Goal: Information Seeking & Learning: Learn about a topic

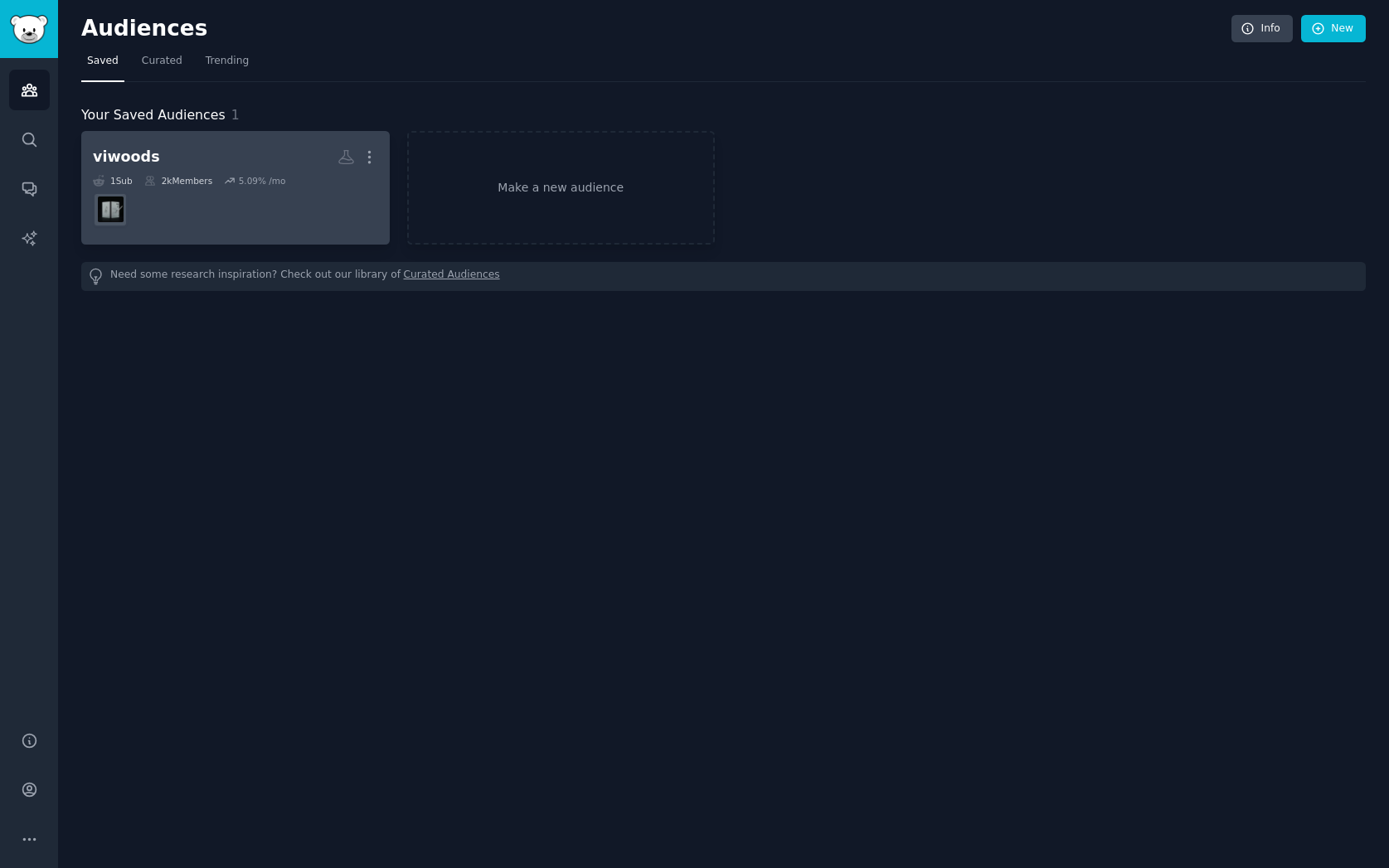
click at [256, 220] on dd "r/viwoods" at bounding box center [235, 210] width 285 height 46
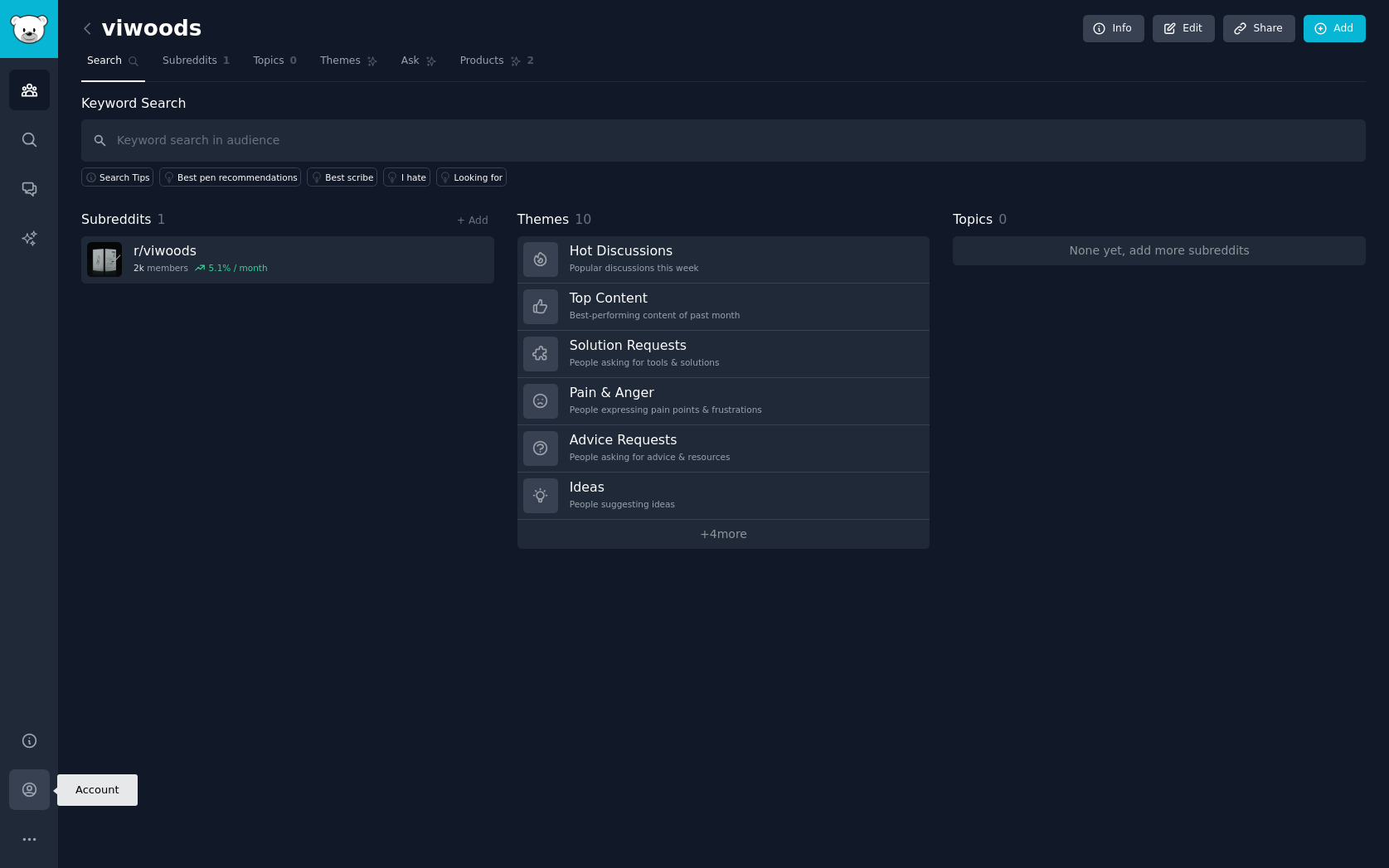
click at [32, 794] on icon "Sidebar" at bounding box center [29, 790] width 18 height 18
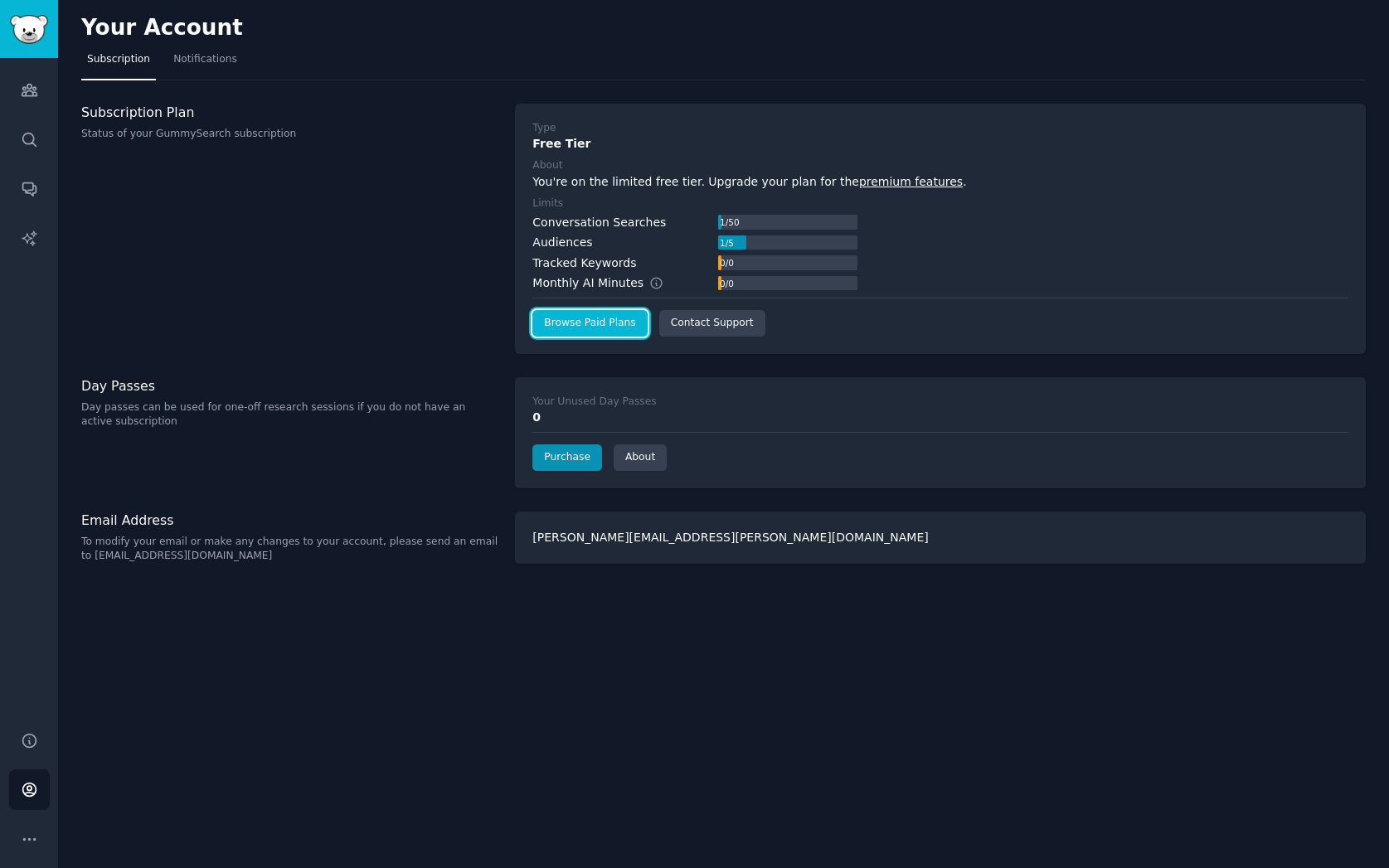
click at [602, 319] on link "Browse Paid Plans" at bounding box center [589, 324] width 114 height 27
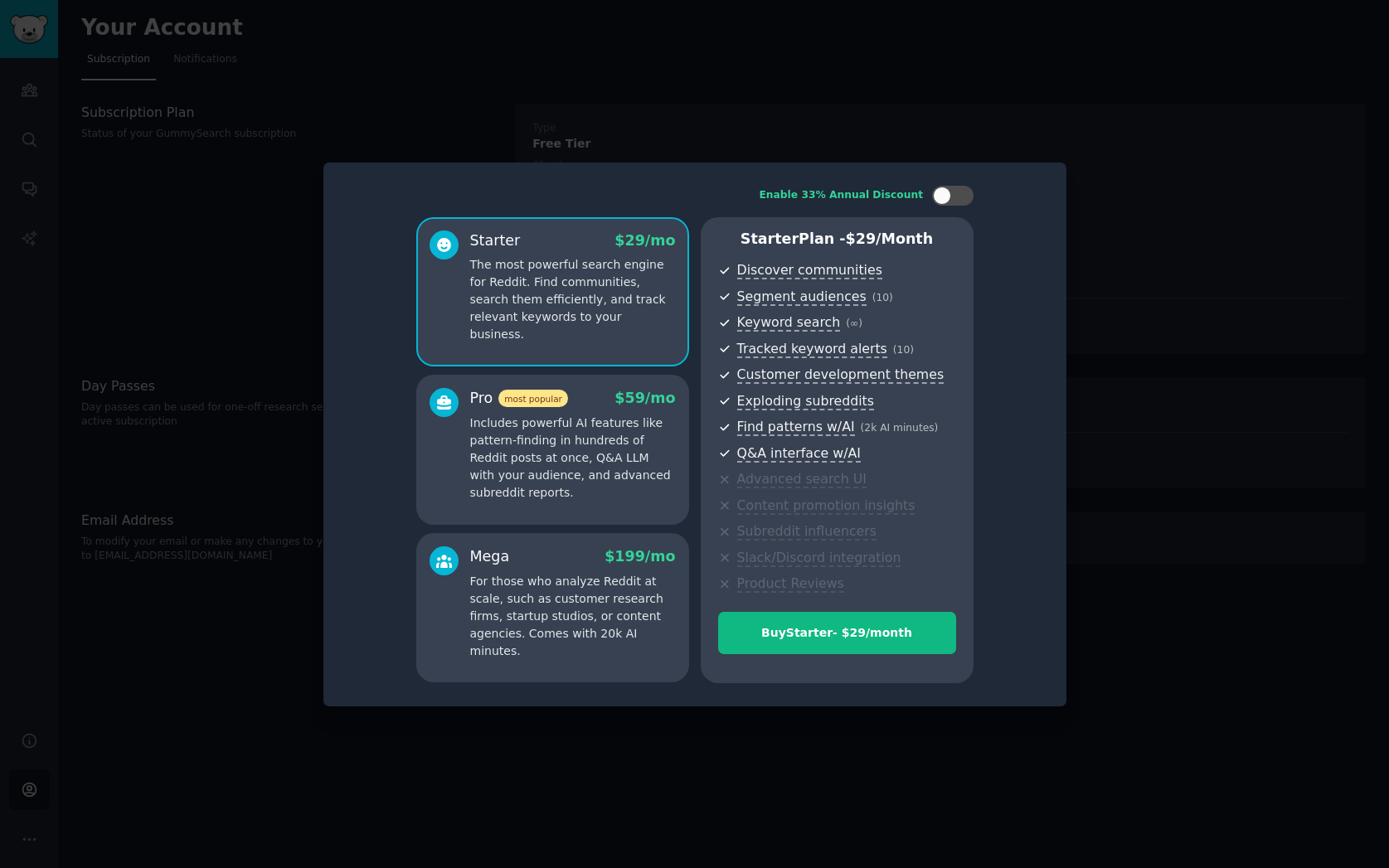
click at [928, 98] on div at bounding box center [694, 434] width 1389 height 868
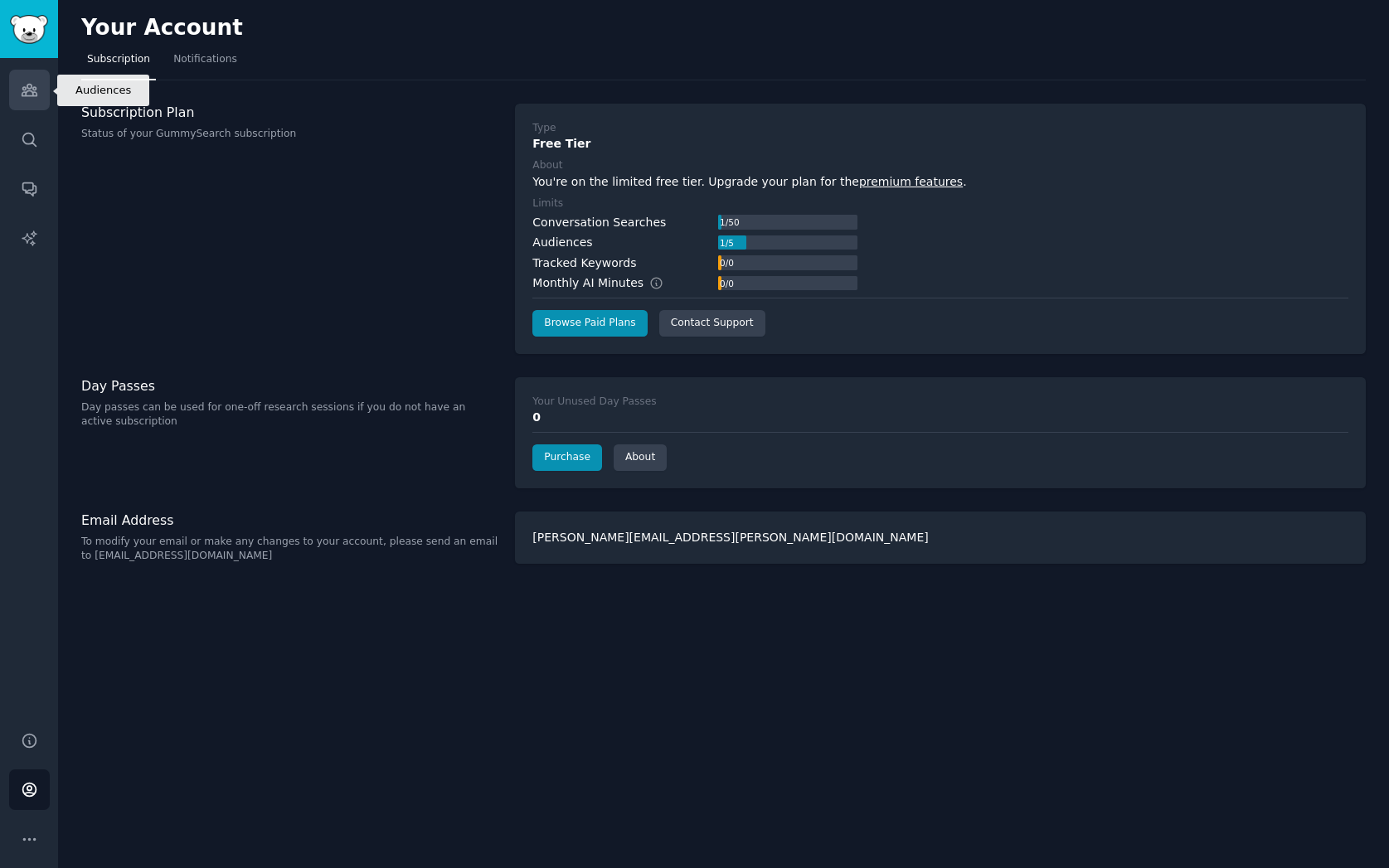
click at [27, 91] on icon "Sidebar" at bounding box center [28, 90] width 15 height 12
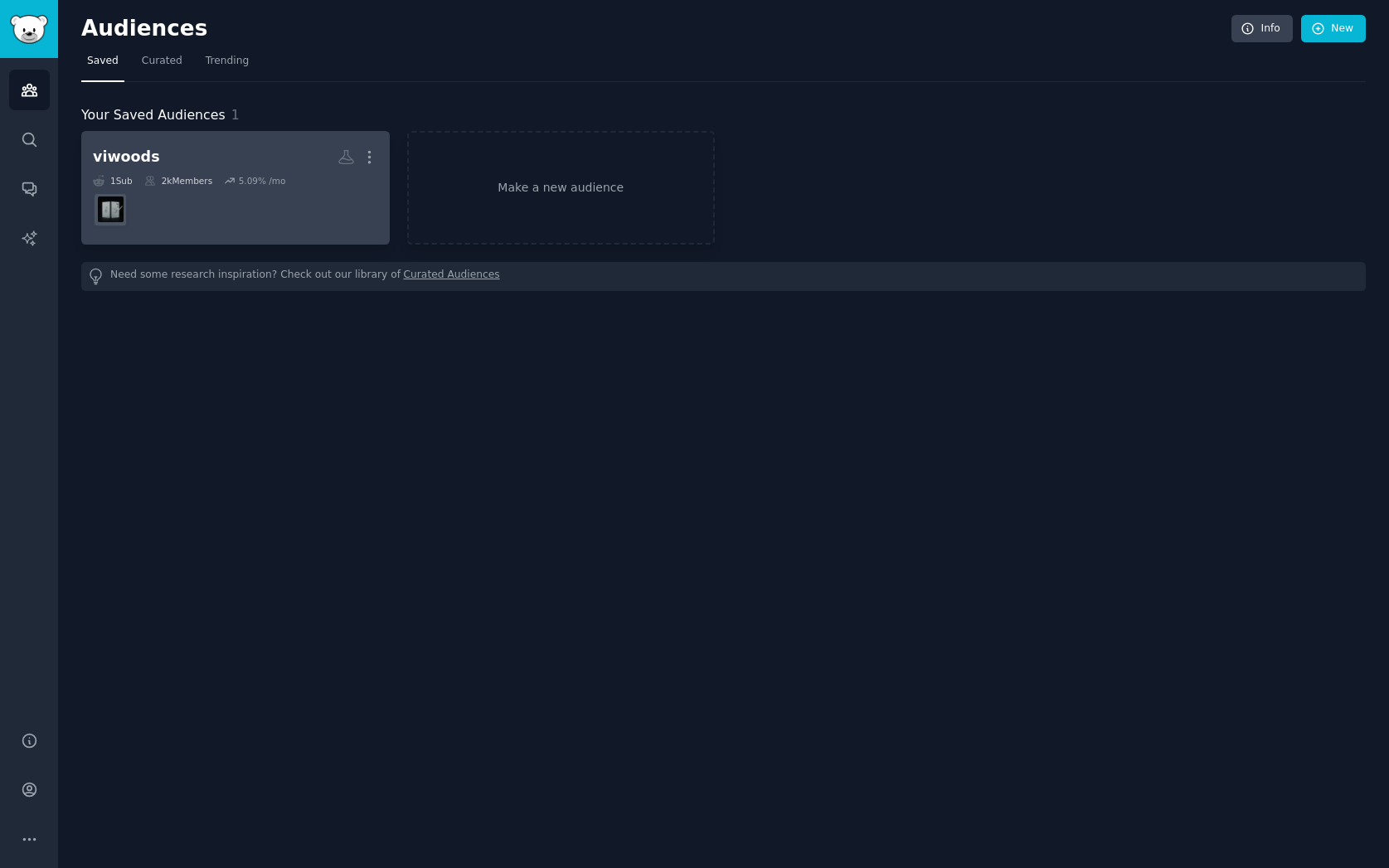
click at [123, 139] on link "viwoods More 1 Sub 2k Members 5.09 % /mo" at bounding box center [235, 188] width 309 height 113
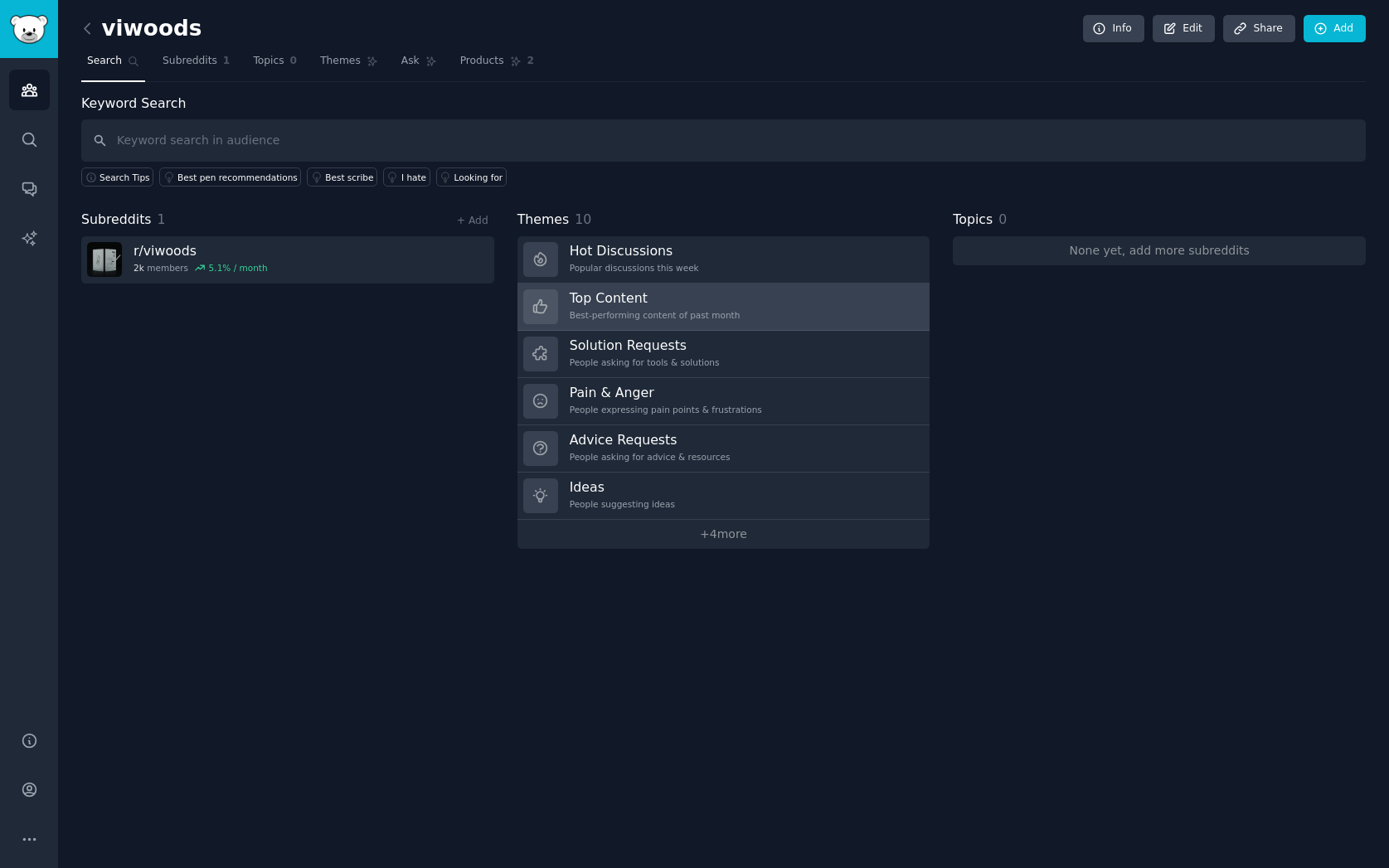
click at [599, 312] on div "Best-performing content of past month" at bounding box center [655, 315] width 171 height 12
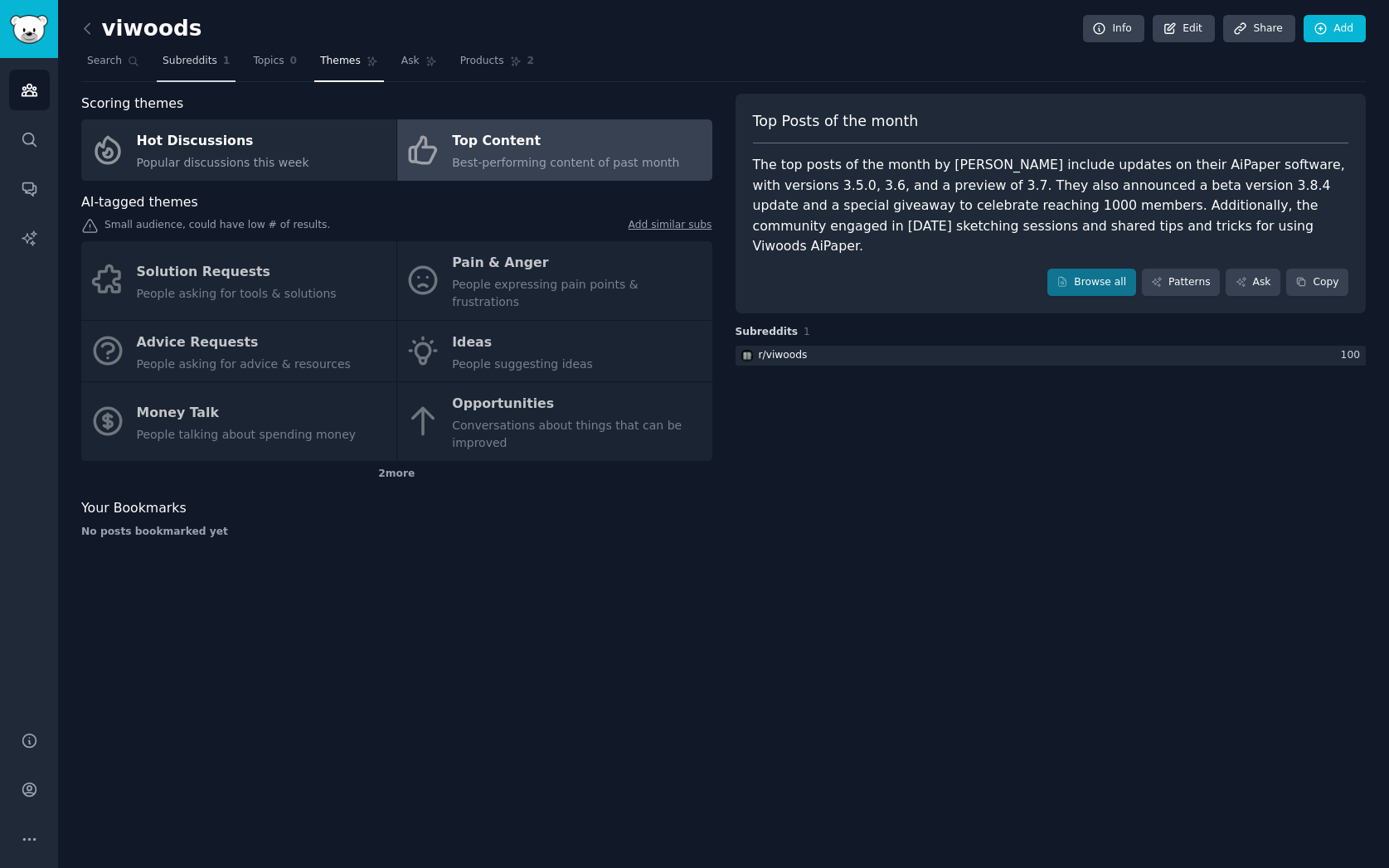
click at [181, 65] on span "Subreddits" at bounding box center [190, 61] width 55 height 15
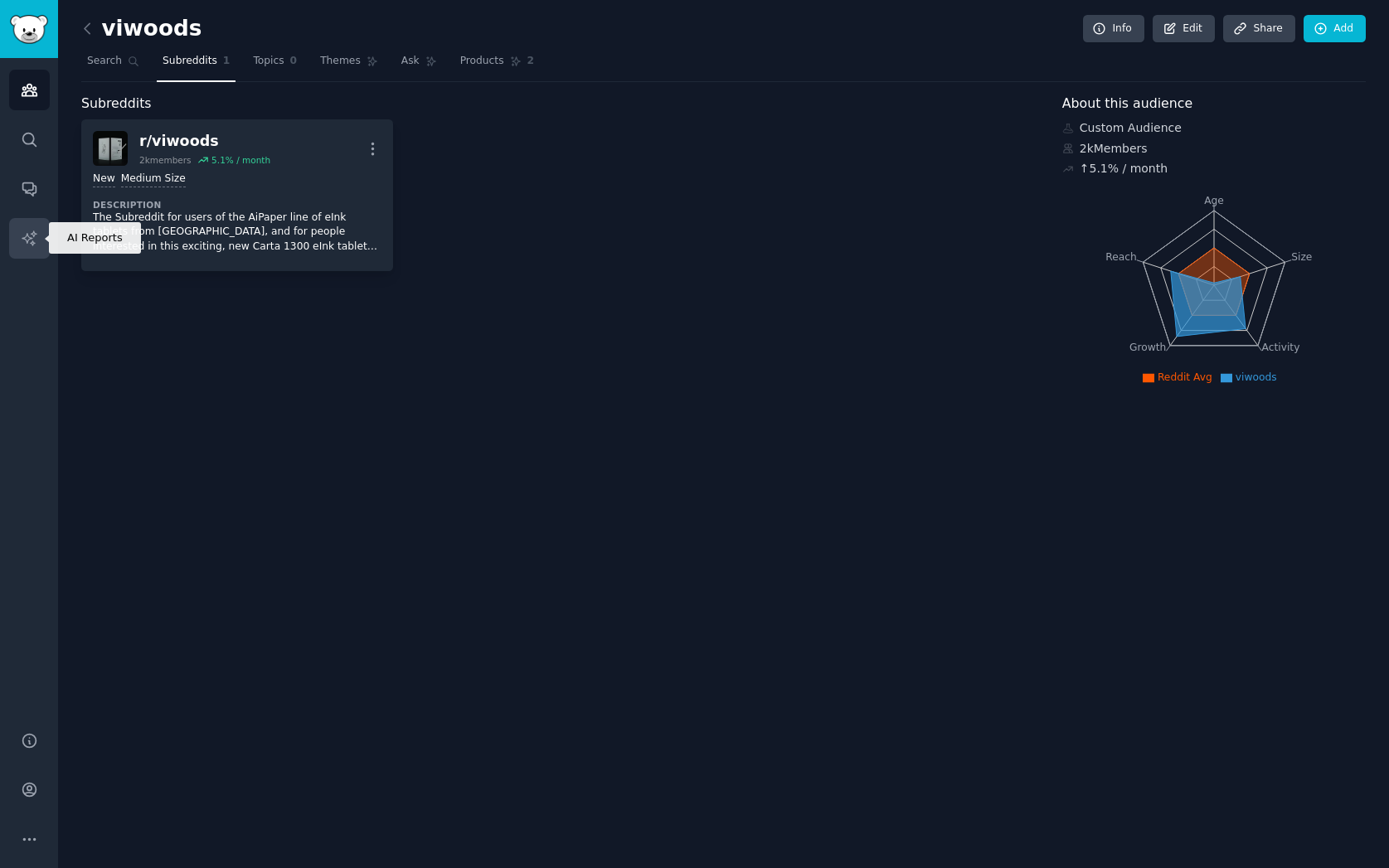
click at [38, 234] on link "AI Reports" at bounding box center [29, 238] width 41 height 41
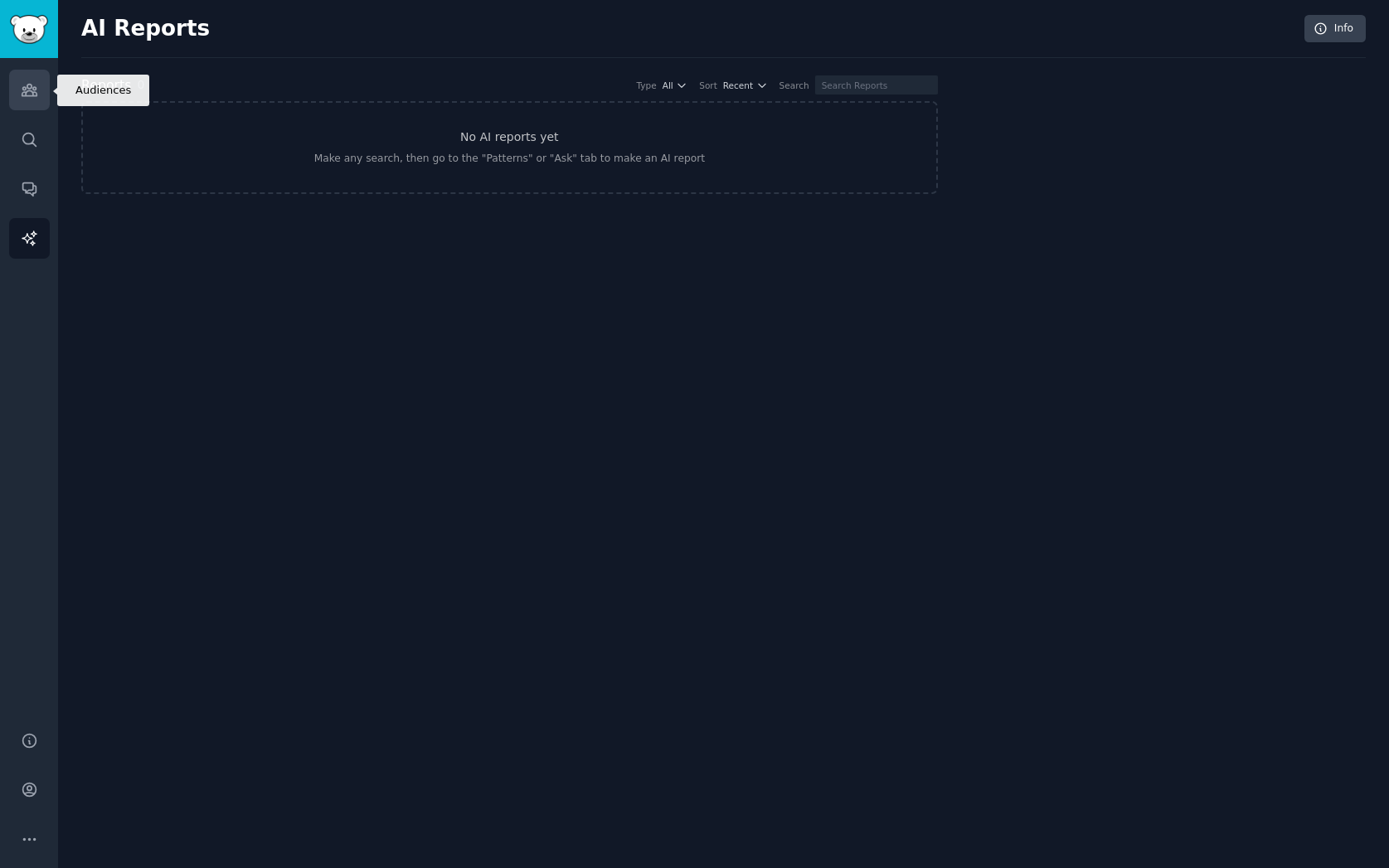
click at [32, 91] on icon "Sidebar" at bounding box center [29, 90] width 18 height 18
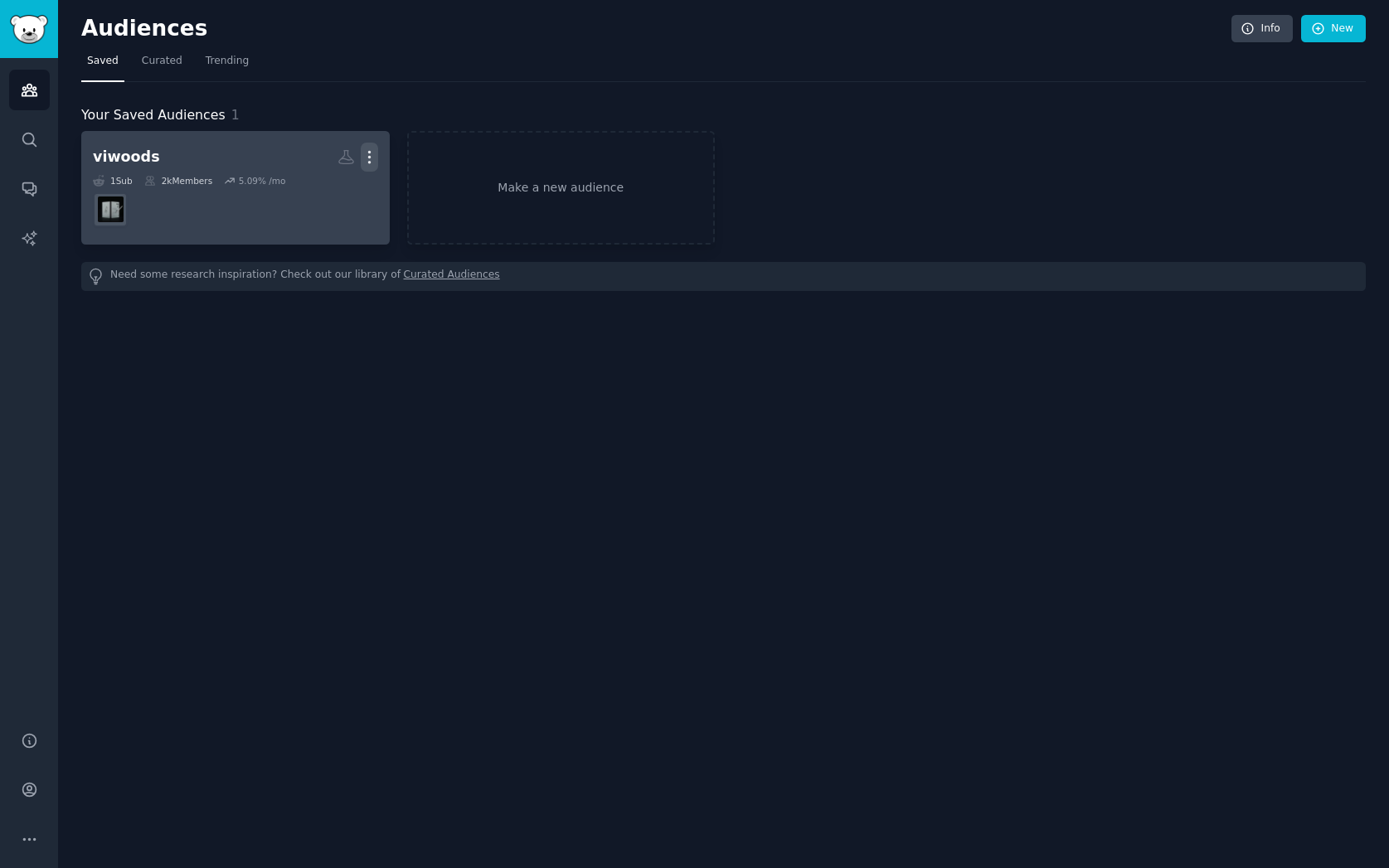
click at [368, 157] on icon "button" at bounding box center [369, 157] width 2 height 12
click at [318, 158] on p "View" at bounding box center [318, 163] width 27 height 18
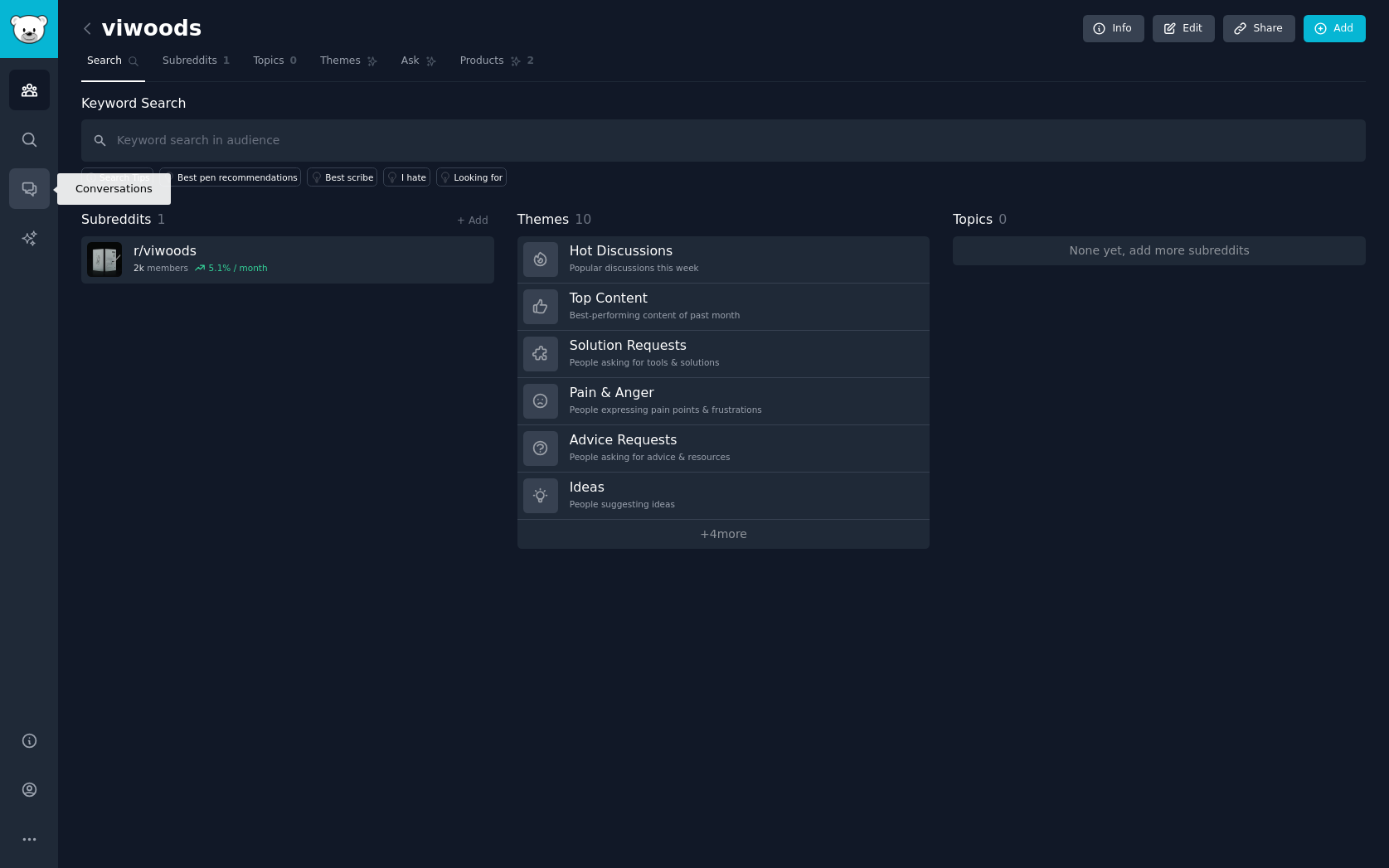
click at [27, 193] on icon "Sidebar" at bounding box center [29, 188] width 18 height 18
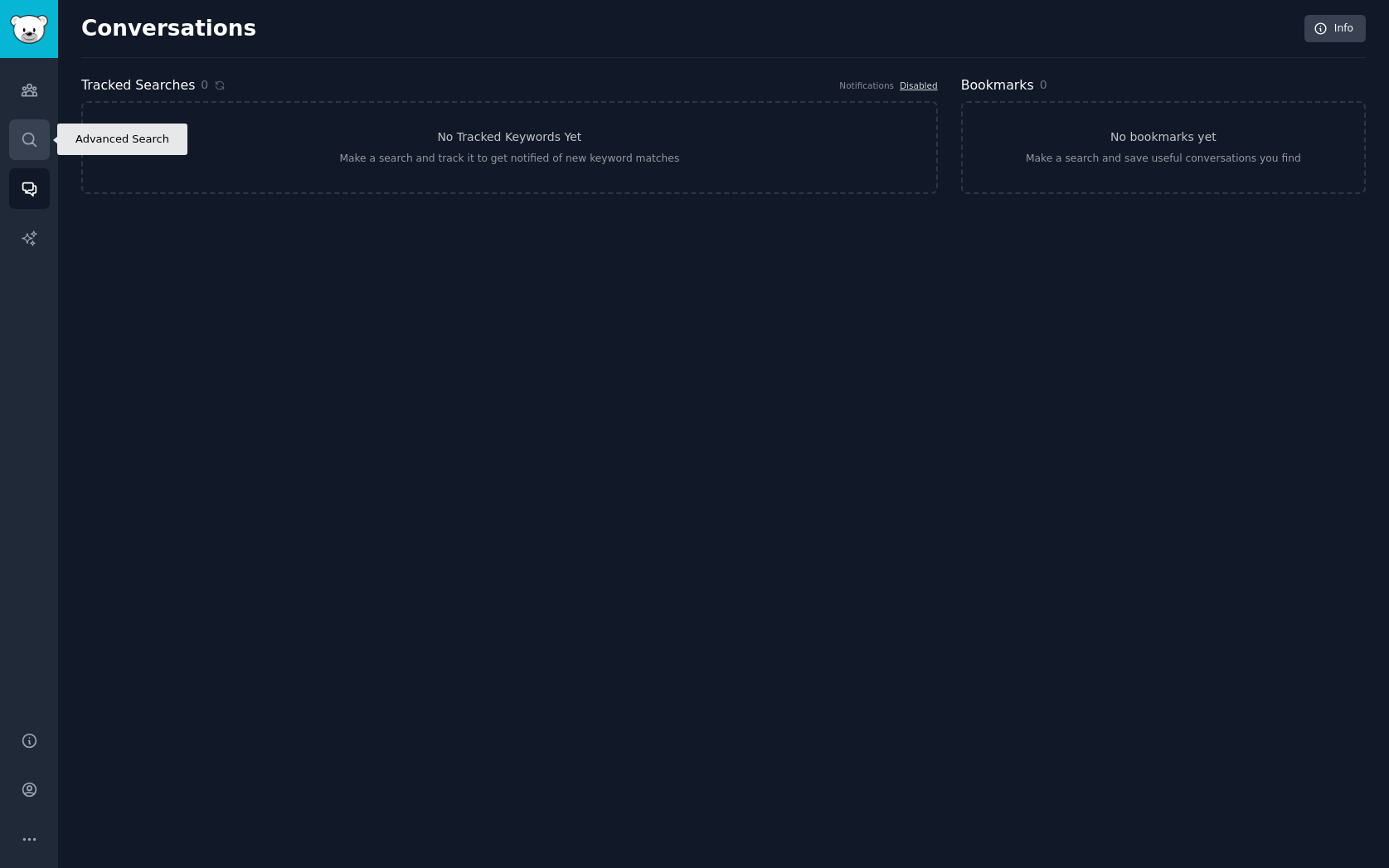
click at [33, 134] on icon "Sidebar" at bounding box center [29, 140] width 18 height 18
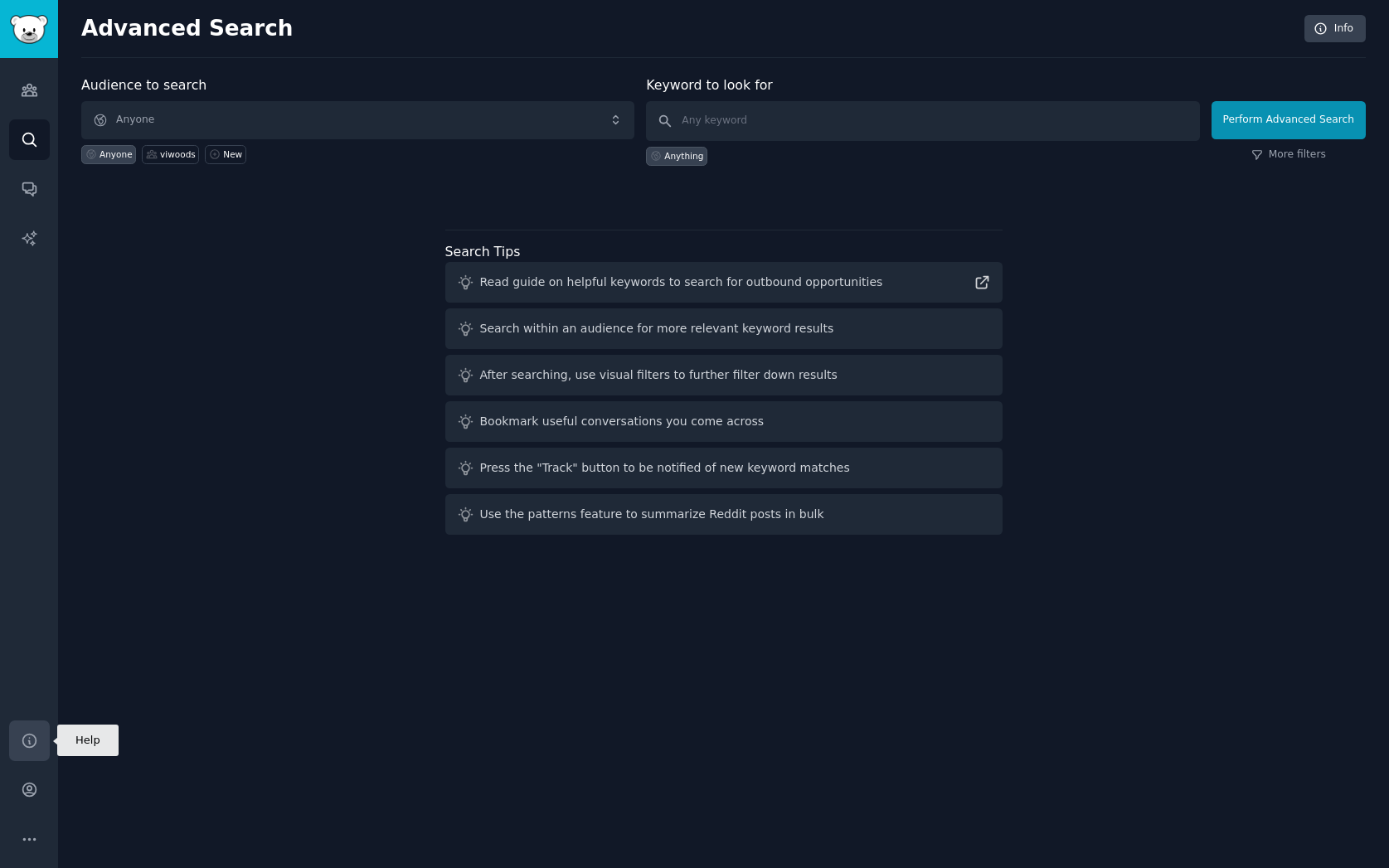
click at [33, 744] on icon "Sidebar" at bounding box center [29, 741] width 18 height 18
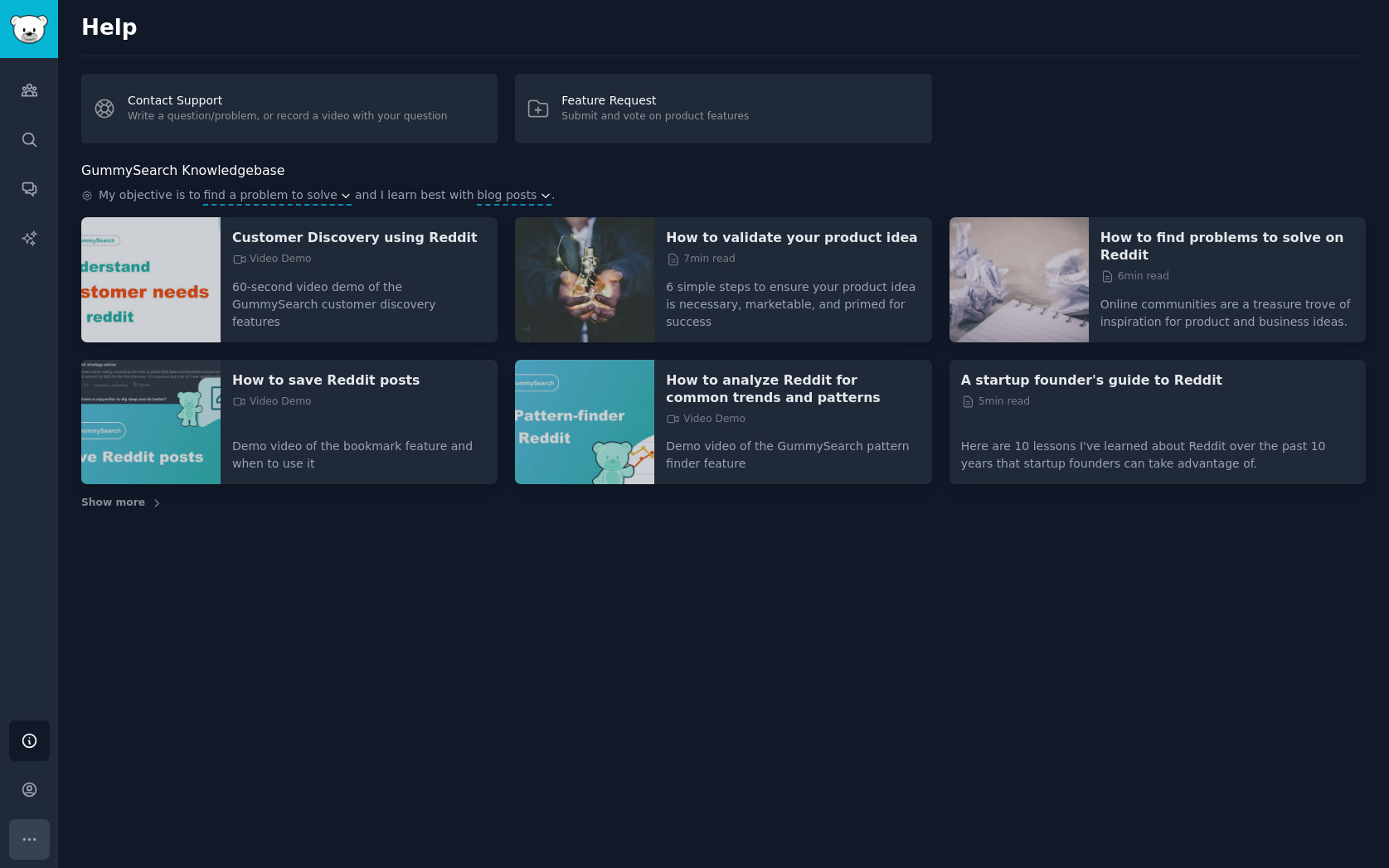
click at [25, 839] on icon "Sidebar" at bounding box center [29, 840] width 18 height 18
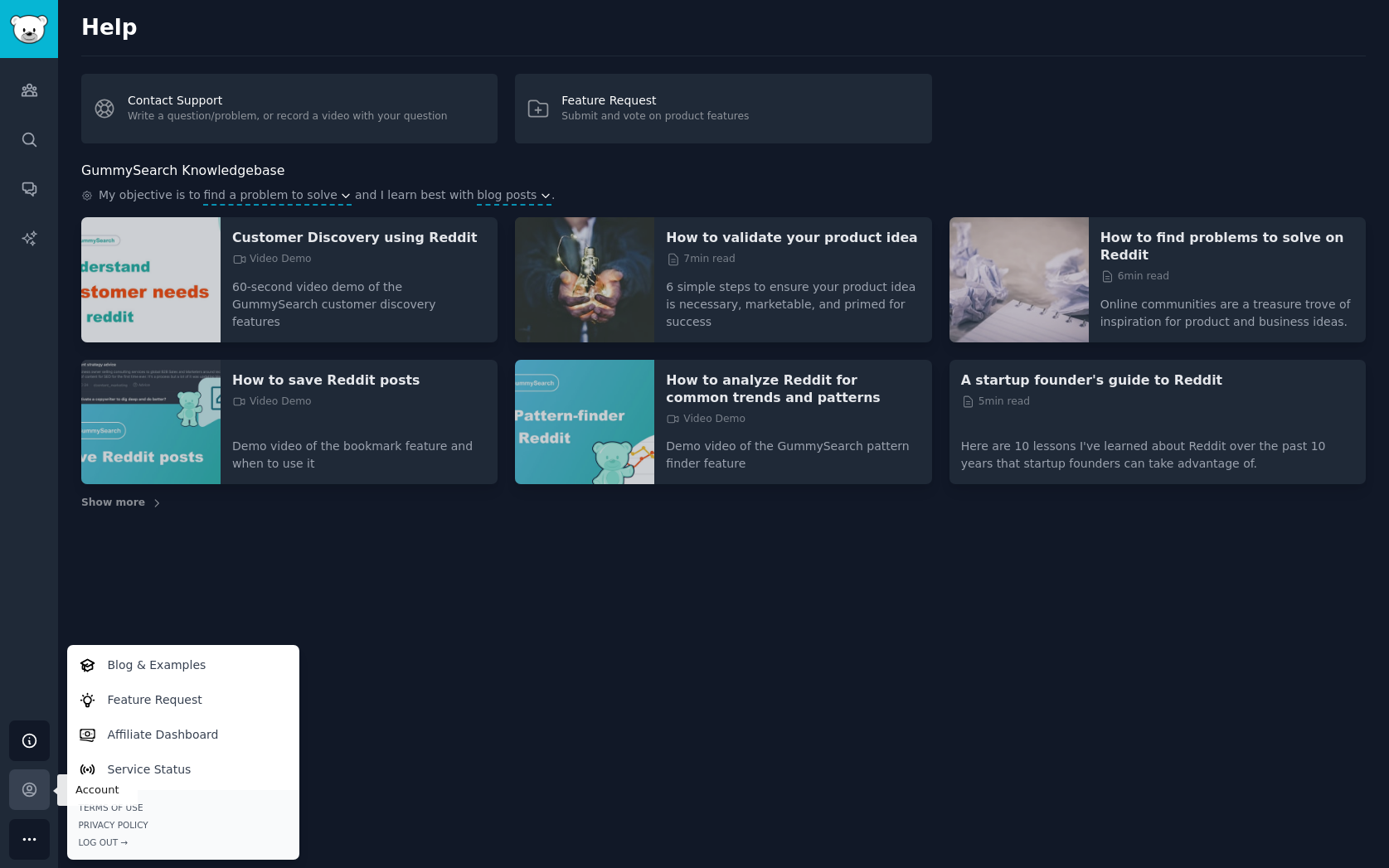
click at [37, 788] on link "Account" at bounding box center [29, 790] width 41 height 41
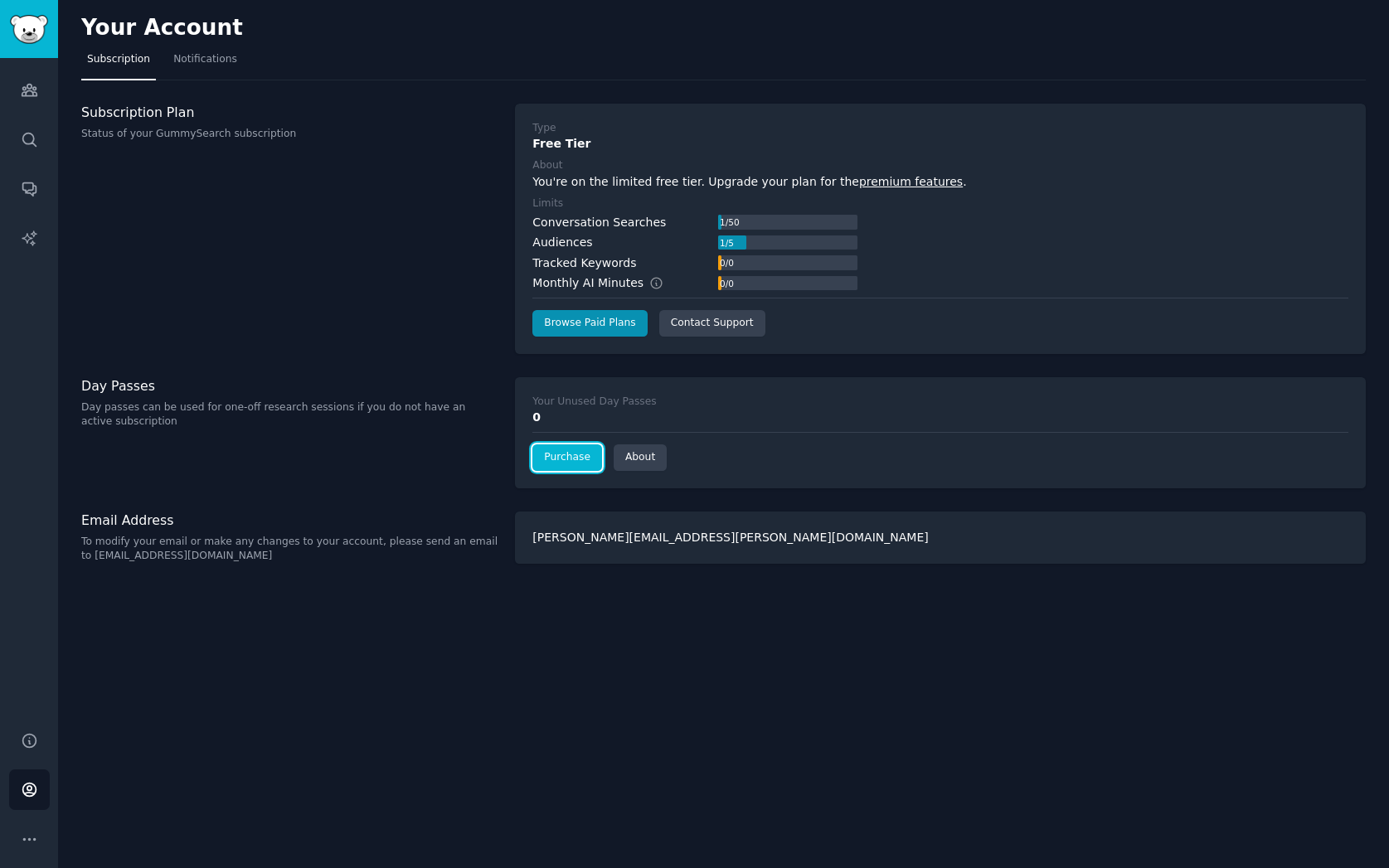
click at [558, 460] on link "Purchase" at bounding box center [567, 457] width 70 height 27
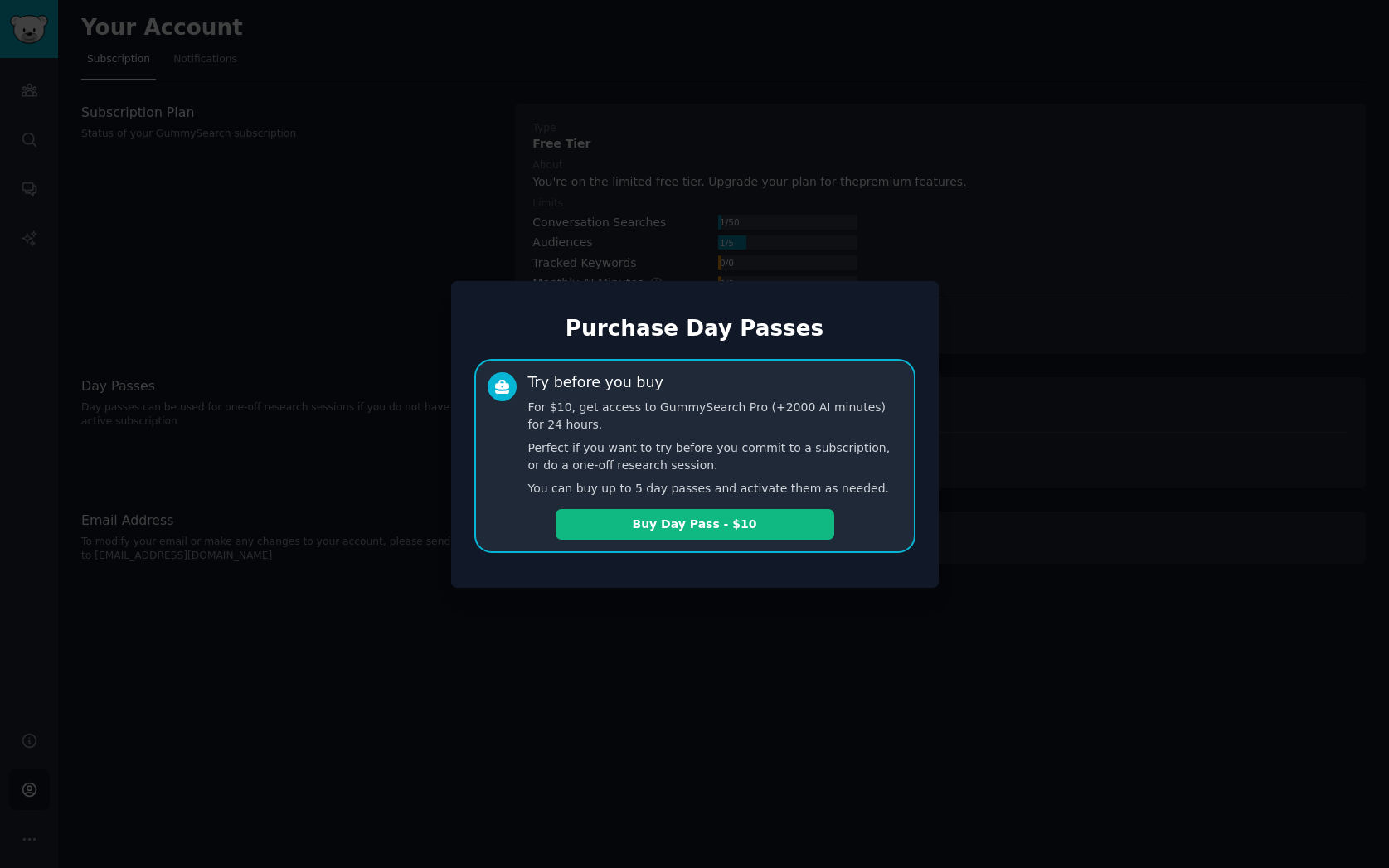
click at [574, 649] on div at bounding box center [694, 434] width 1389 height 868
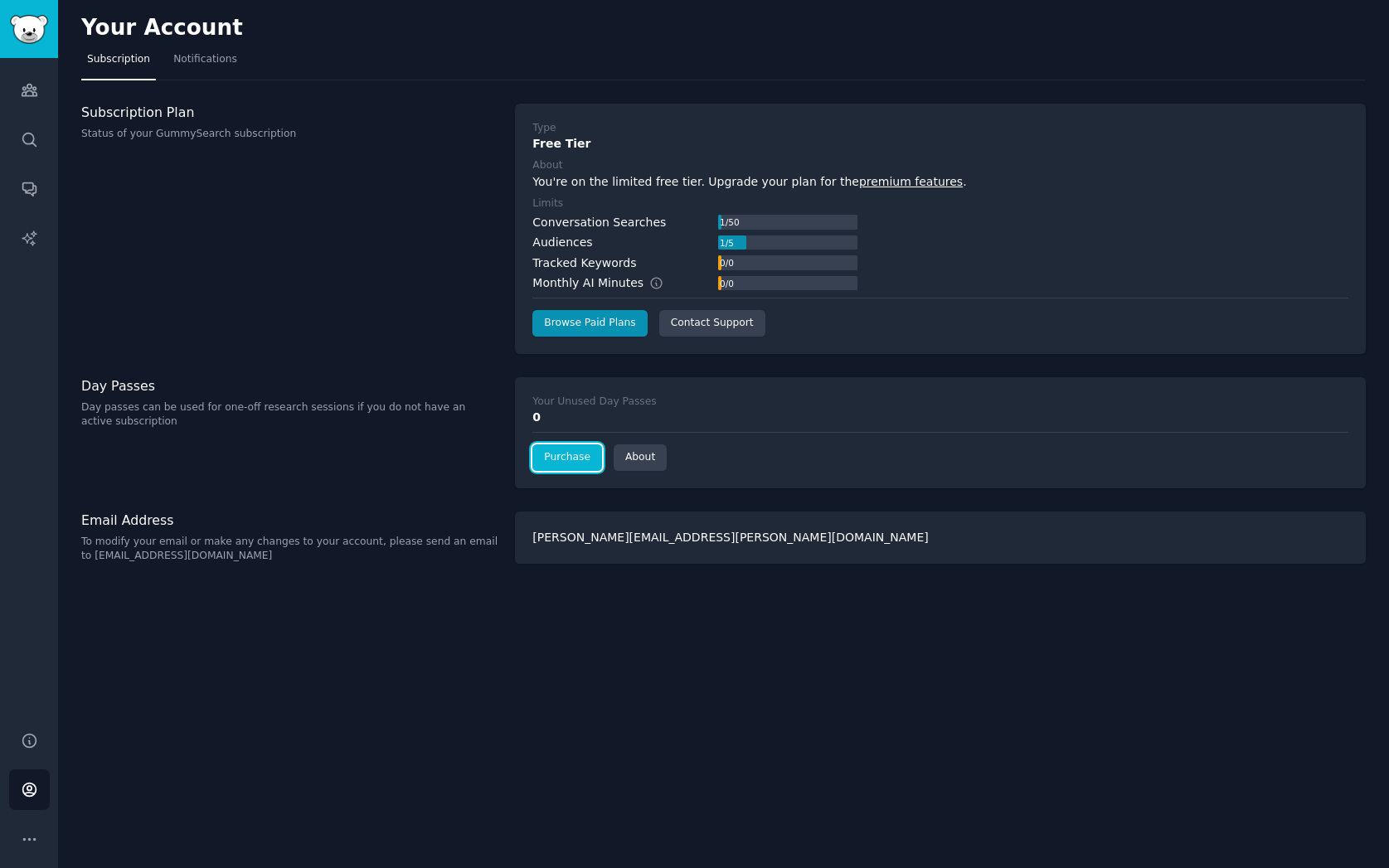
click at [581, 459] on link "Purchase" at bounding box center [567, 457] width 70 height 27
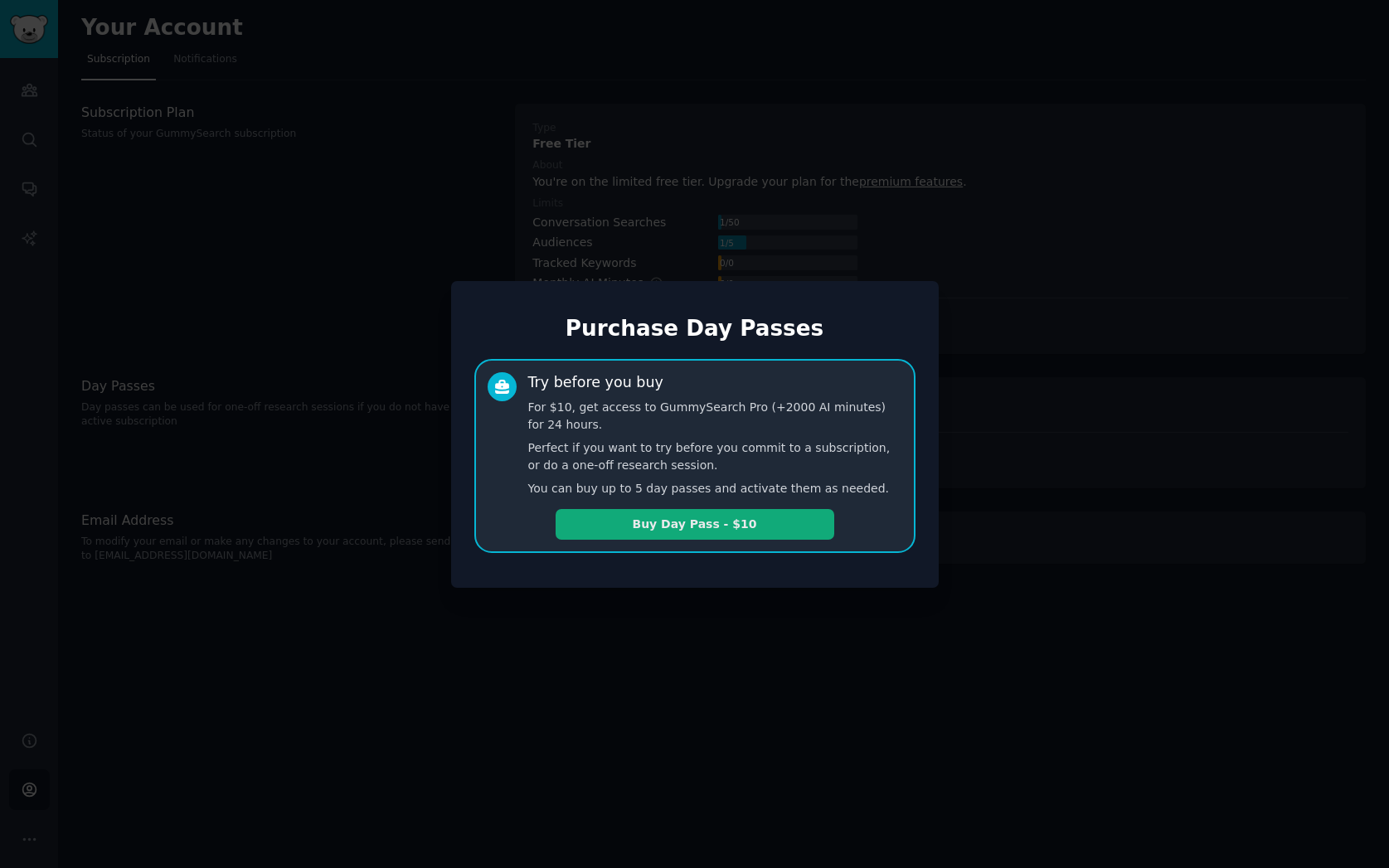
click at [633, 523] on button "Buy Day Pass - $10" at bounding box center [694, 524] width 279 height 31
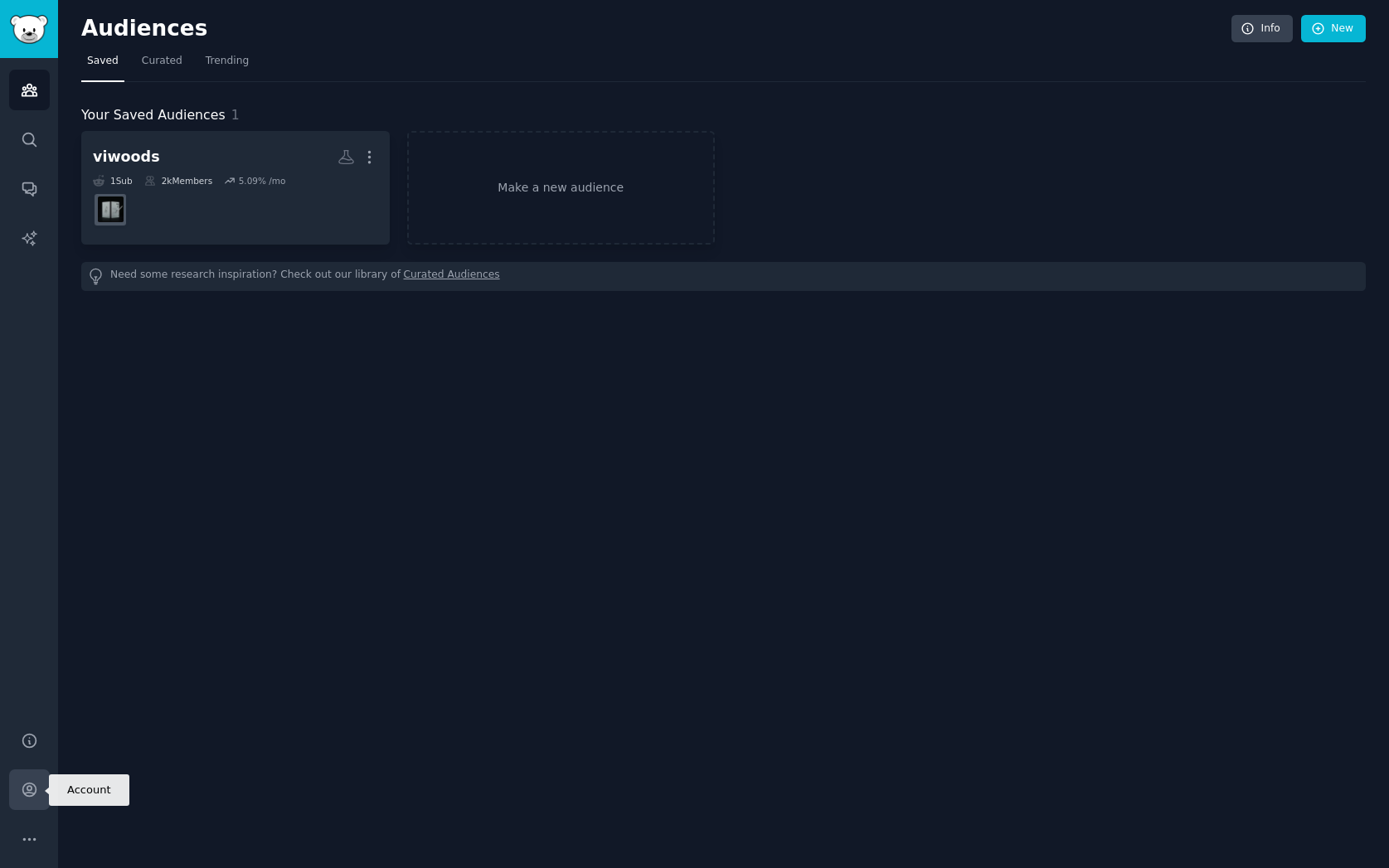
click at [19, 797] on link "Account" at bounding box center [29, 790] width 41 height 41
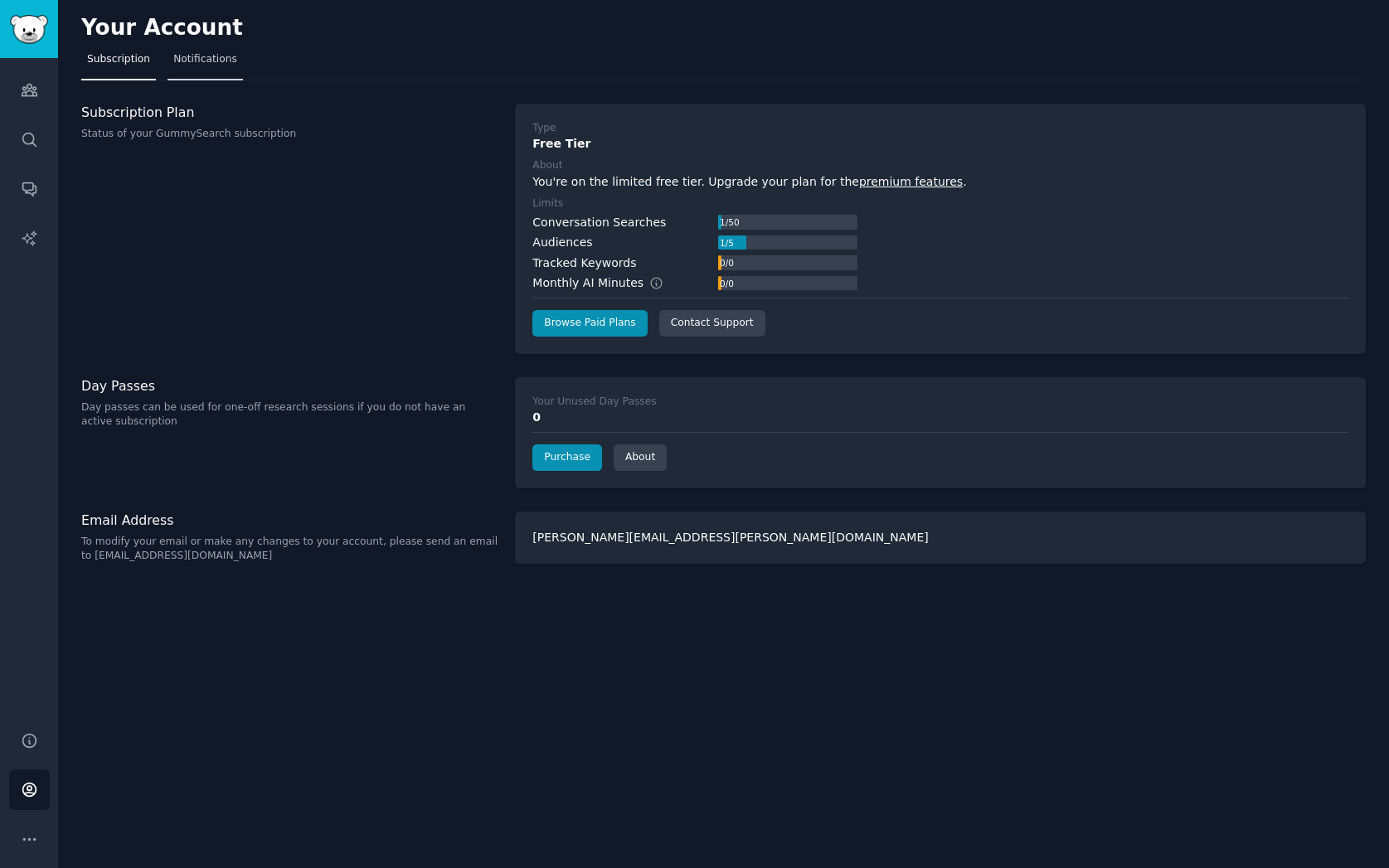
click at [197, 62] on span "Notifications" at bounding box center [205, 59] width 64 height 15
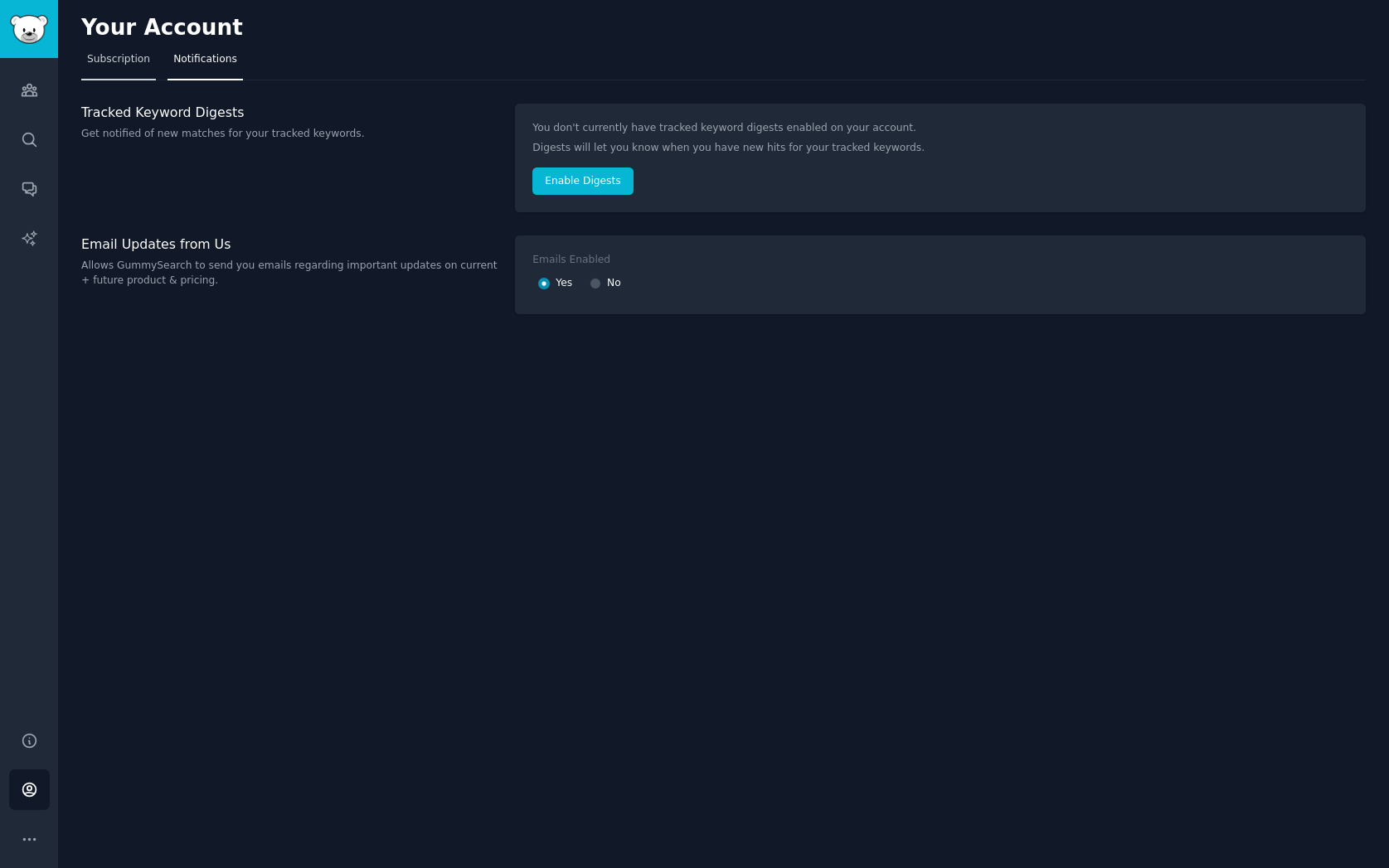
click at [126, 58] on span "Subscription" at bounding box center [118, 59] width 63 height 15
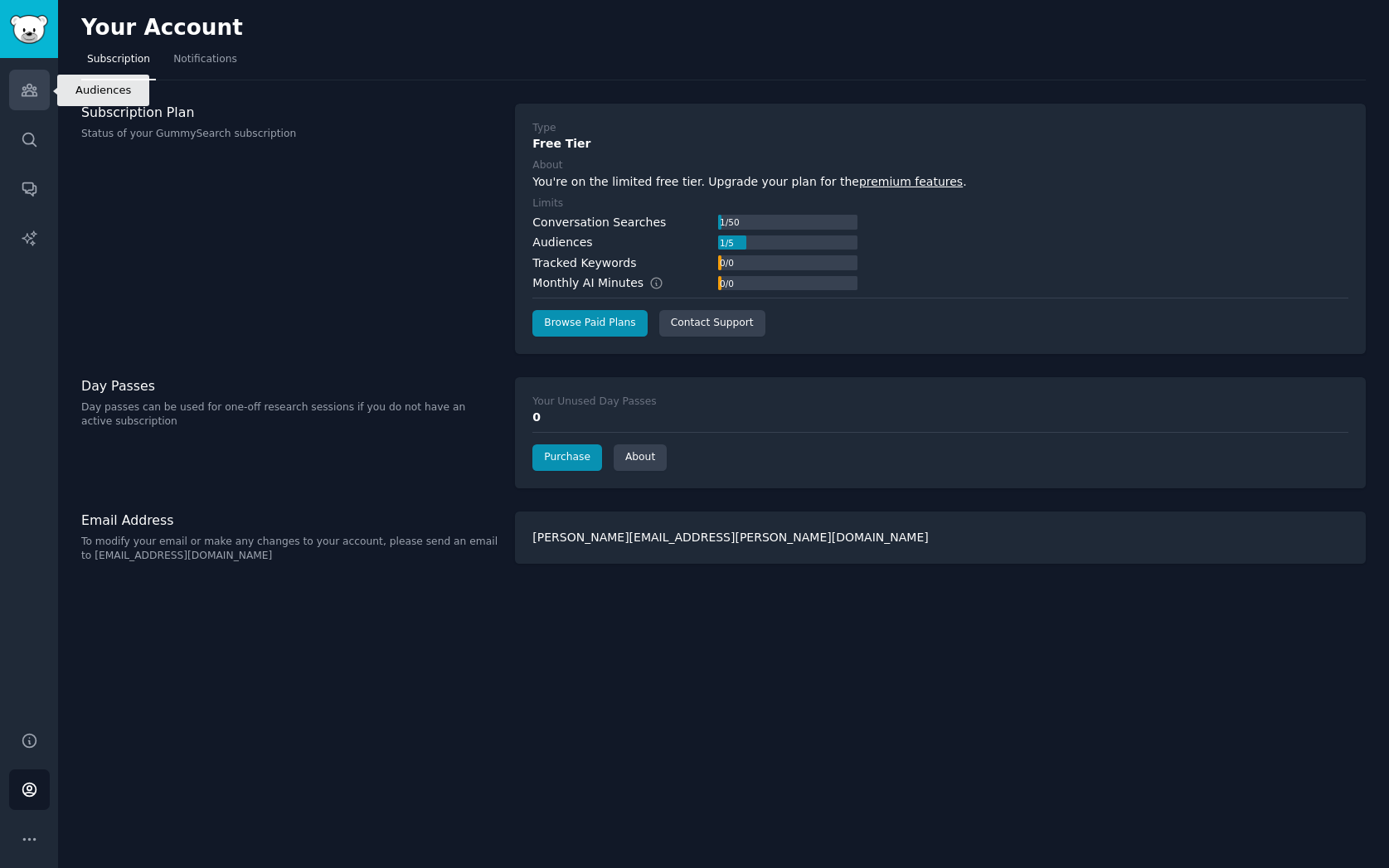
click at [28, 93] on icon "Sidebar" at bounding box center [29, 90] width 18 height 18
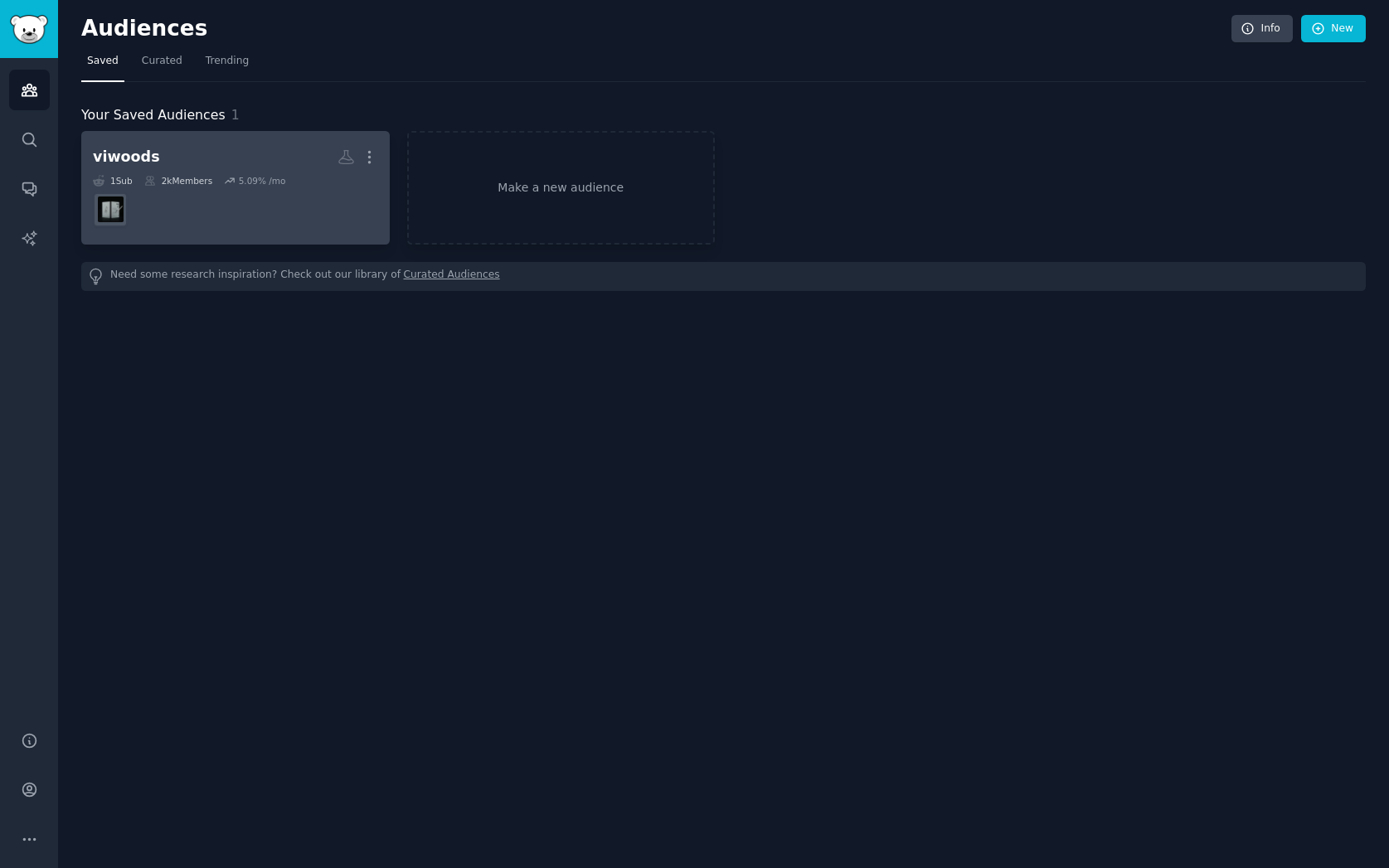
click at [176, 175] on div "2k Members" at bounding box center [178, 181] width 68 height 12
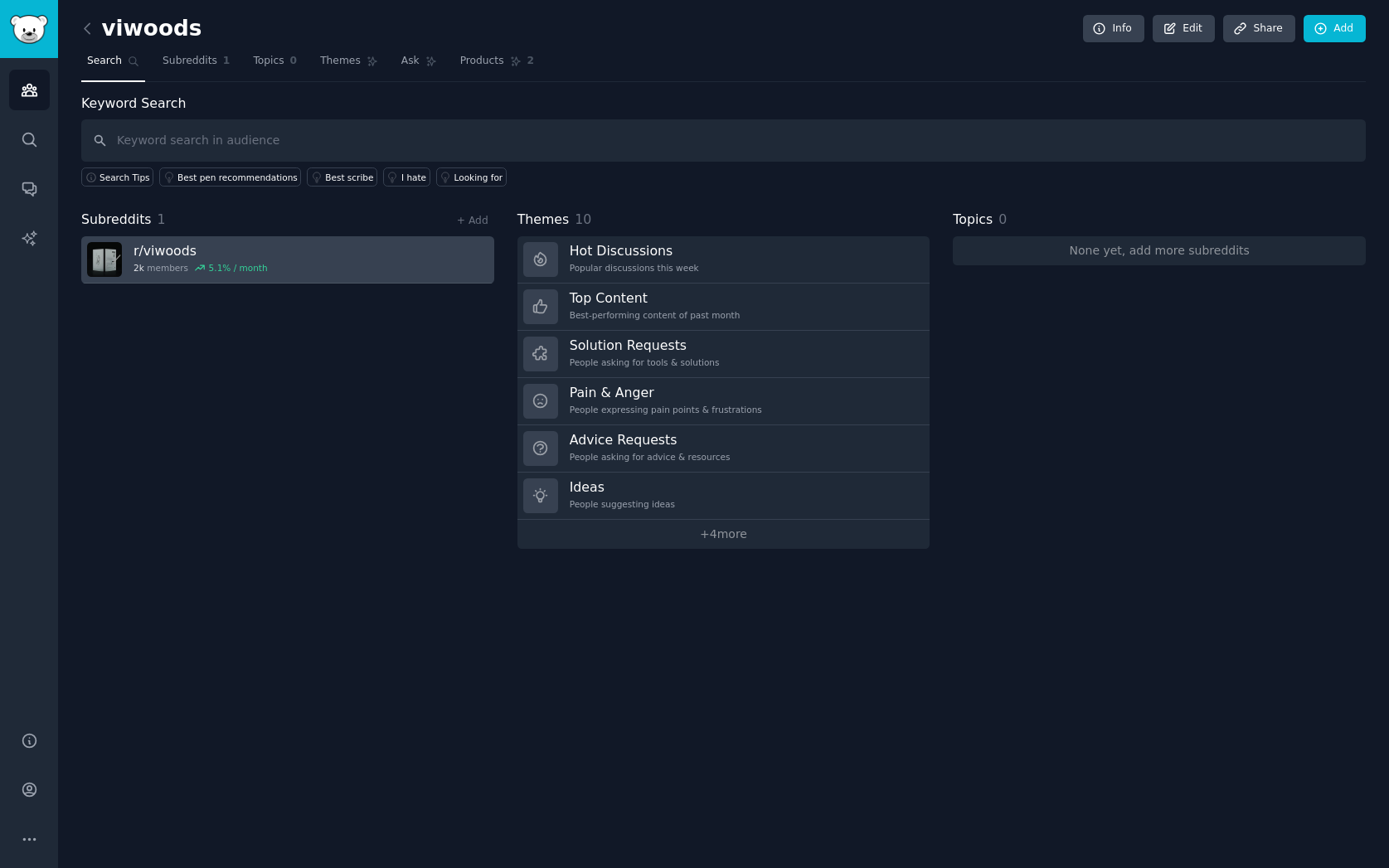
click at [171, 246] on h3 "r/ viwoods" at bounding box center [201, 251] width 134 height 18
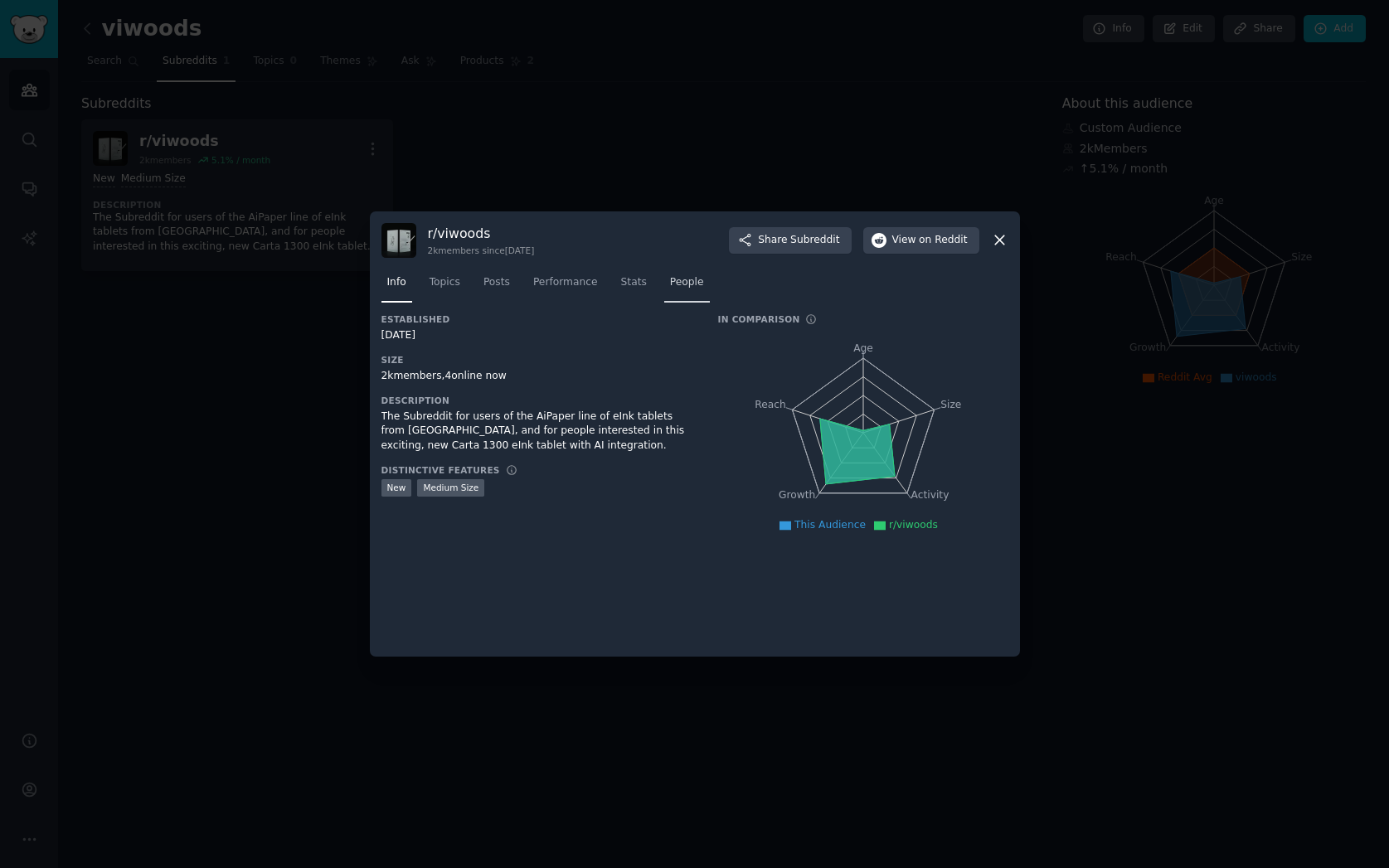
click at [674, 280] on span "People" at bounding box center [687, 282] width 34 height 15
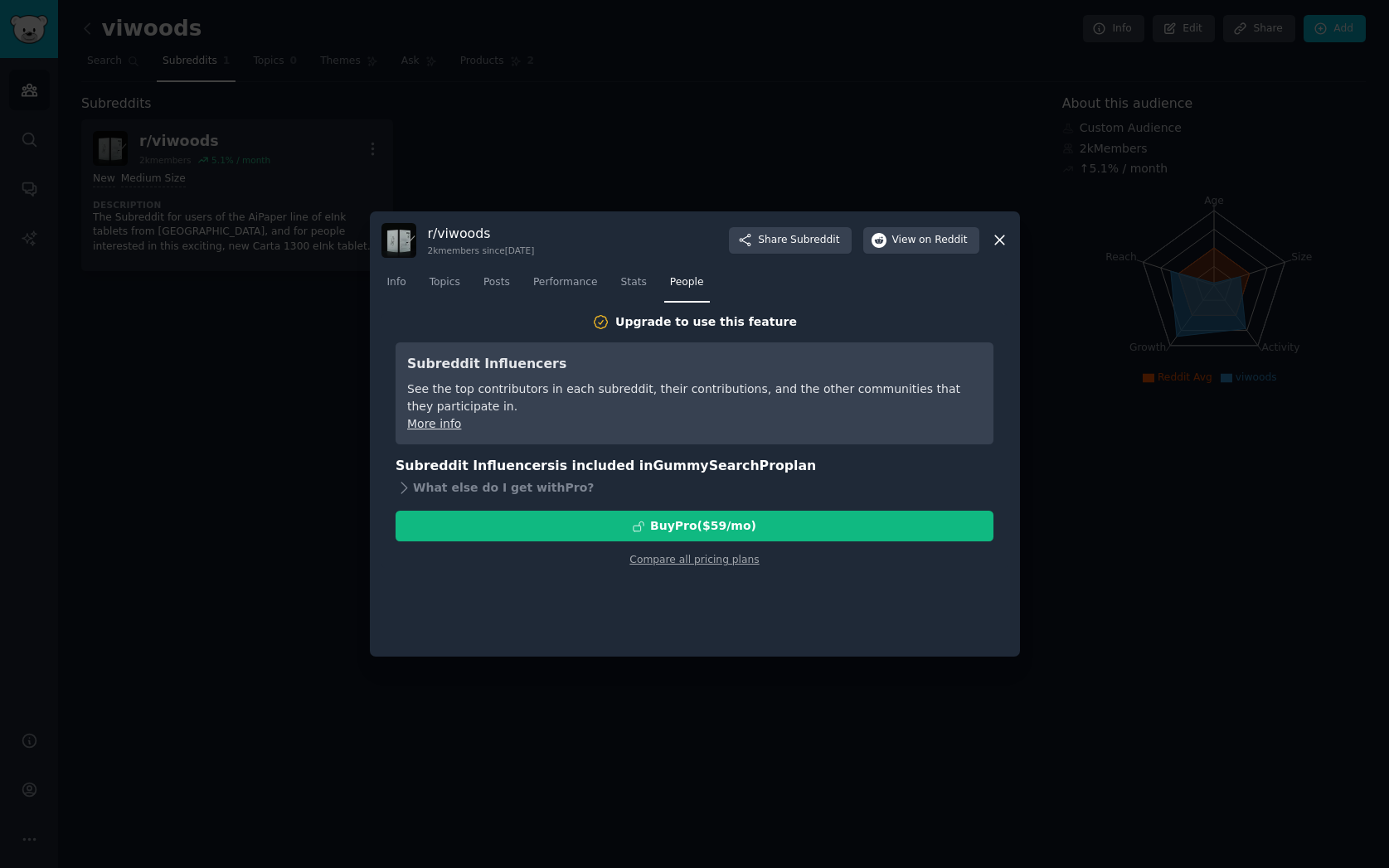
click at [995, 242] on icon at bounding box center [1000, 240] width 18 height 18
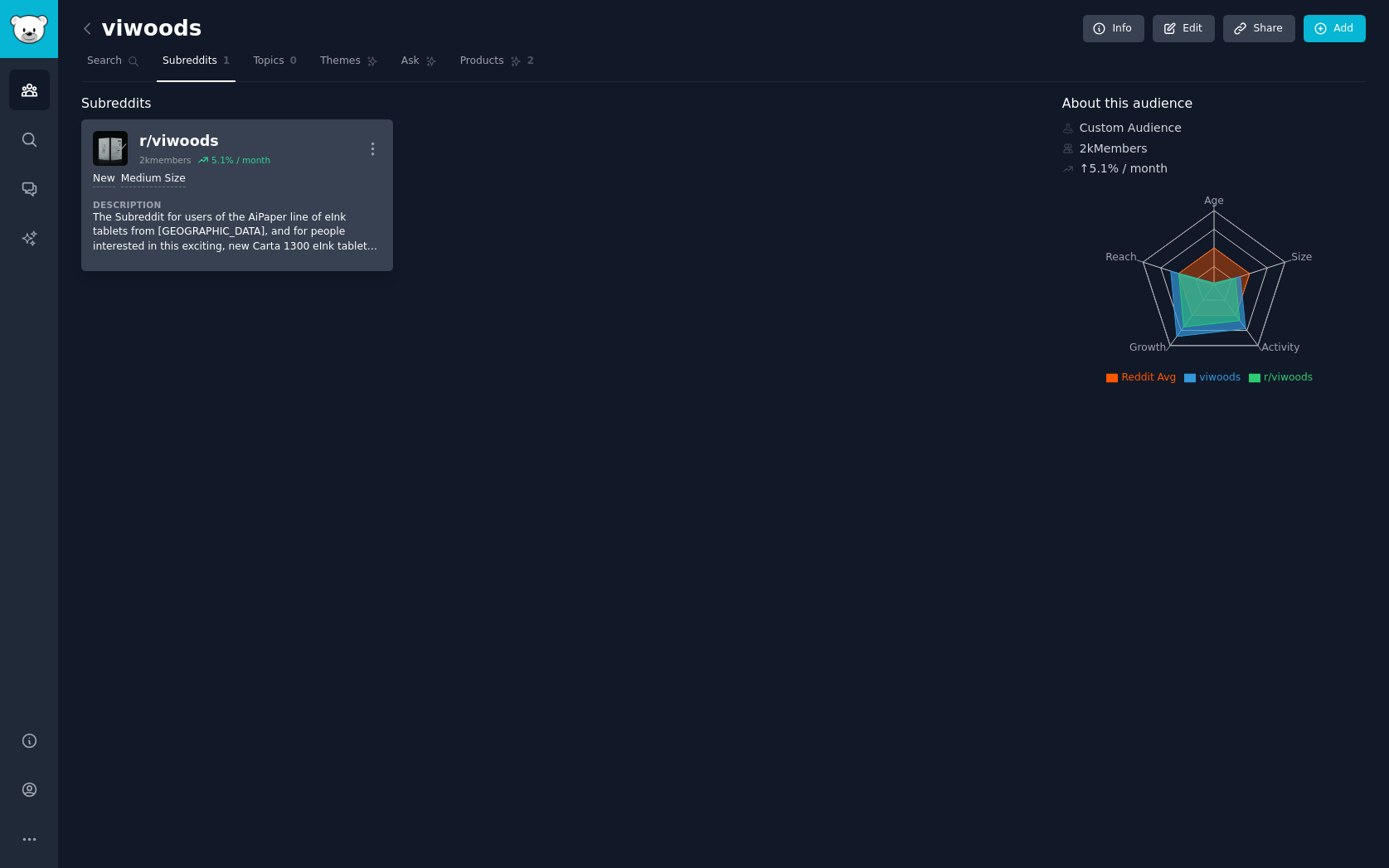
click at [196, 231] on p "The Subreddit for users of the AiPaper line of eInk tablets from Viwoods, and f…" at bounding box center [237, 233] width 288 height 44
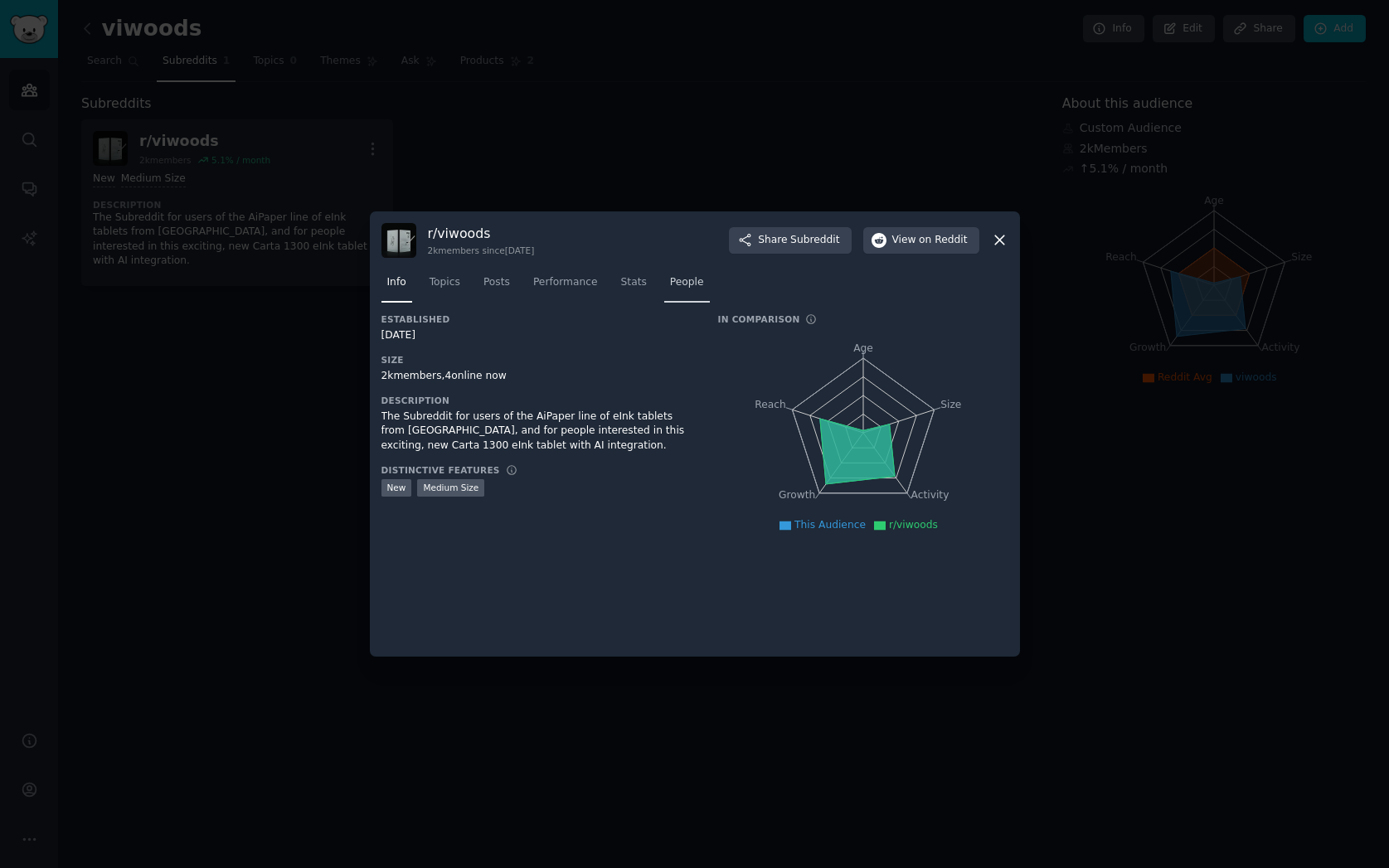
click at [697, 282] on span "People" at bounding box center [687, 282] width 34 height 15
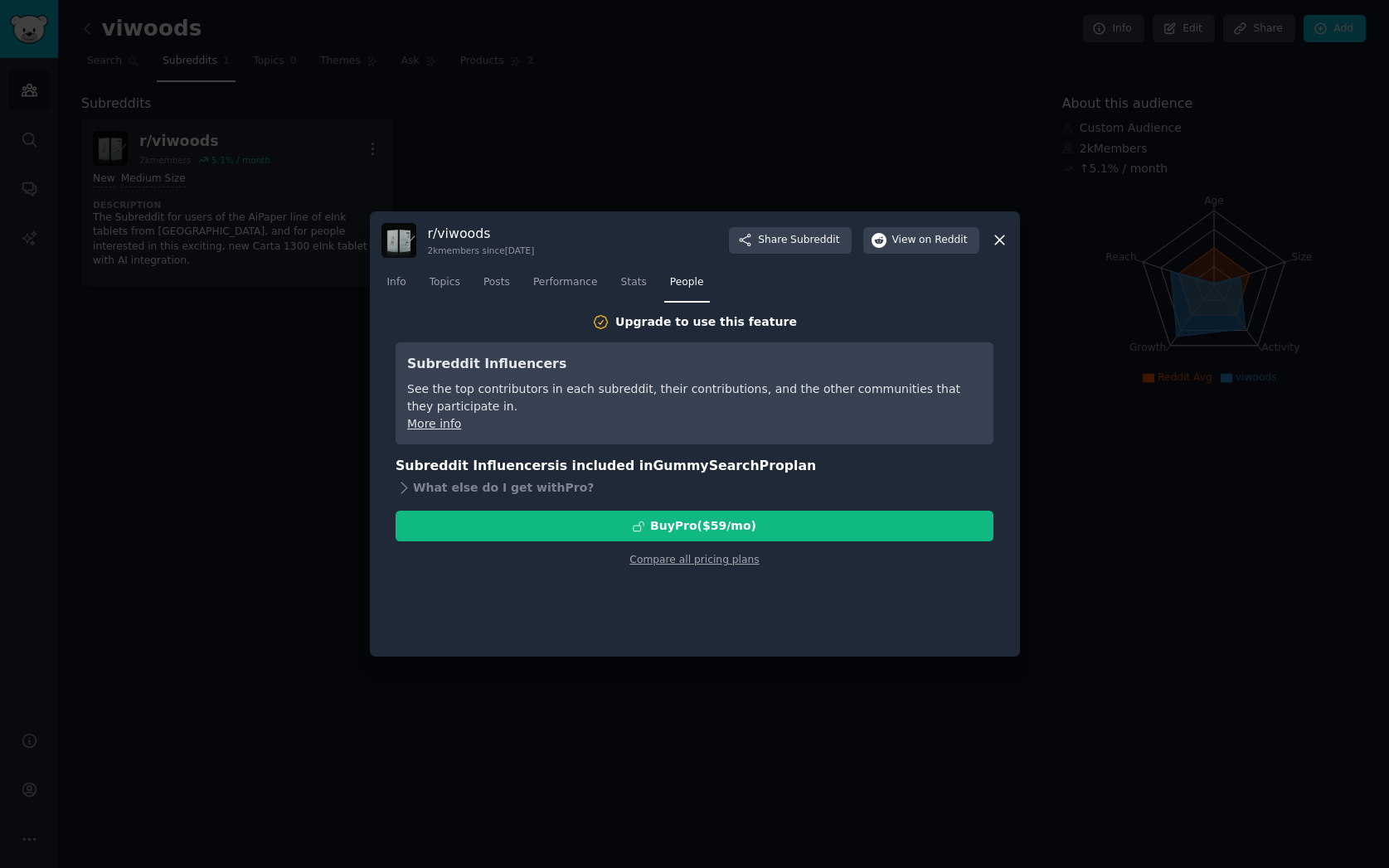
click at [1001, 237] on icon at bounding box center [1000, 241] width 9 height 9
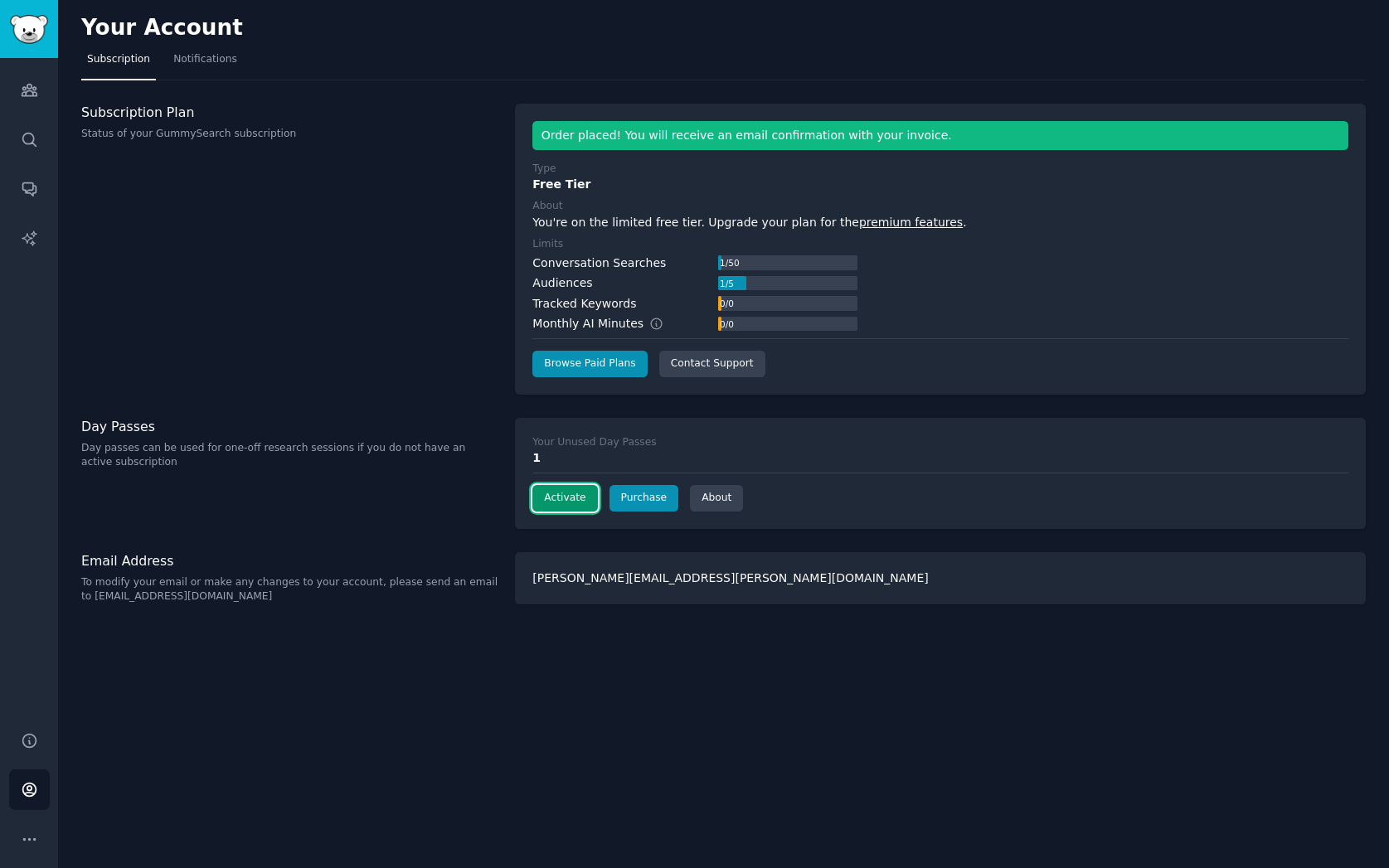
click at [585, 497] on button "Activate" at bounding box center [564, 498] width 65 height 27
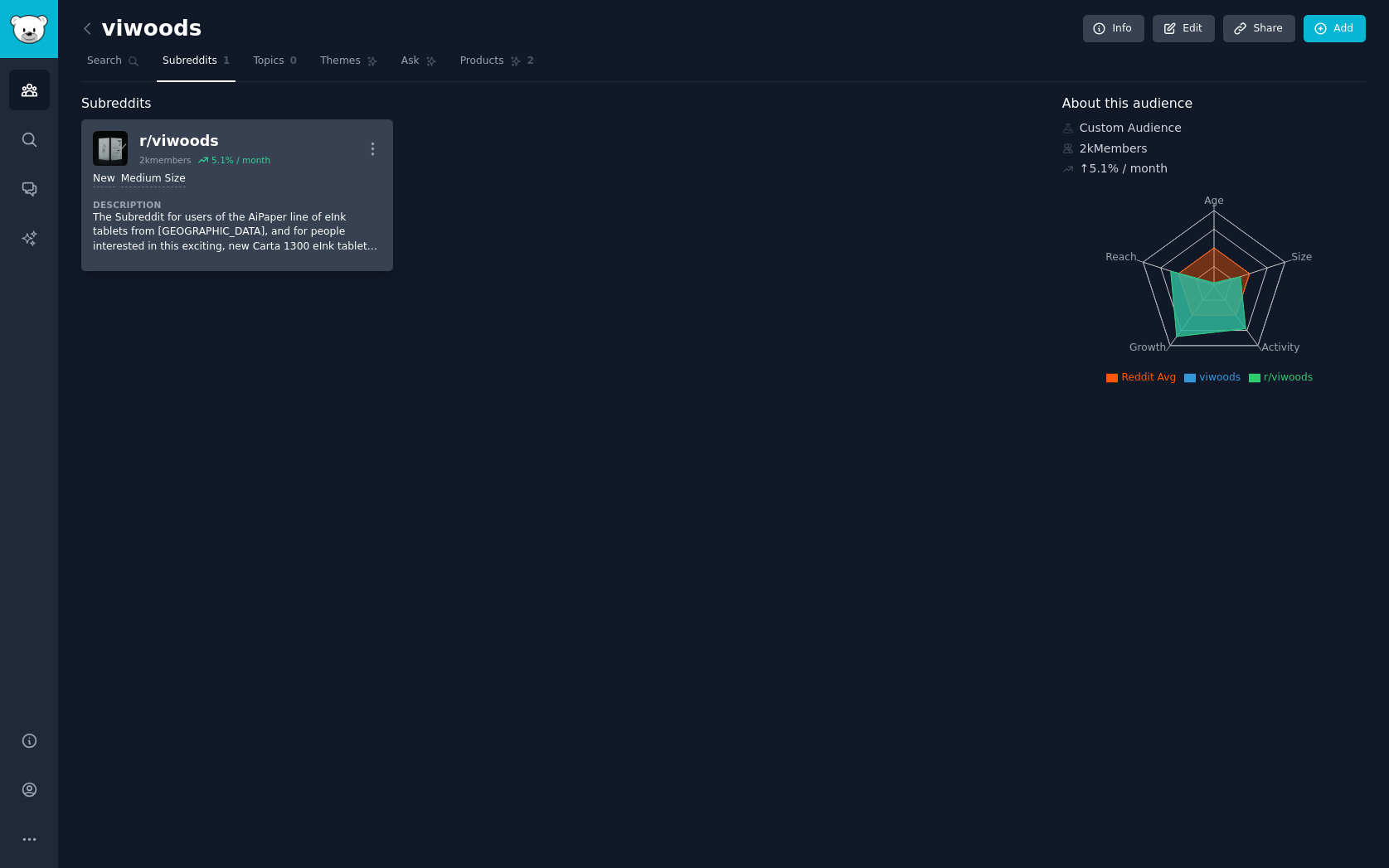
click at [209, 211] on p "The Subreddit for users of the AiPaper line of eInk tablets from Viwoods, and f…" at bounding box center [237, 233] width 288 height 44
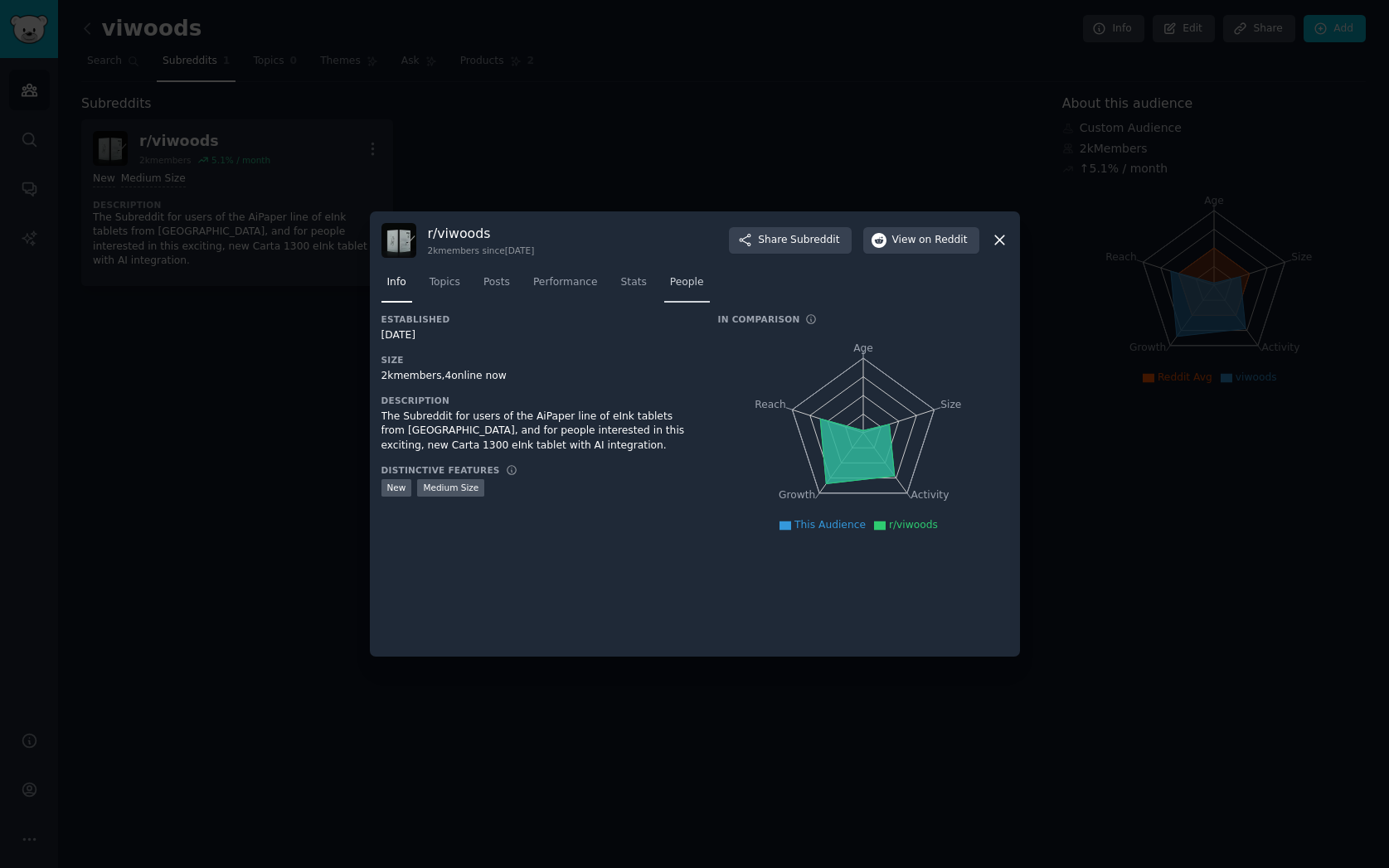
click at [692, 280] on span "People" at bounding box center [687, 282] width 34 height 15
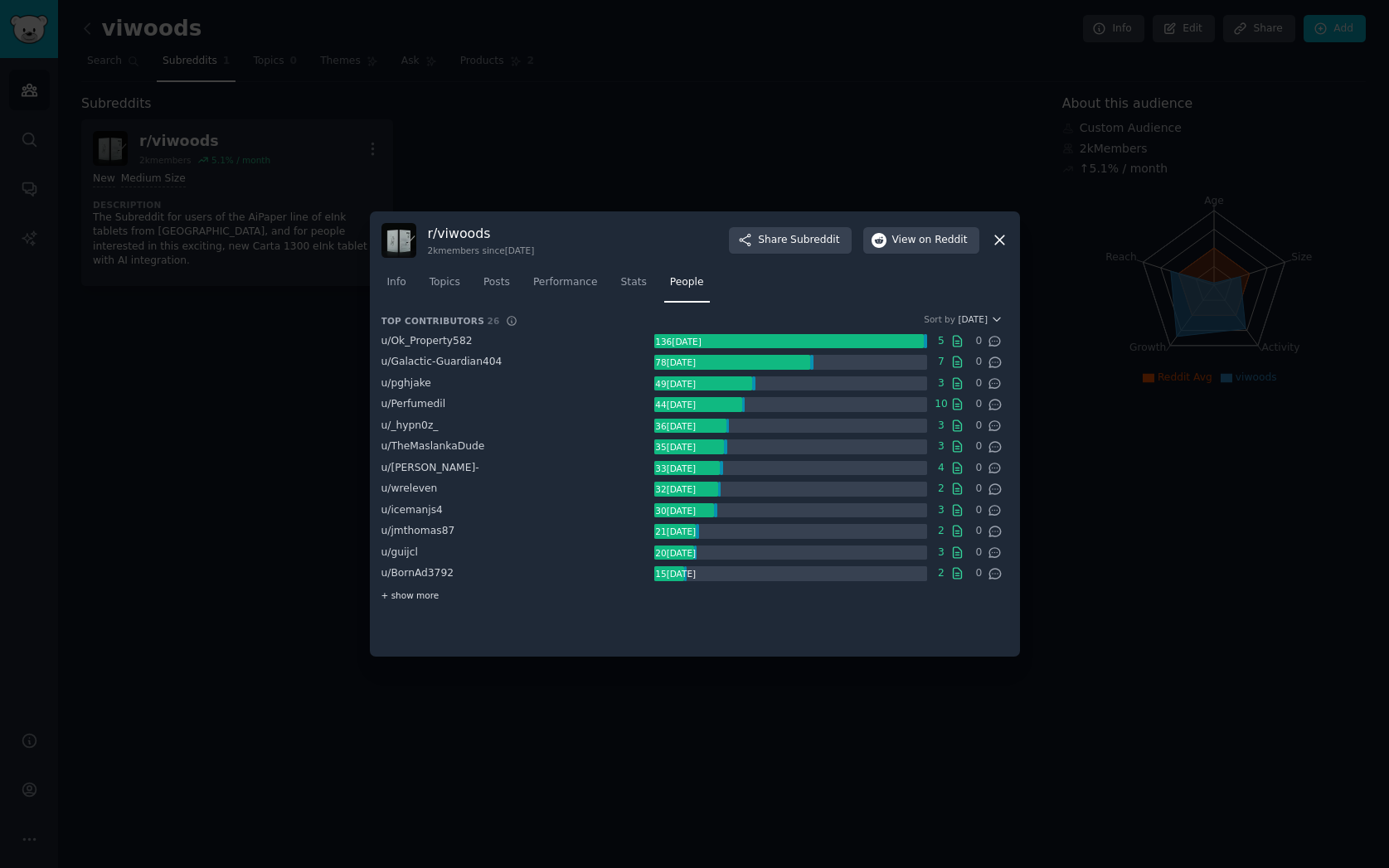
click at [408, 596] on span "+ show more" at bounding box center [411, 595] width 58 height 12
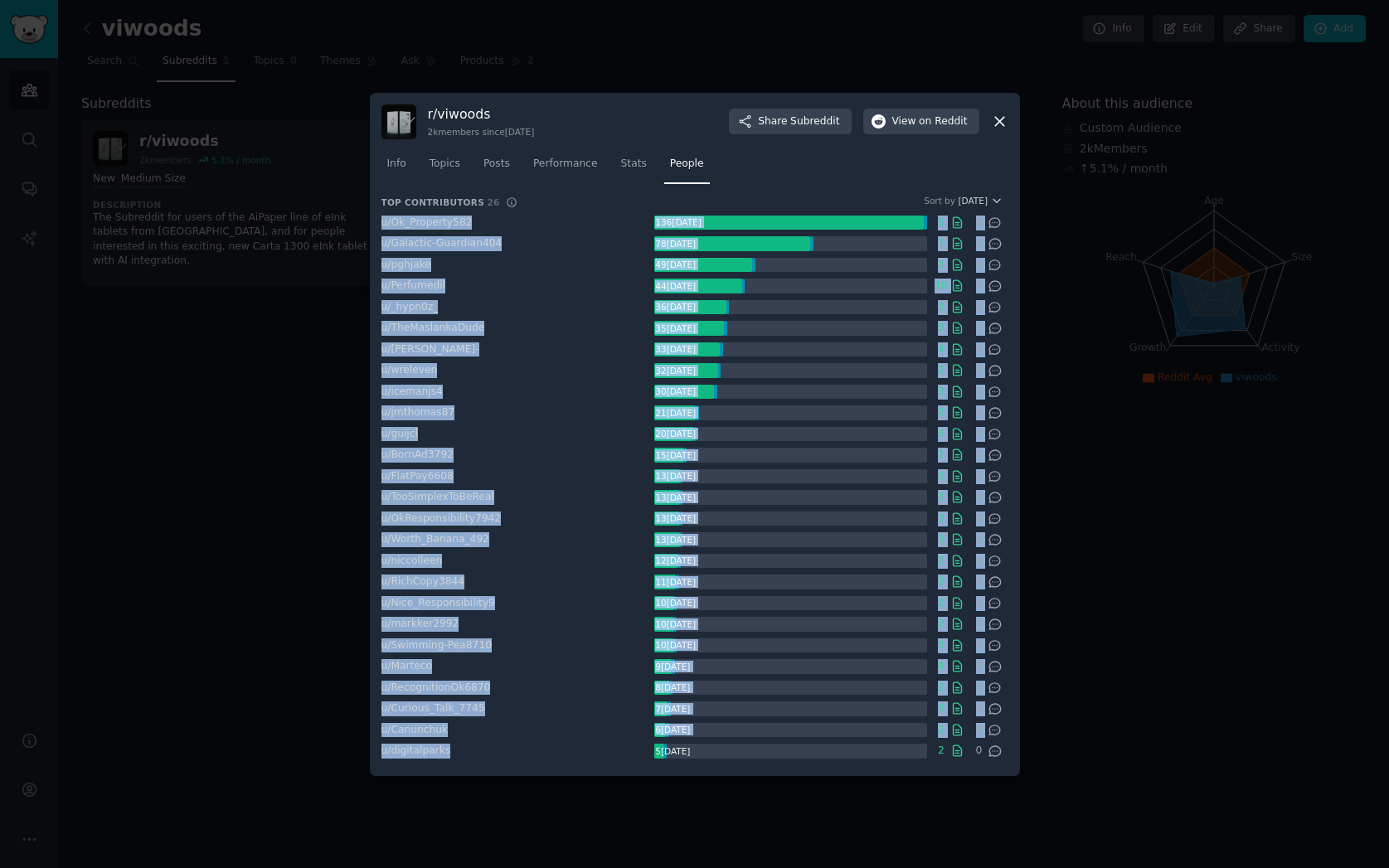
drag, startPoint x: 377, startPoint y: 220, endPoint x: 518, endPoint y: 749, distance: 547.5
click at [518, 749] on div "r/ viwoods 2k members since 10/28/2024 Share Subreddit View on Reddit Info Topi…" at bounding box center [694, 434] width 650 height 683
copy ul "u/ Ok_Property582 136 karma 5 0 u/ Galactic-Guardian404 78 karma 7 0 u/ pghjake…"
click at [981, 199] on span "Karma" at bounding box center [973, 200] width 30 height 12
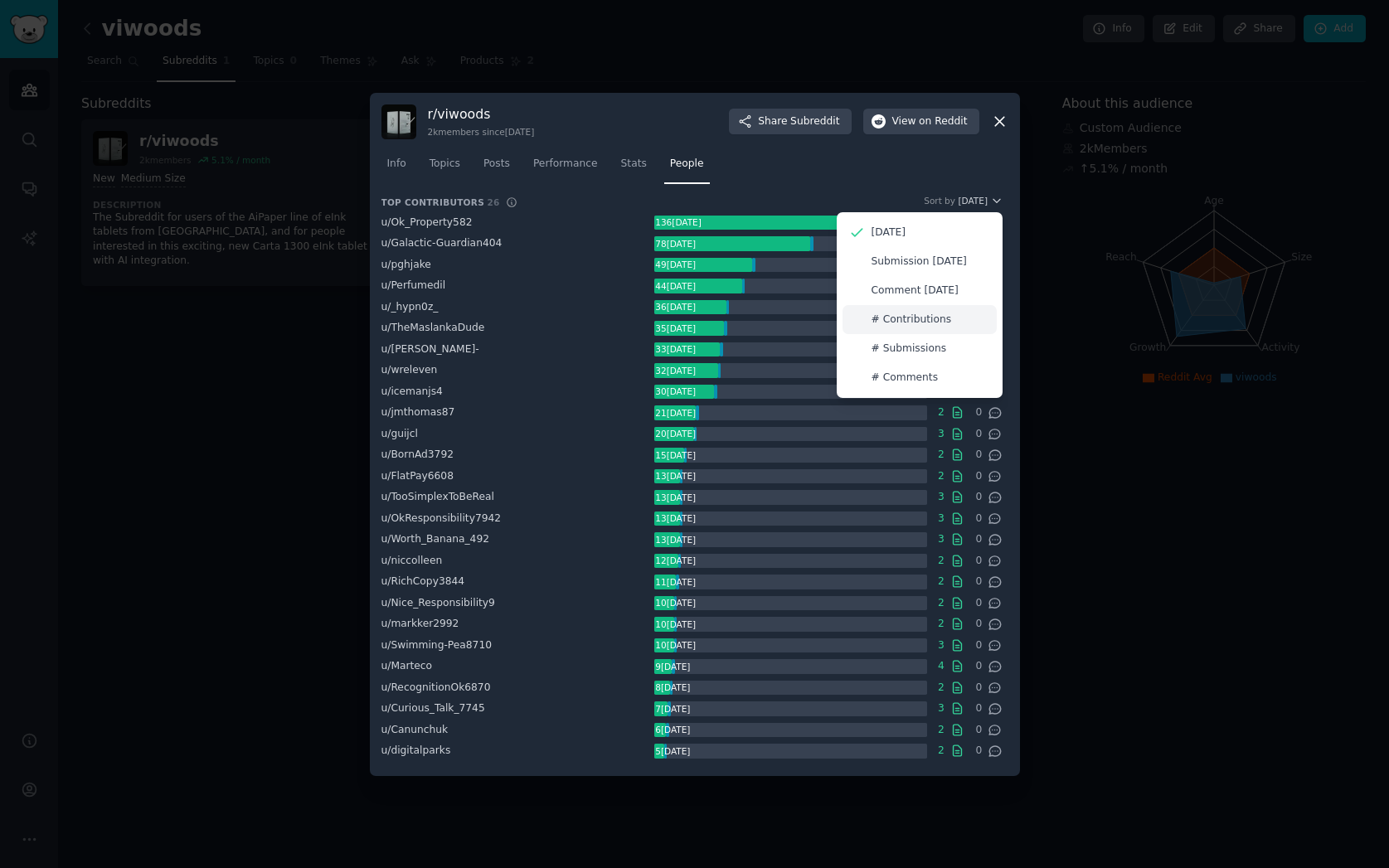
click at [918, 321] on p "# Contributions" at bounding box center [911, 319] width 81 height 15
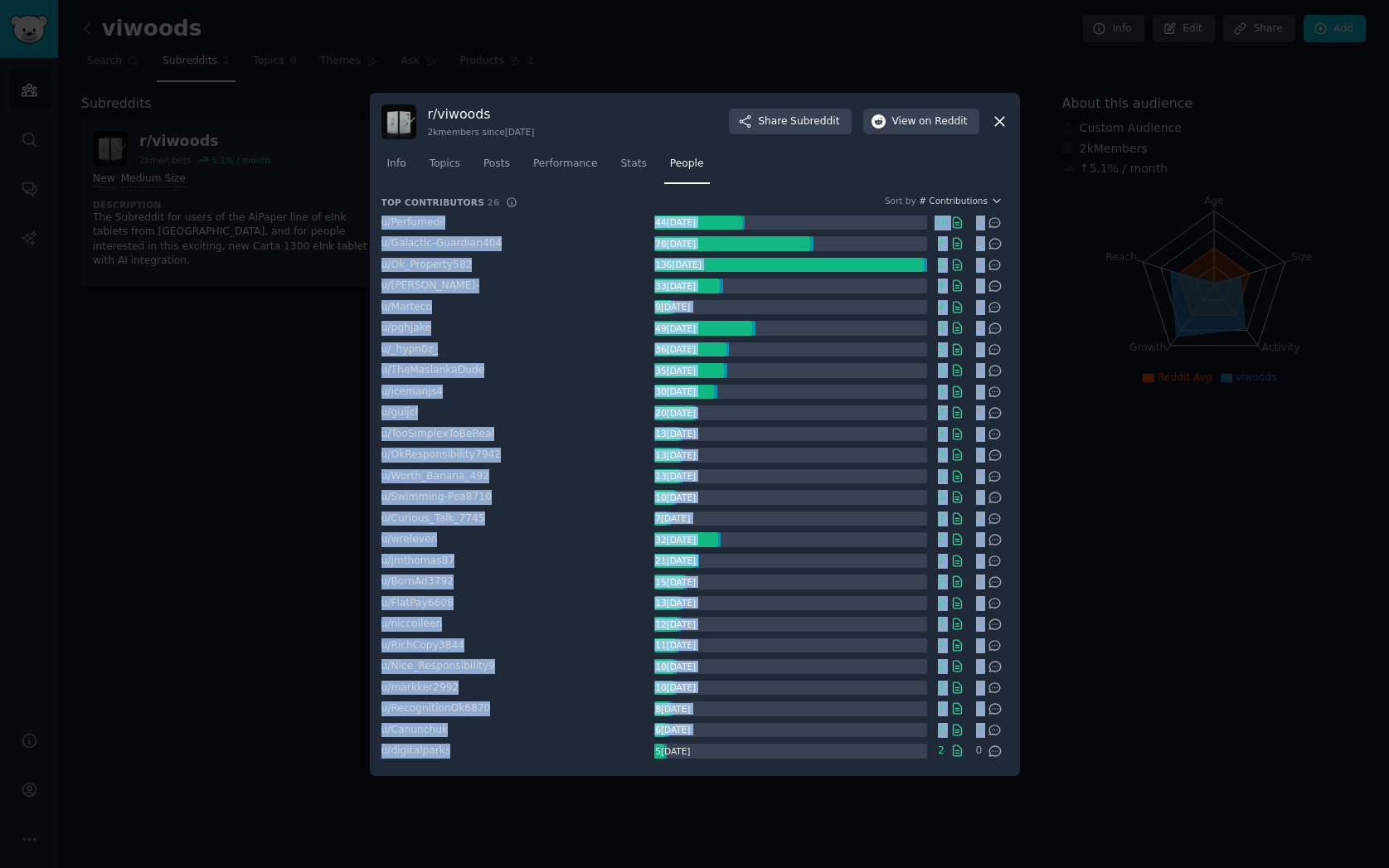
drag, startPoint x: 379, startPoint y: 220, endPoint x: 482, endPoint y: 754, distance: 543.8
click at [482, 754] on div "r/ viwoods 2k members since 10/28/2024 Share Subreddit View on Reddit Info Topi…" at bounding box center [694, 434] width 650 height 683
copy ul "u/ Perfumedil 44 karma 10 0 u/ Galactic-Guardian404 78 karma 7 0 u/ Ok_Property…"
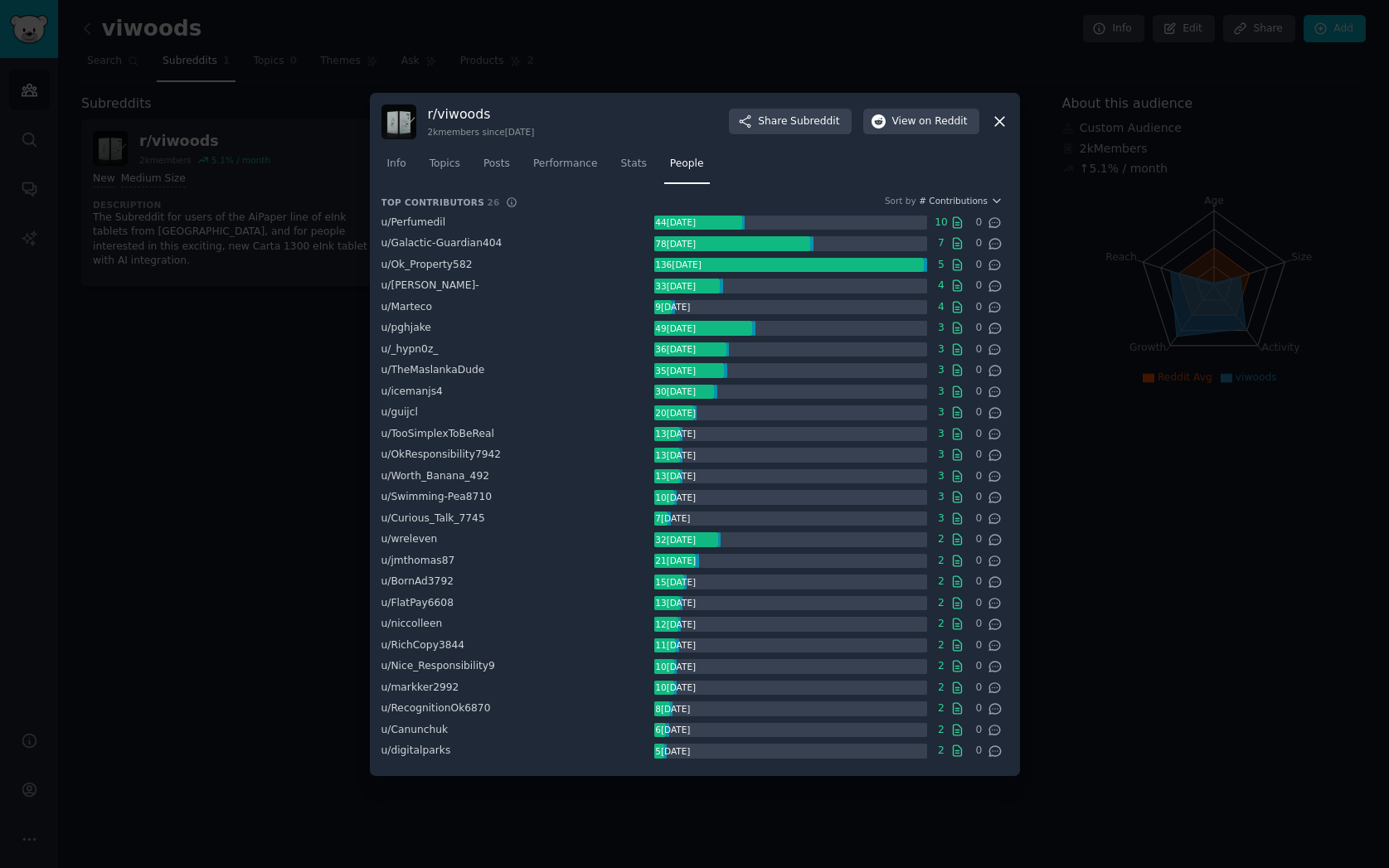
click at [480, 702] on div "u/ RecognitionOk6870" at bounding box center [518, 709] width 272 height 15
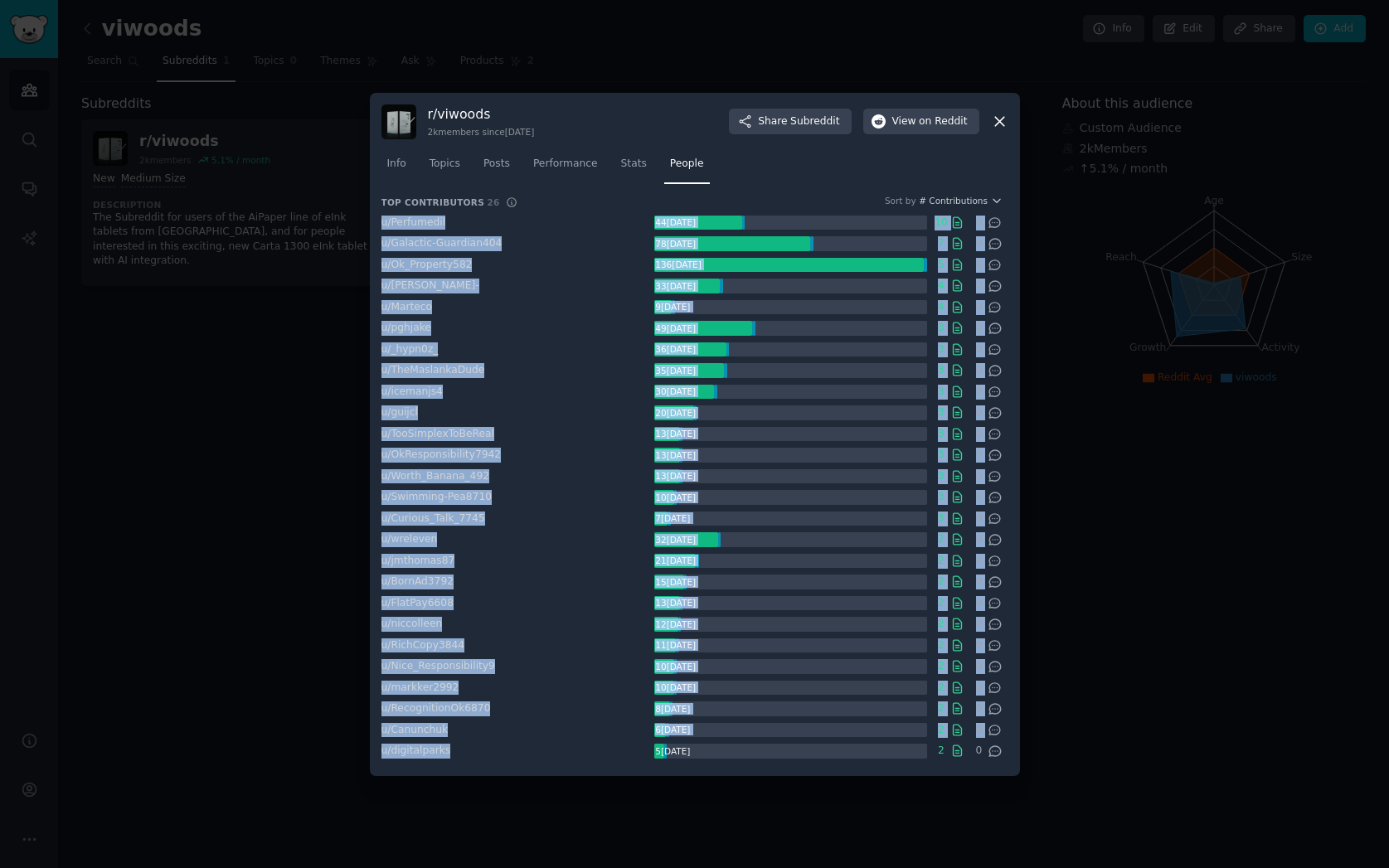
drag, startPoint x: 381, startPoint y: 219, endPoint x: 449, endPoint y: 747, distance: 532.4
click at [449, 747] on ul "u/ Perfumedil 44 karma 10 0 u/ Galactic-Guardian404 78 karma 7 0 u/ Ok_Property…" at bounding box center [692, 488] width 621 height 543
copy ul "u/ Perfumedil 44 karma 10 0 u/ Galactic-Guardian404 78 karma 7 0 u/ Ok_Property…"
click at [970, 199] on span "# Contributions" at bounding box center [953, 200] width 69 height 12
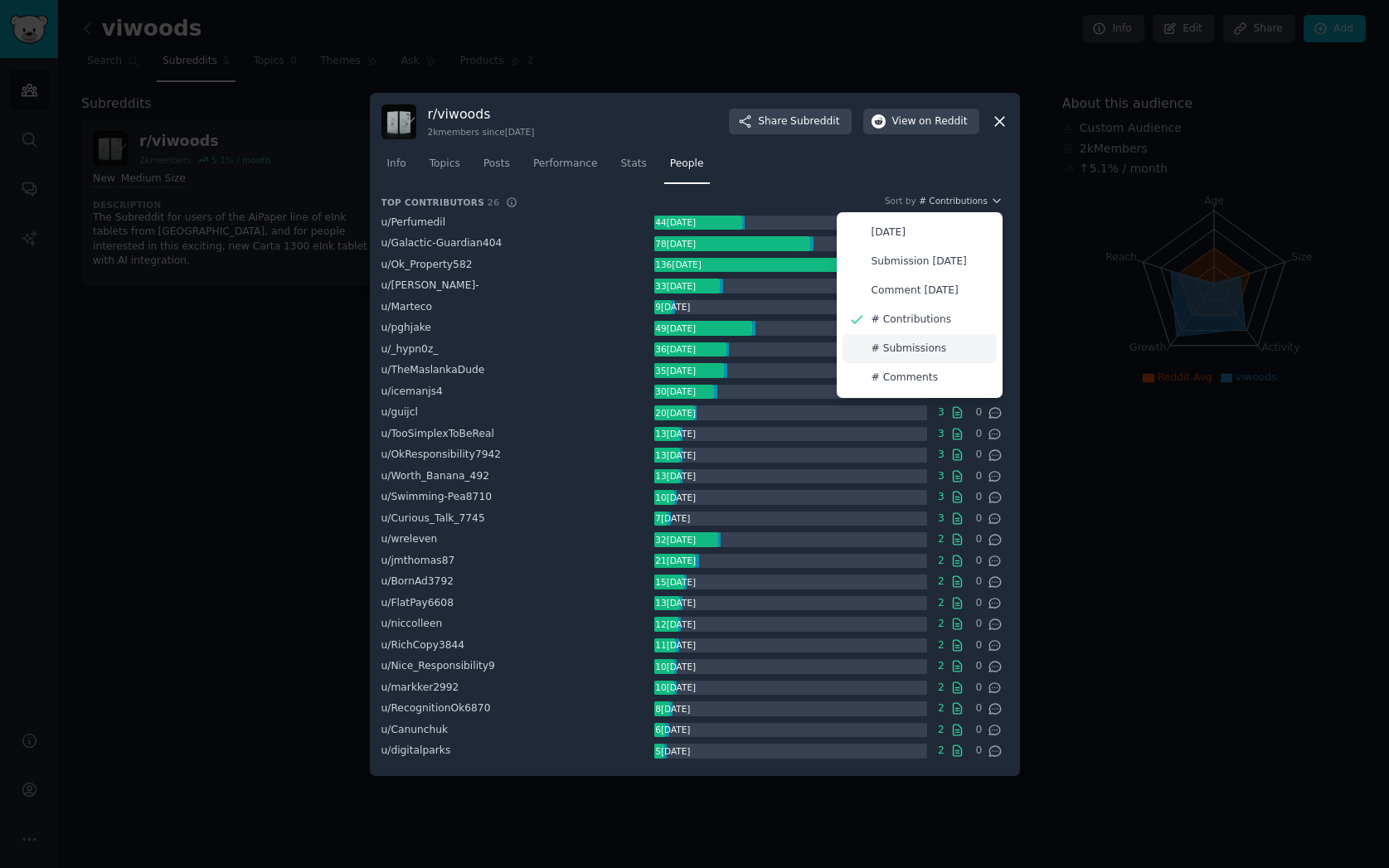
click at [931, 349] on p "# Submissions" at bounding box center [909, 349] width 75 height 15
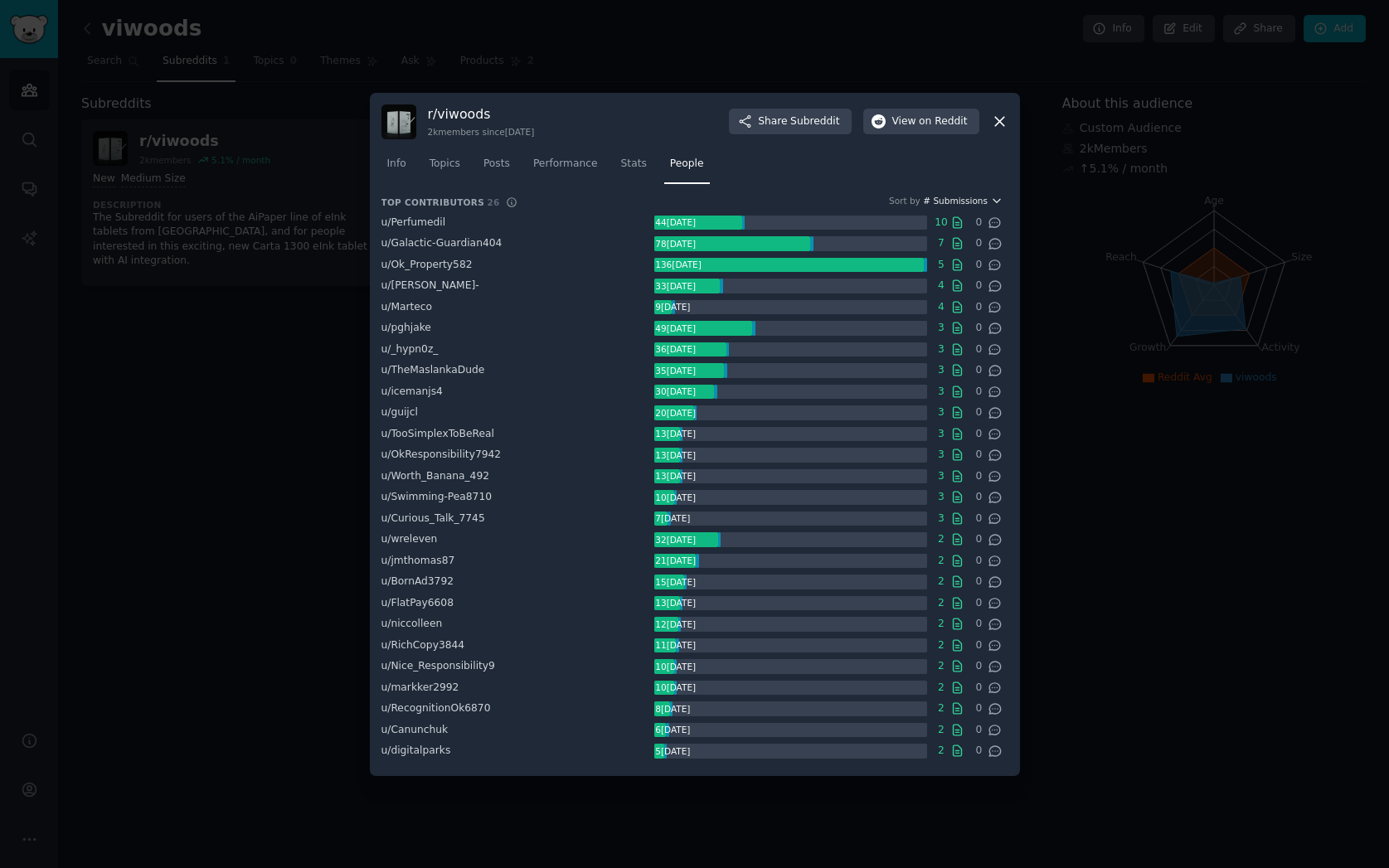
click at [981, 195] on span "# Submissions" at bounding box center [955, 200] width 65 height 12
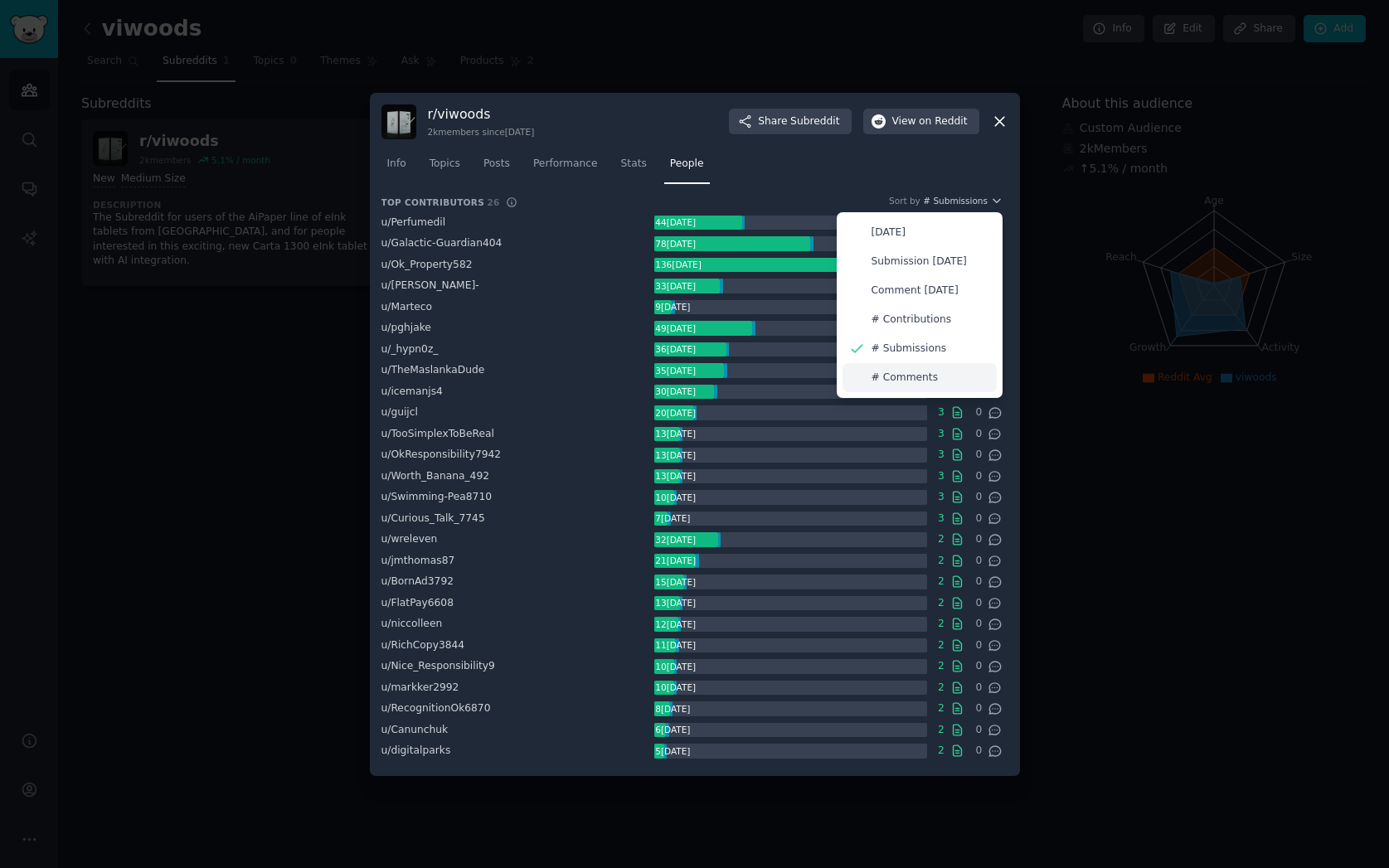
click at [895, 381] on p "# Comments" at bounding box center [905, 378] width 67 height 15
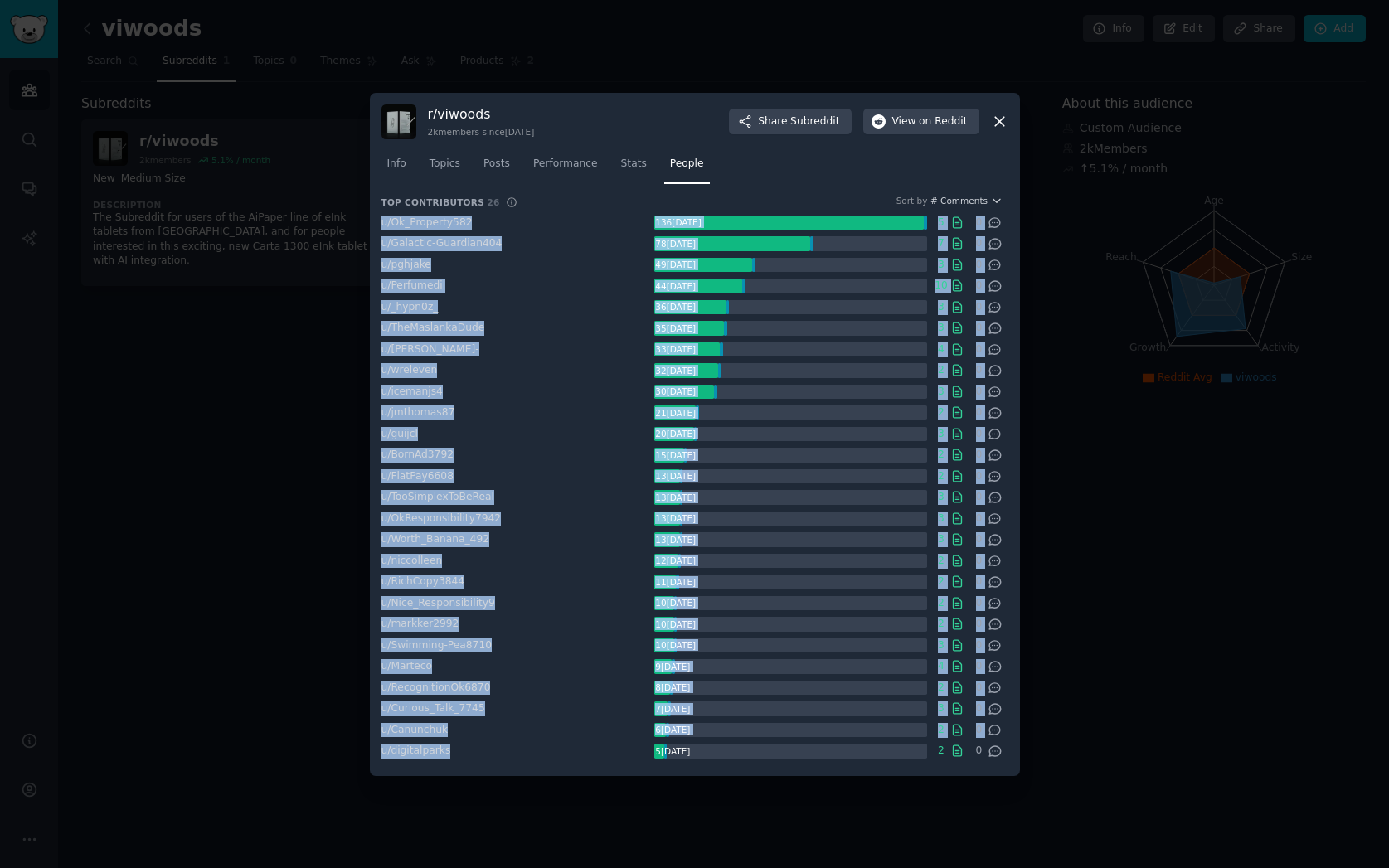
drag, startPoint x: 377, startPoint y: 223, endPoint x: 506, endPoint y: 760, distance: 552.3
click at [506, 760] on div "r/ viwoods 2k members since 10/28/2024 Share Subreddit View on Reddit Info Topi…" at bounding box center [694, 434] width 650 height 683
copy ul "u/ Ok_Property582 136 karma 5 0 u/ Galactic-Guardian404 78 karma 7 0 u/ pghjake…"
click at [971, 198] on span "# Comments" at bounding box center [959, 200] width 58 height 12
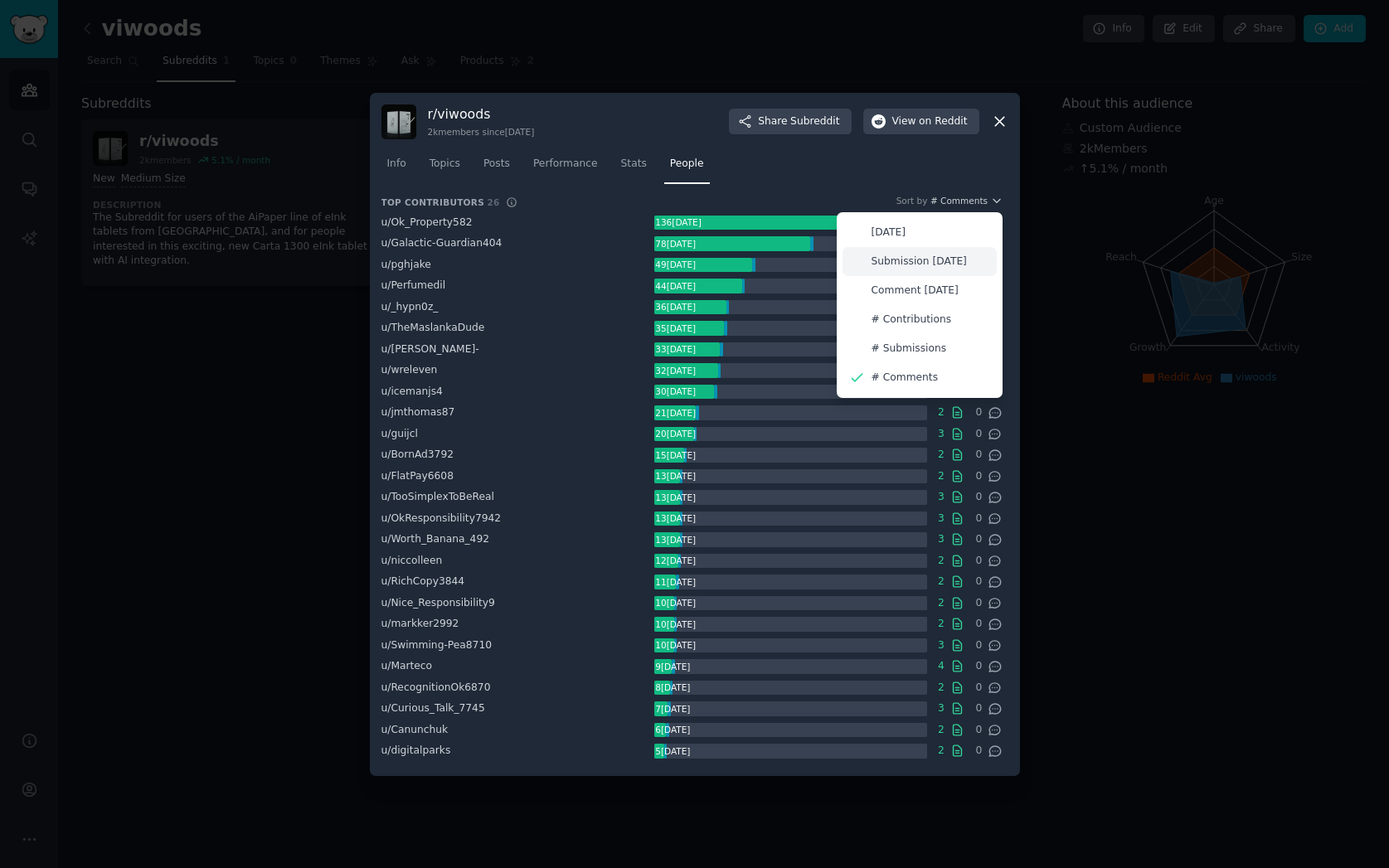
click at [902, 260] on p "Submission Karma" at bounding box center [919, 262] width 96 height 15
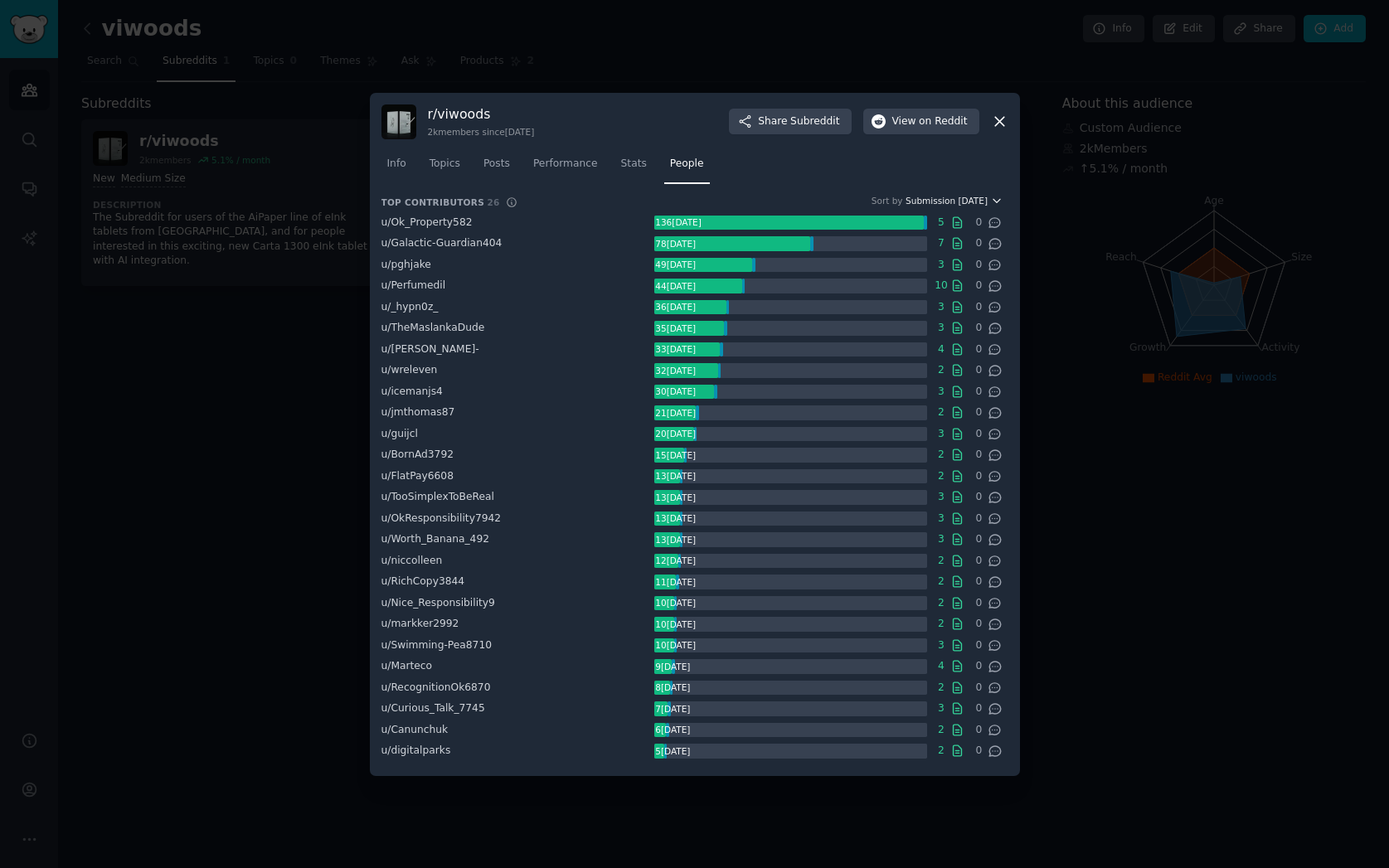
click at [968, 196] on span "Submission Karma" at bounding box center [946, 200] width 82 height 12
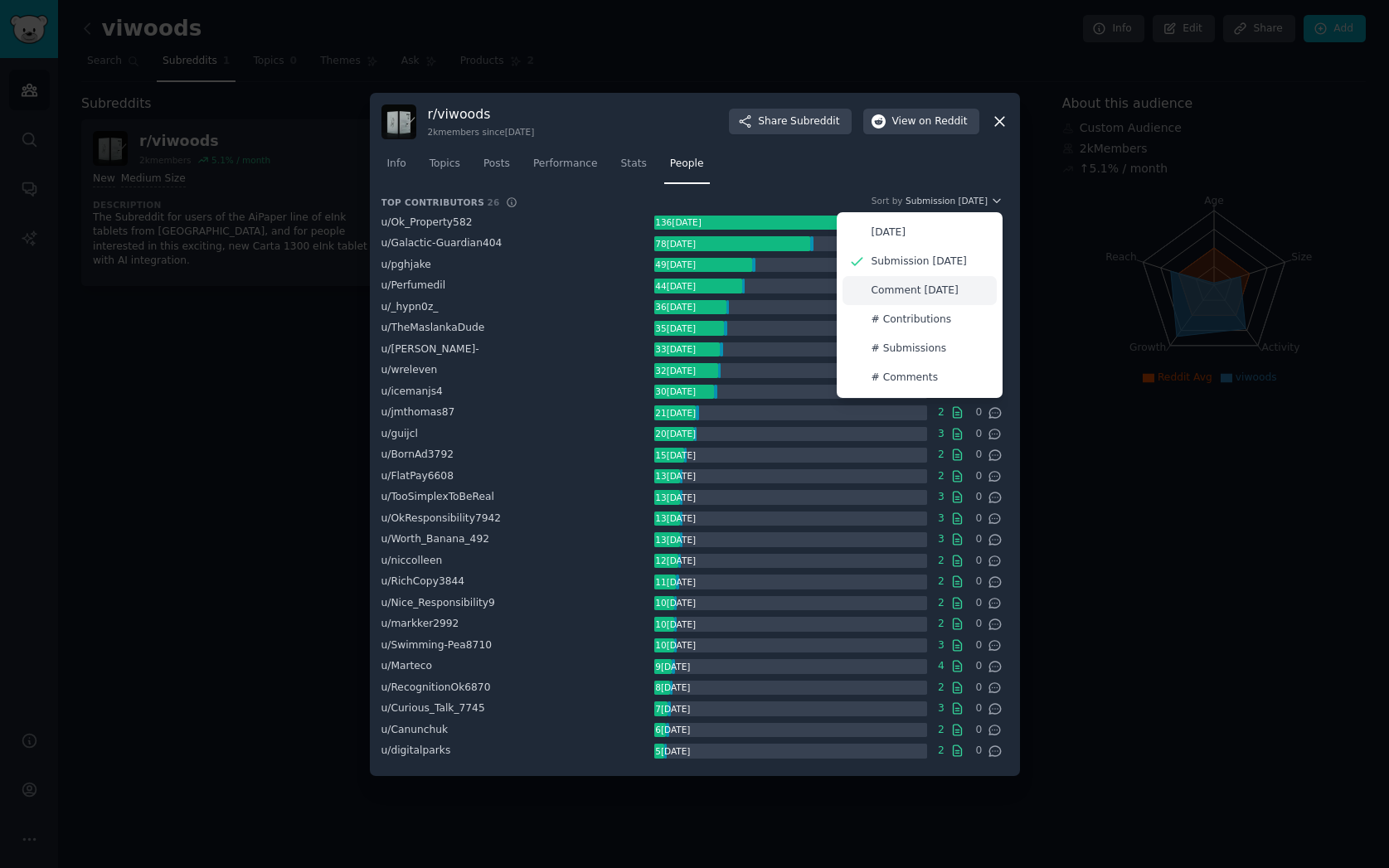
click at [925, 294] on p "Comment Karma" at bounding box center [915, 291] width 87 height 15
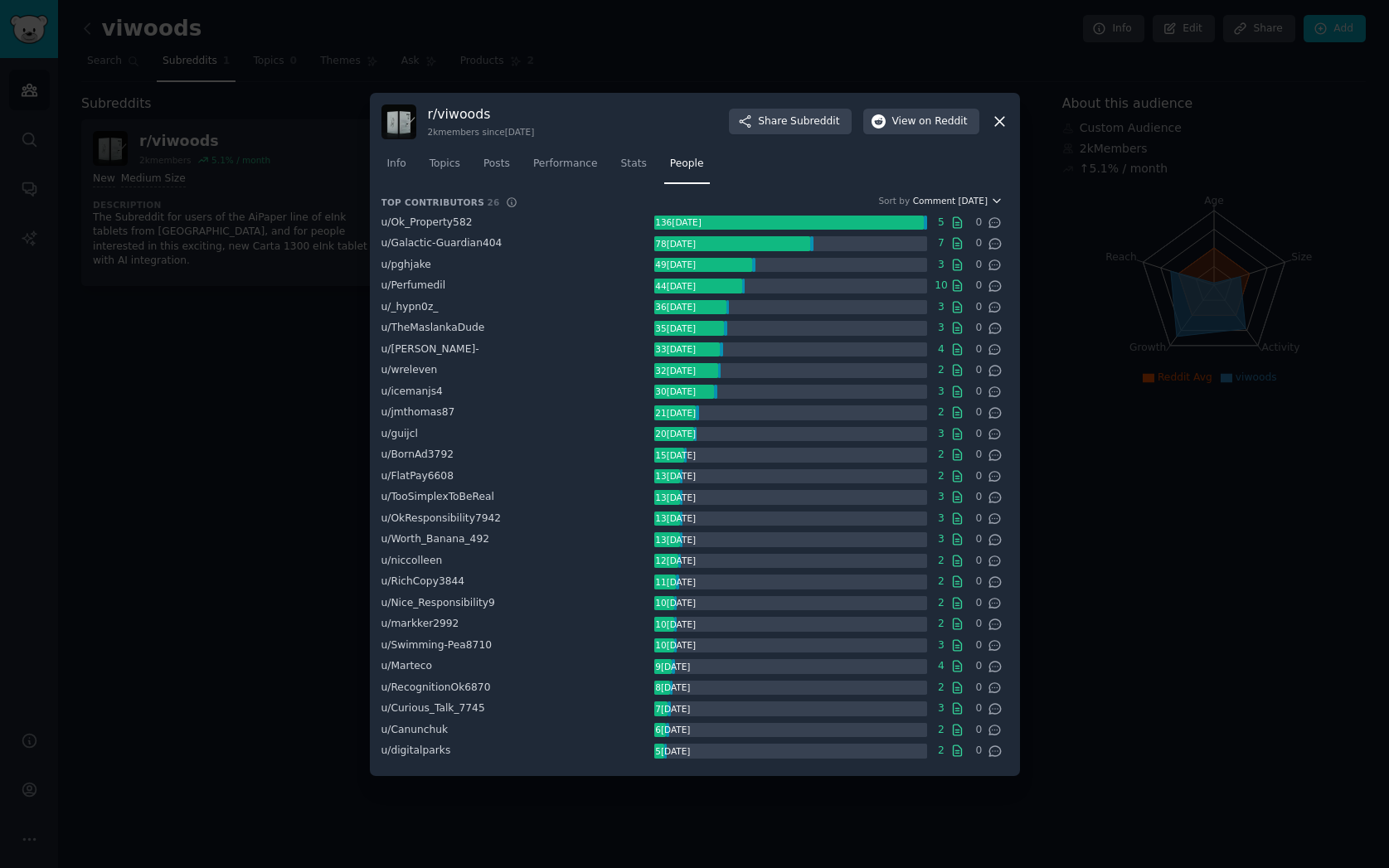
click at [958, 196] on span "Comment Karma" at bounding box center [950, 200] width 74 height 12
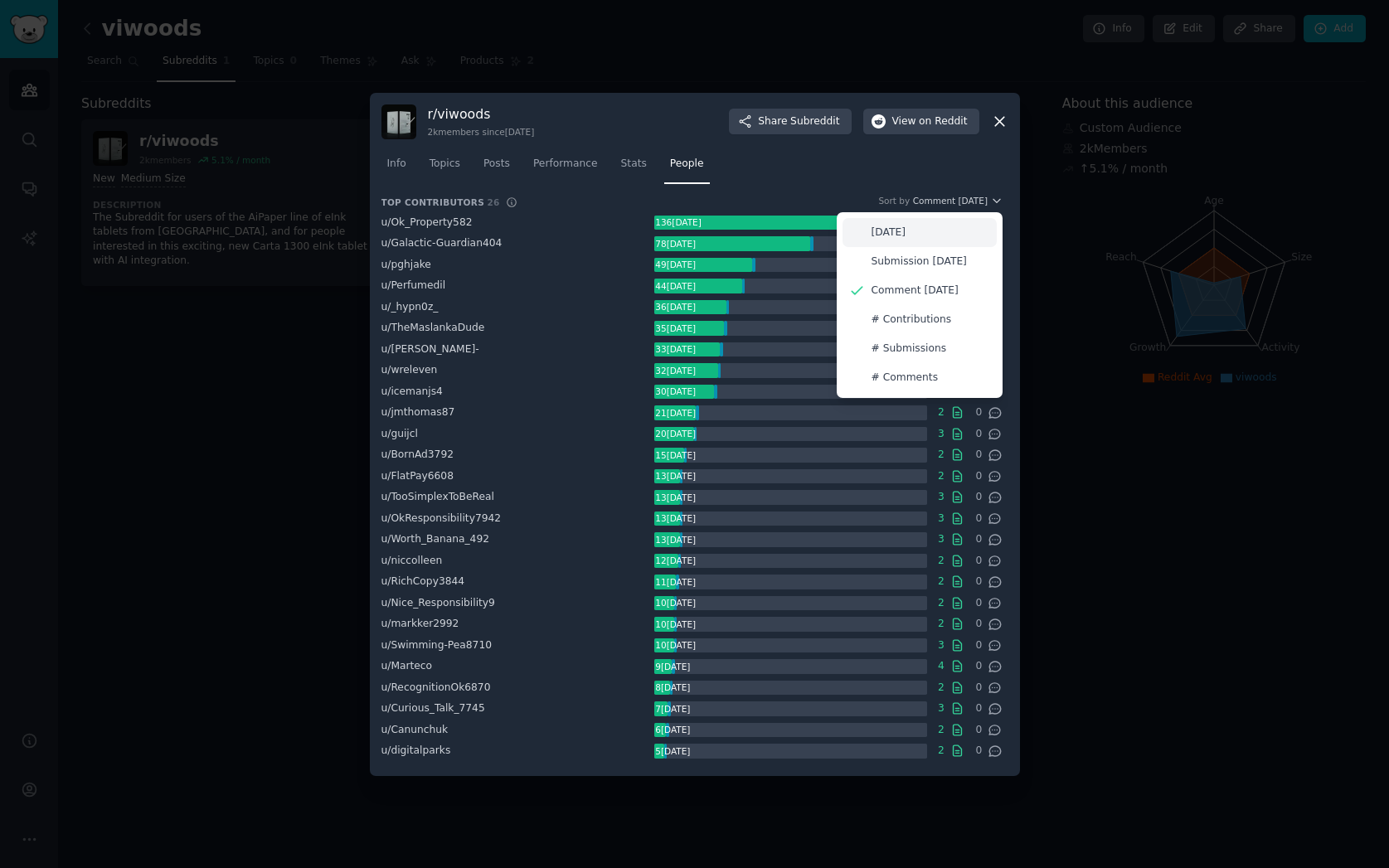
click at [897, 230] on p "Karma" at bounding box center [888, 233] width 34 height 15
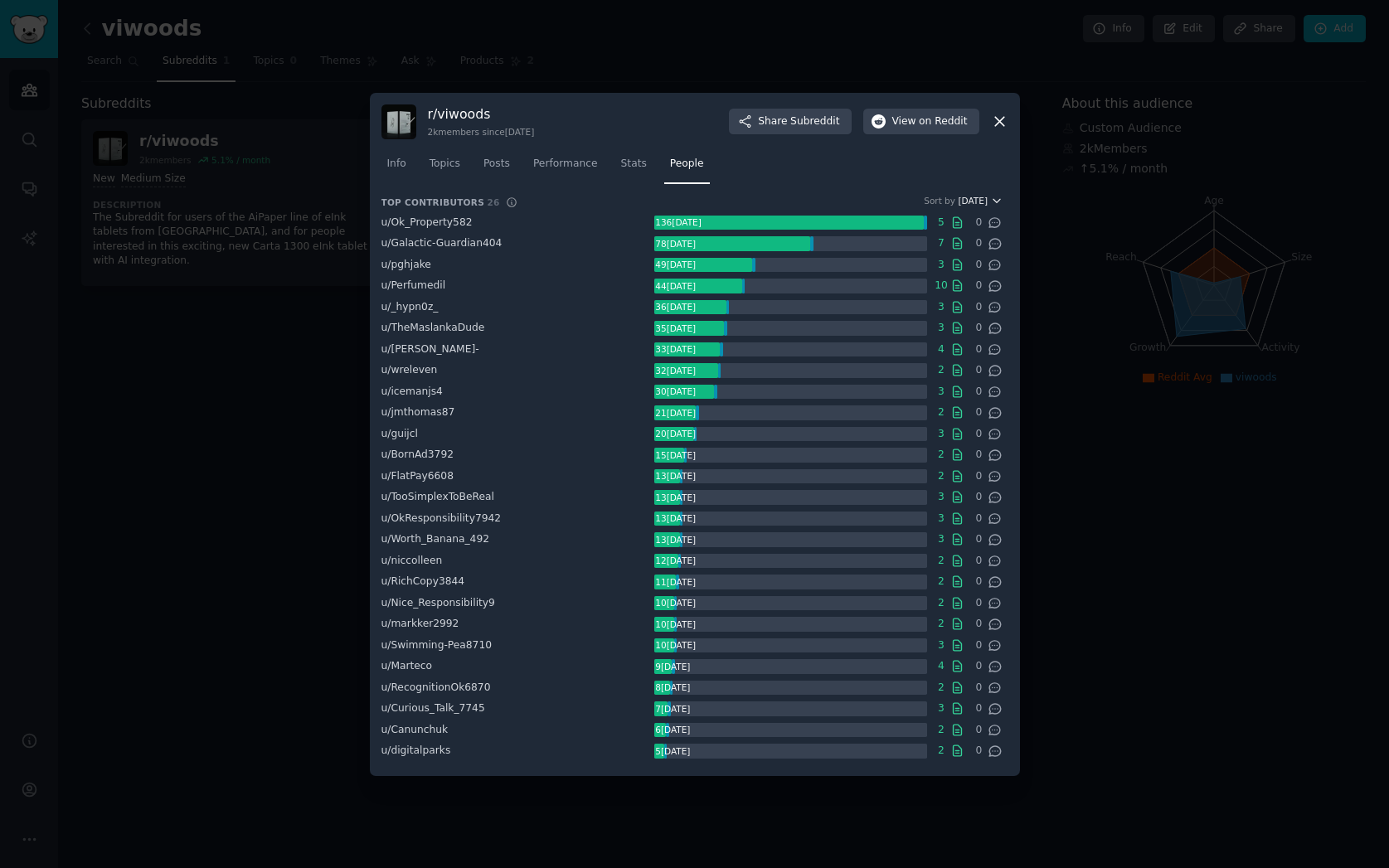
click at [993, 197] on icon "button" at bounding box center [996, 200] width 12 height 12
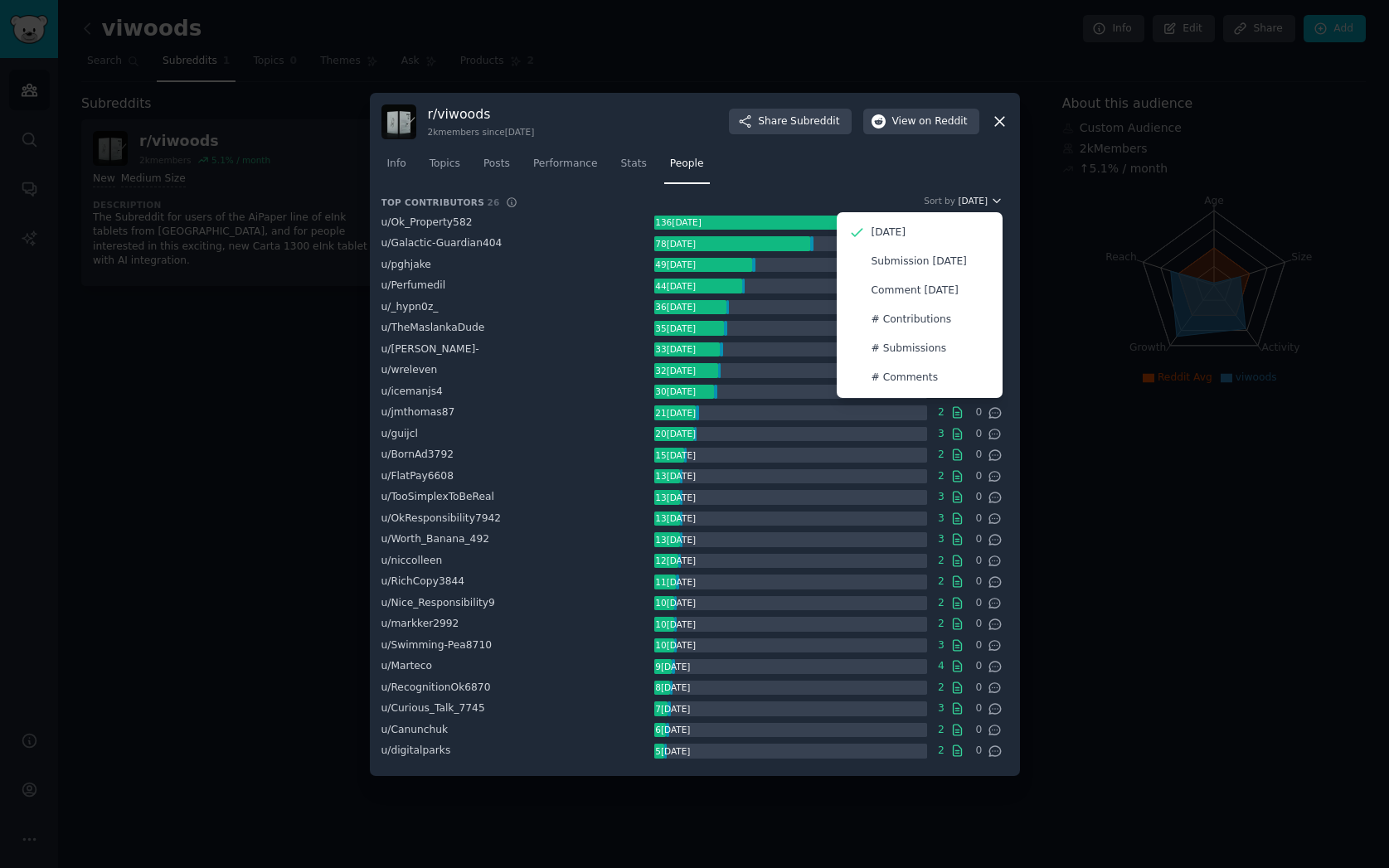
click at [993, 197] on icon "button" at bounding box center [996, 200] width 12 height 12
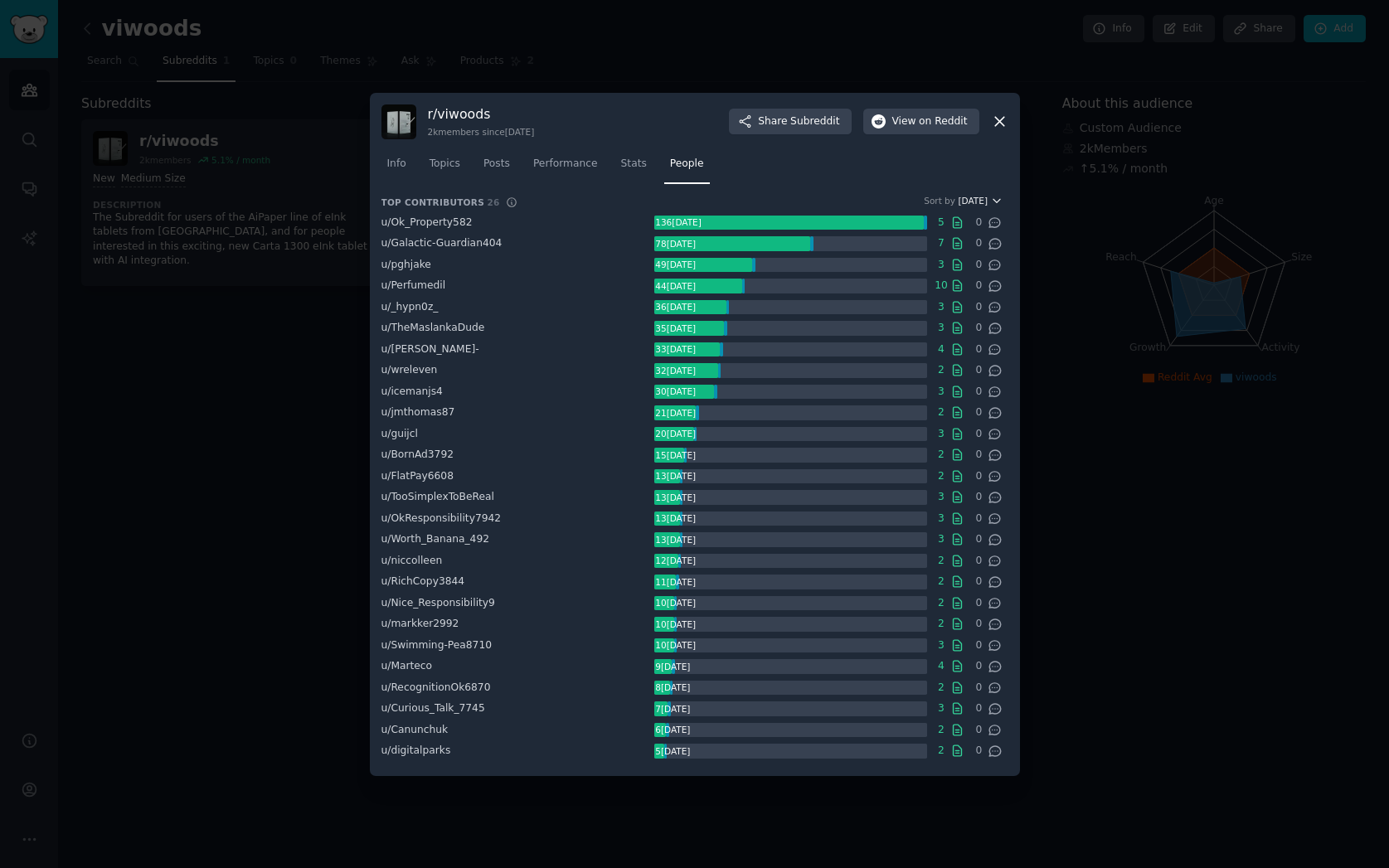
click at [978, 197] on span "Karma" at bounding box center [973, 200] width 30 height 12
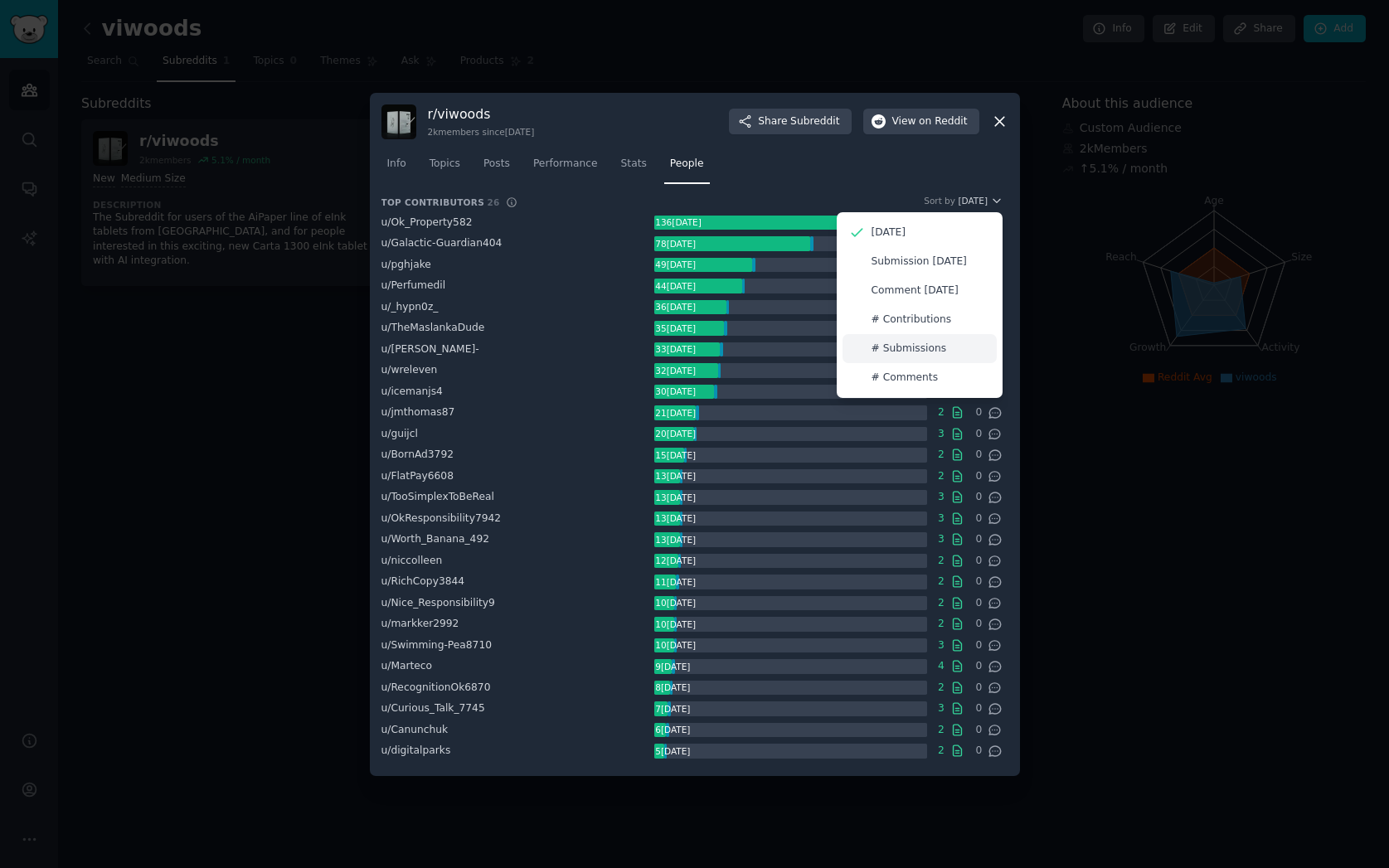
click at [916, 347] on p "# Submissions" at bounding box center [909, 349] width 75 height 15
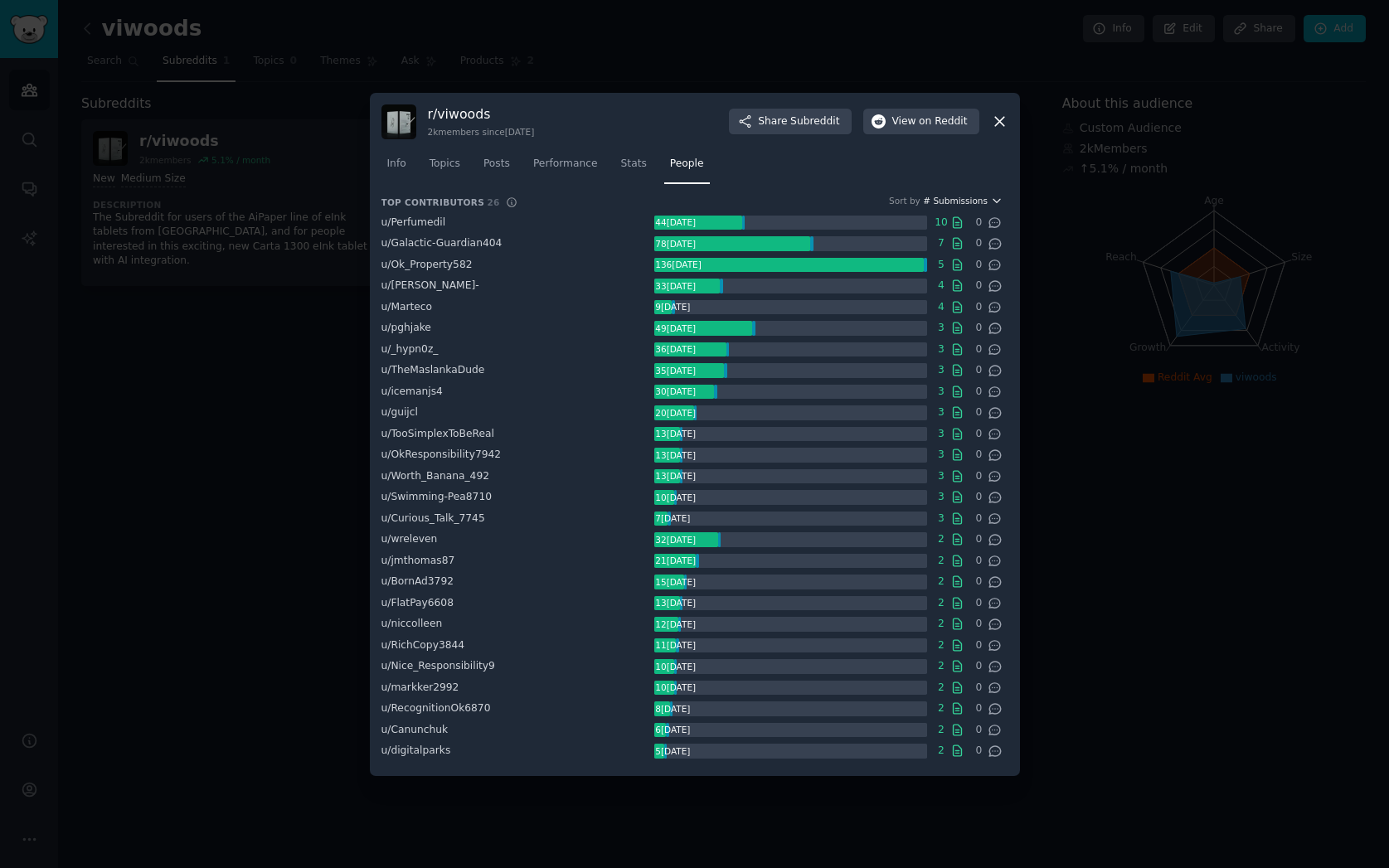
click at [972, 199] on span "# Submissions" at bounding box center [955, 200] width 65 height 12
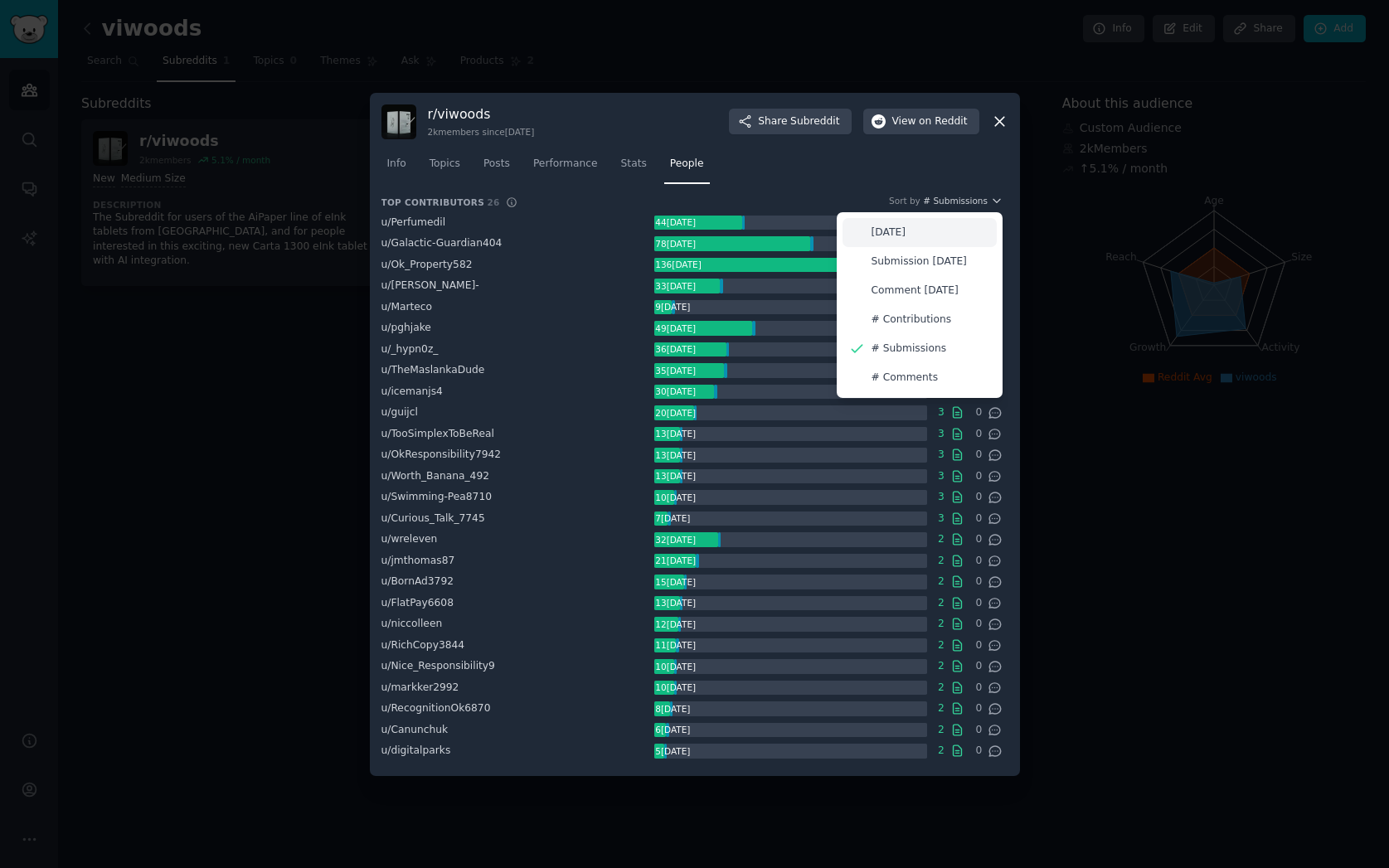
click at [936, 228] on div "Karma" at bounding box center [919, 232] width 154 height 29
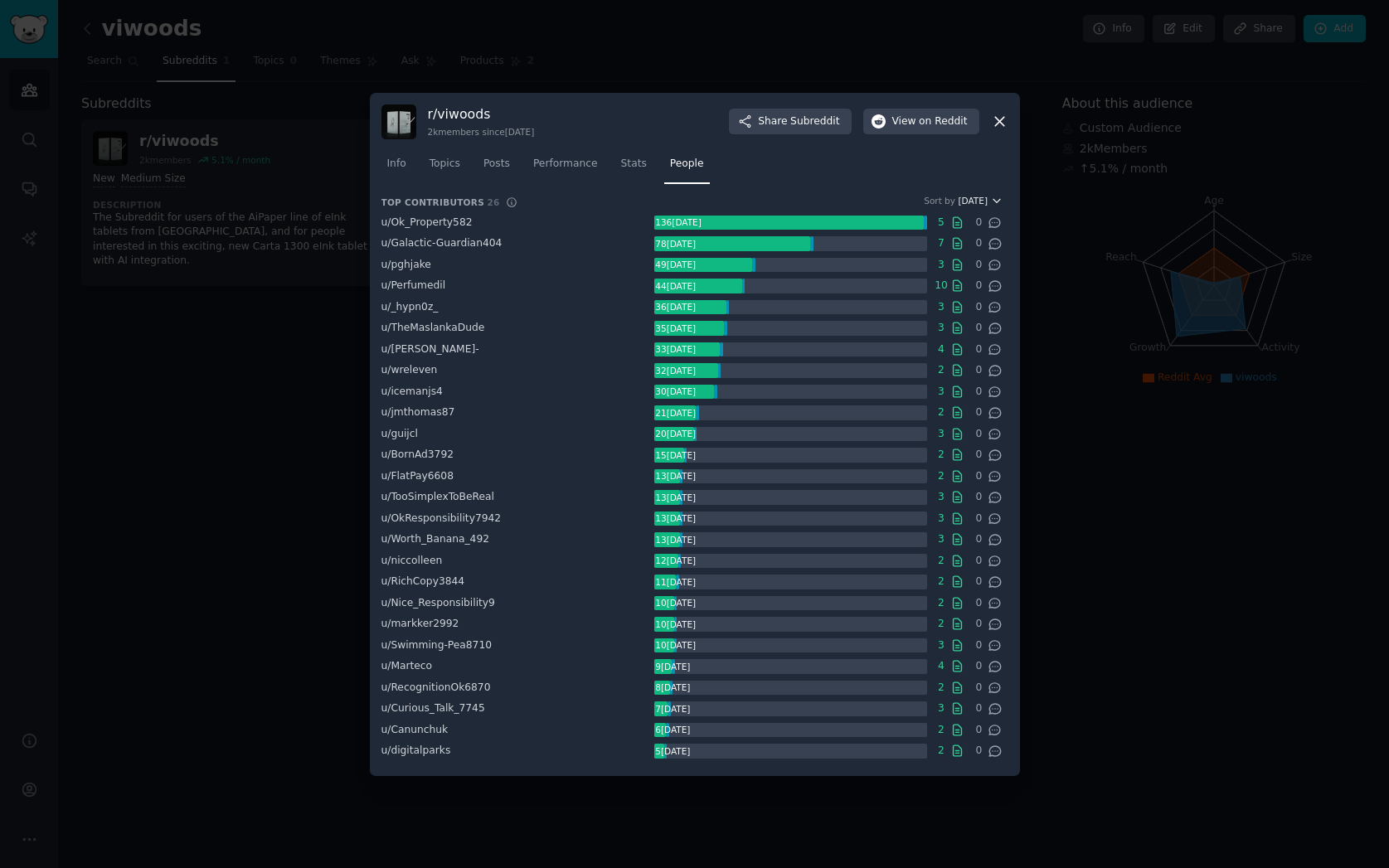
click at [977, 200] on span "Karma" at bounding box center [973, 200] width 30 height 12
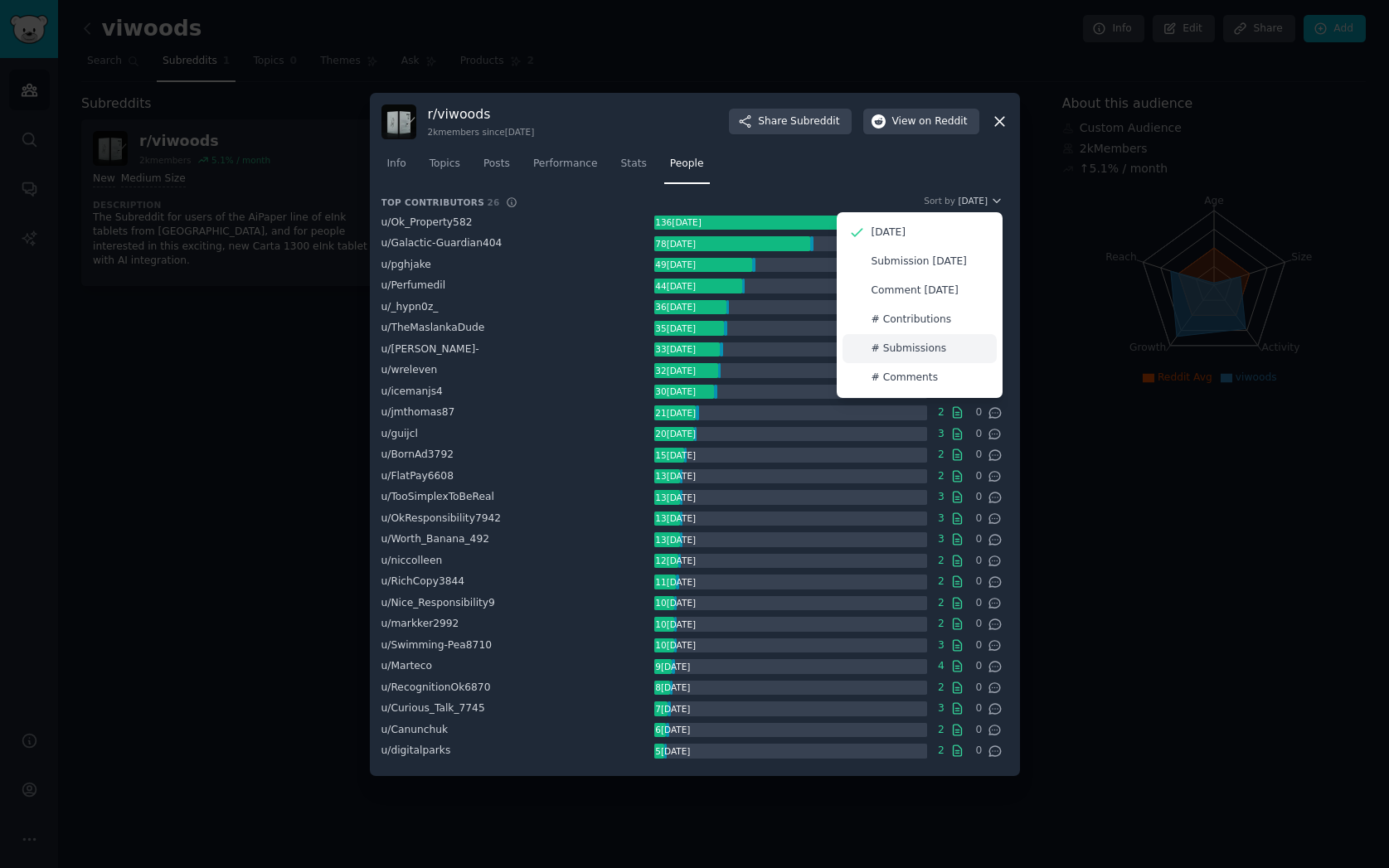
click at [943, 353] on div "# Submissions" at bounding box center [919, 349] width 154 height 29
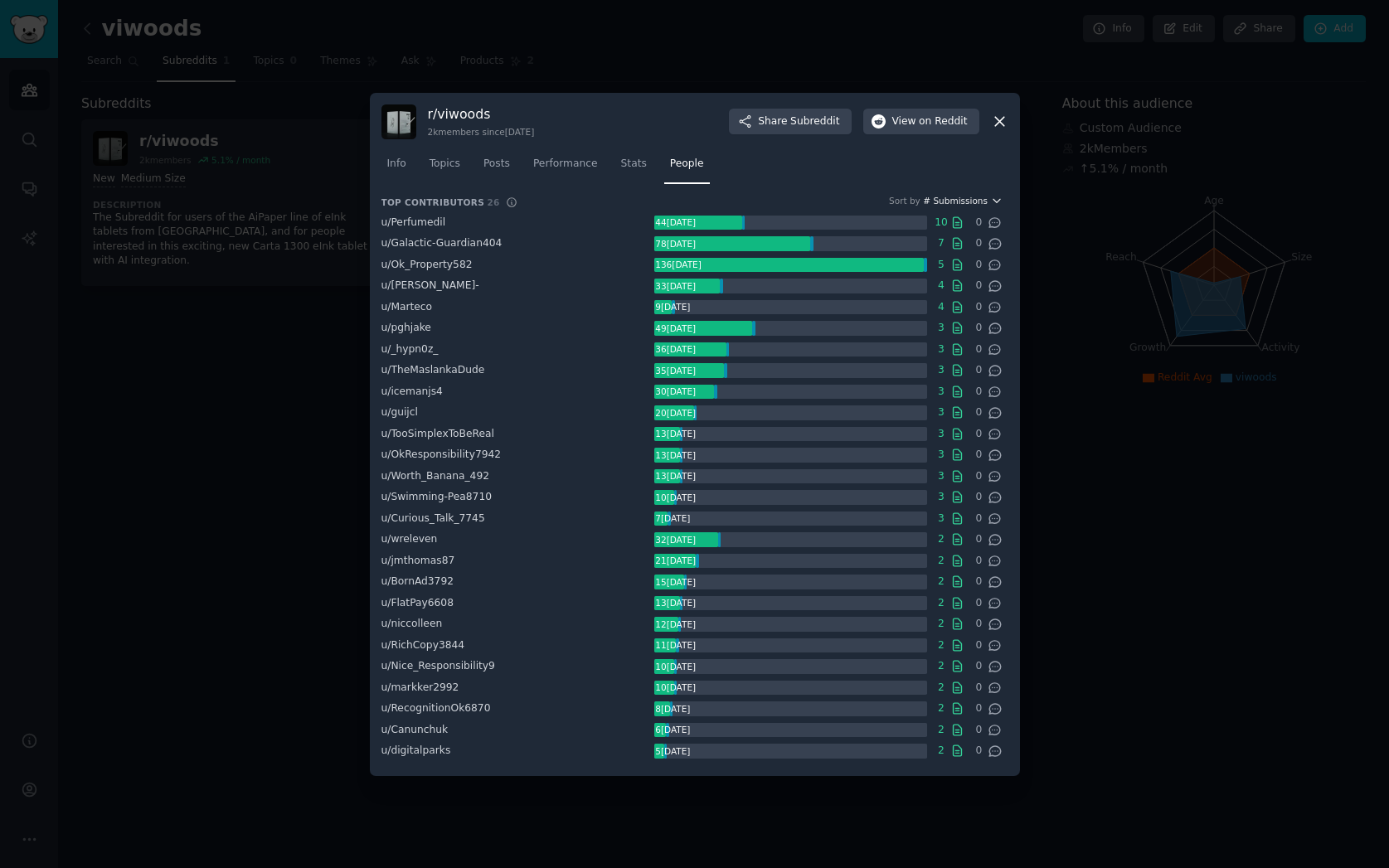
click at [961, 199] on span "# Submissions" at bounding box center [955, 200] width 65 height 12
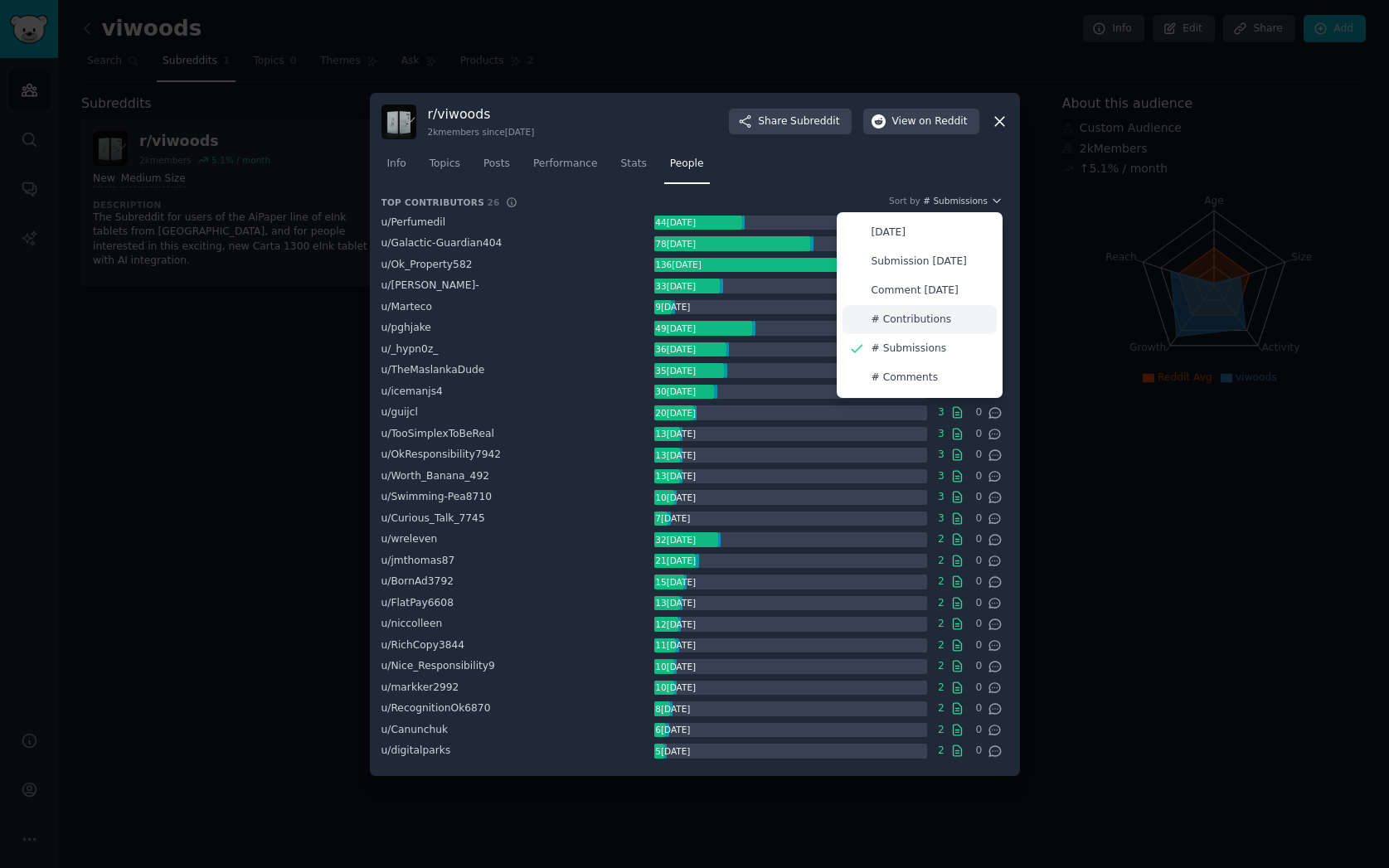
click at [926, 313] on p "# Contributions" at bounding box center [911, 319] width 81 height 15
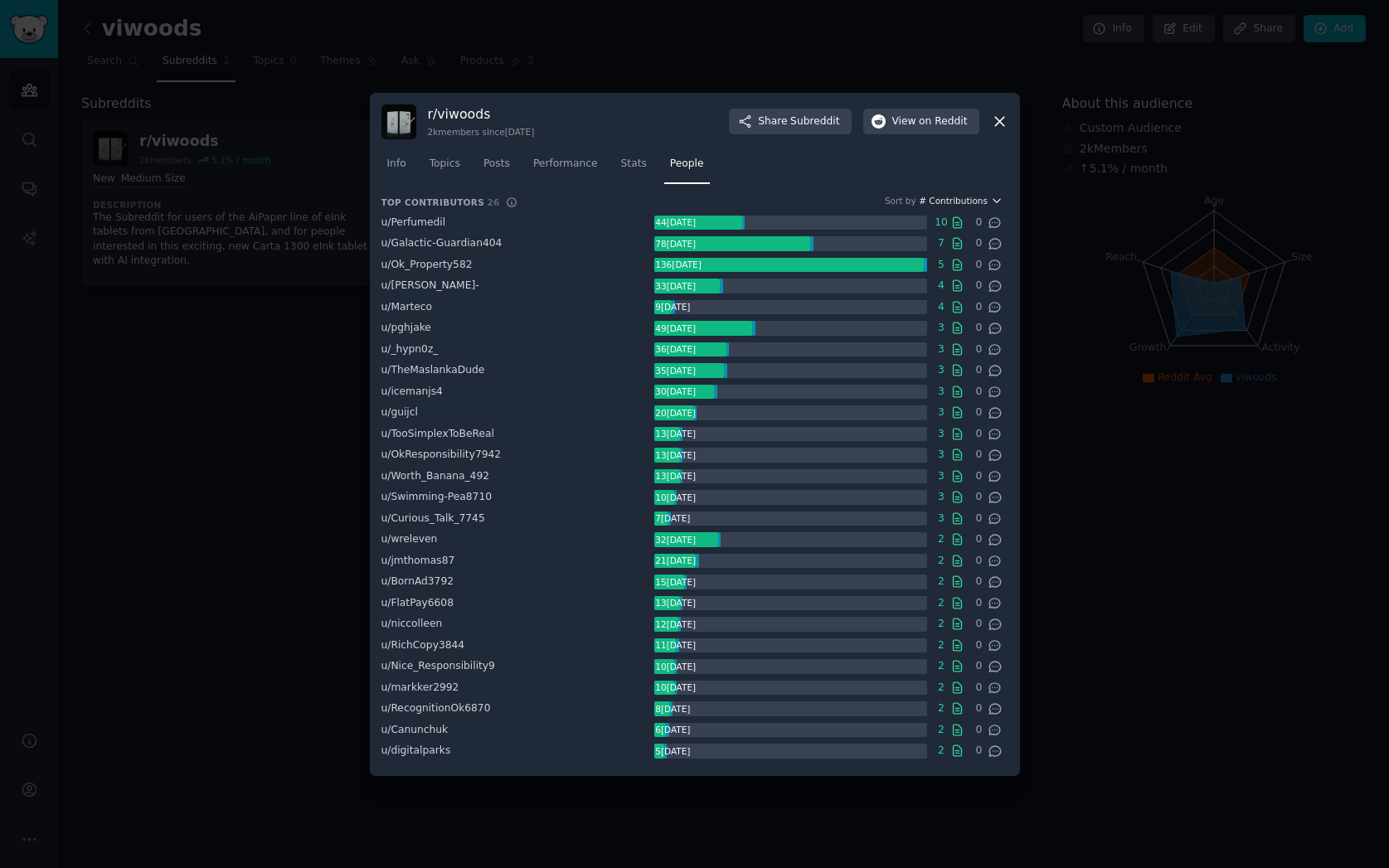
click at [948, 199] on span "# Contributions" at bounding box center [953, 200] width 69 height 12
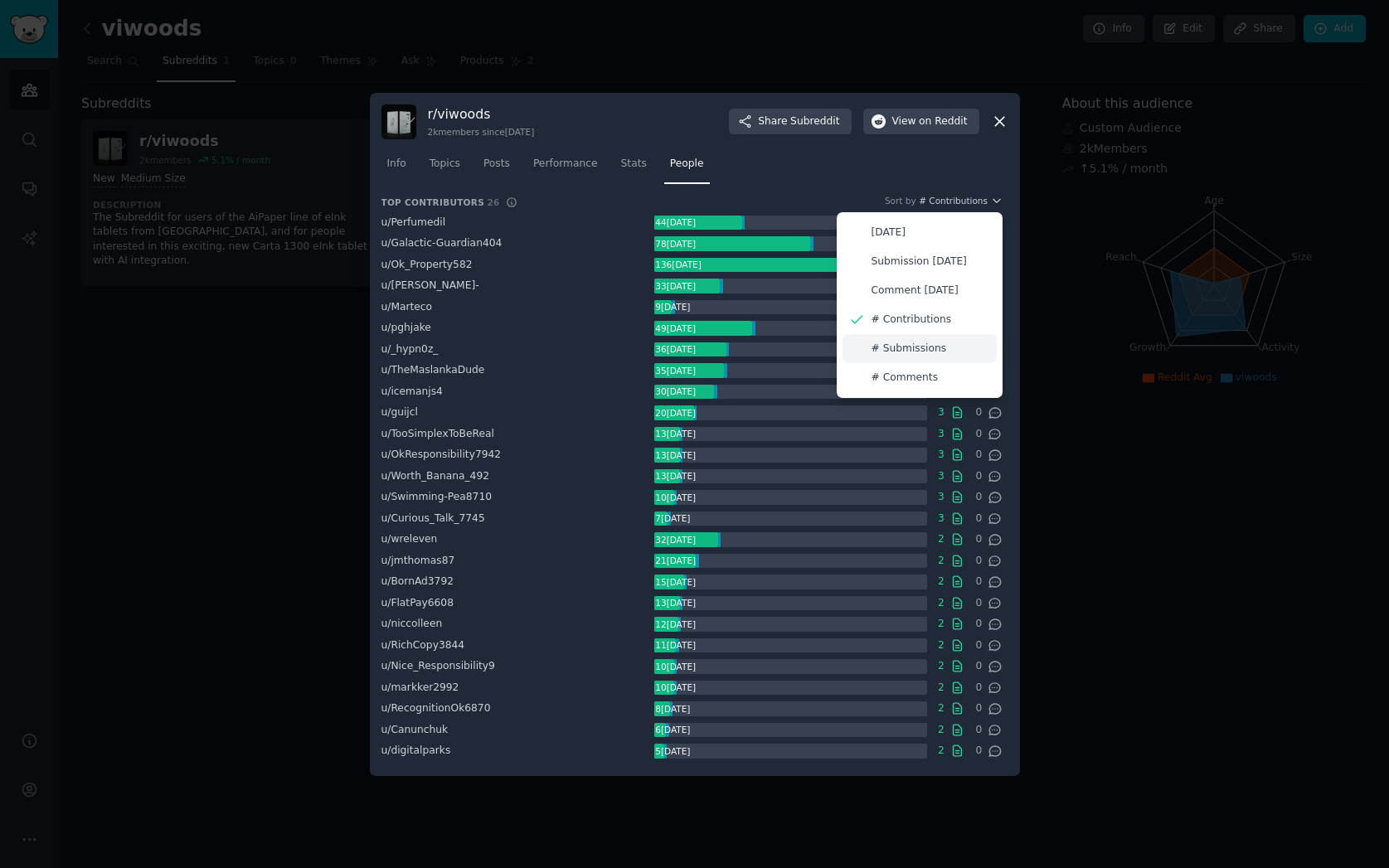
click at [917, 343] on p "# Submissions" at bounding box center [909, 349] width 75 height 15
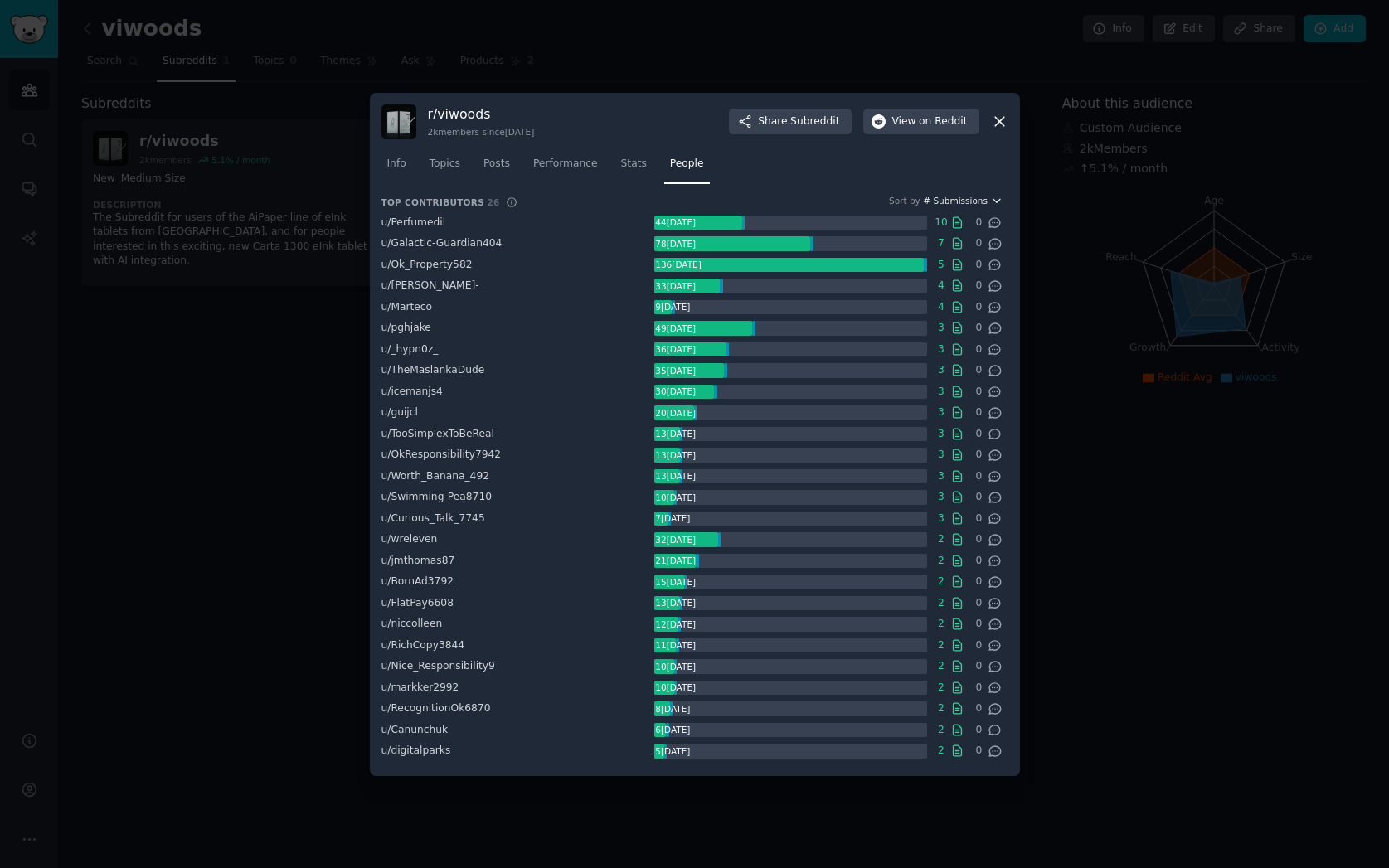
click at [961, 202] on span "# Submissions" at bounding box center [955, 200] width 65 height 12
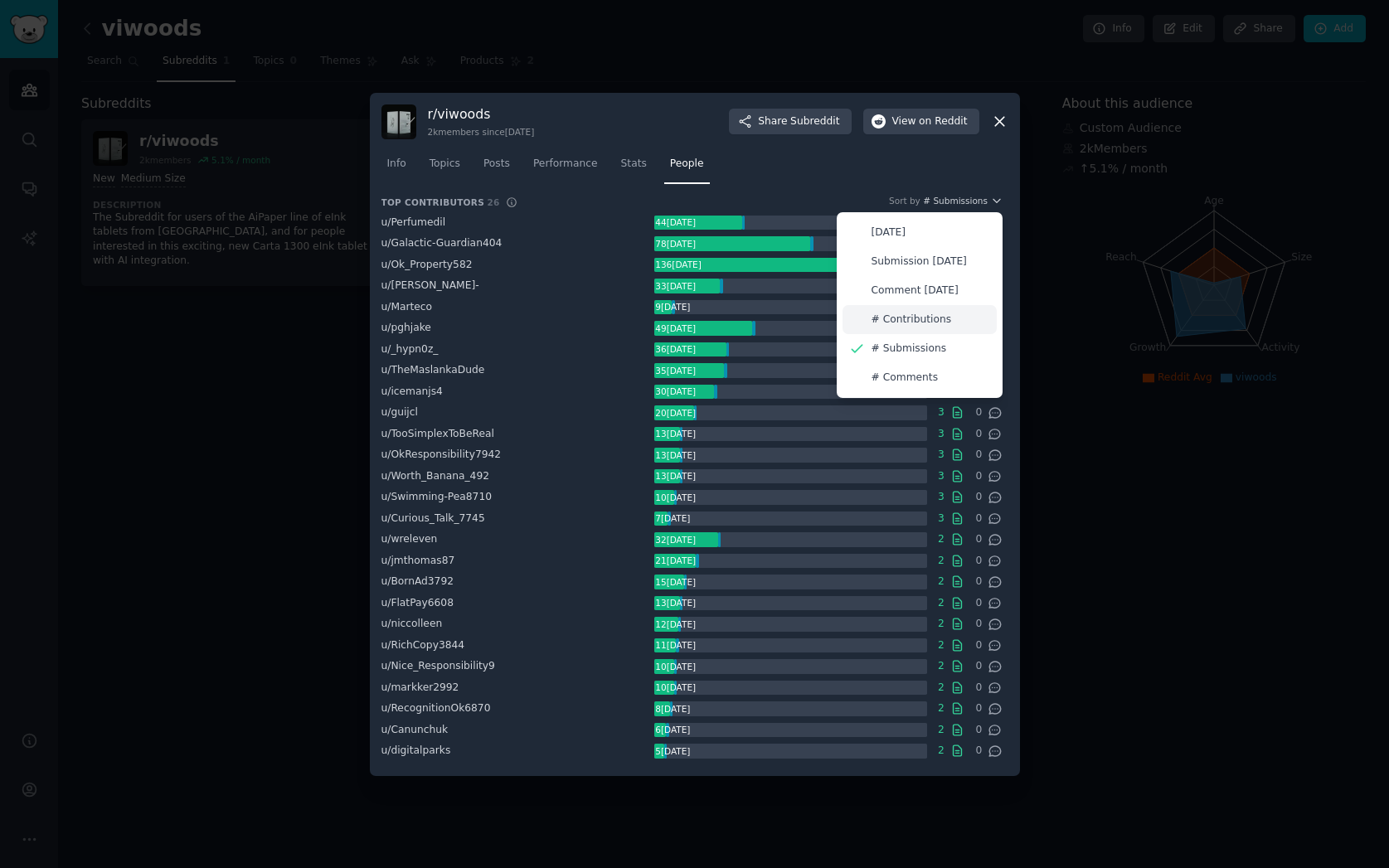
click at [926, 324] on p "# Contributions" at bounding box center [911, 319] width 81 height 15
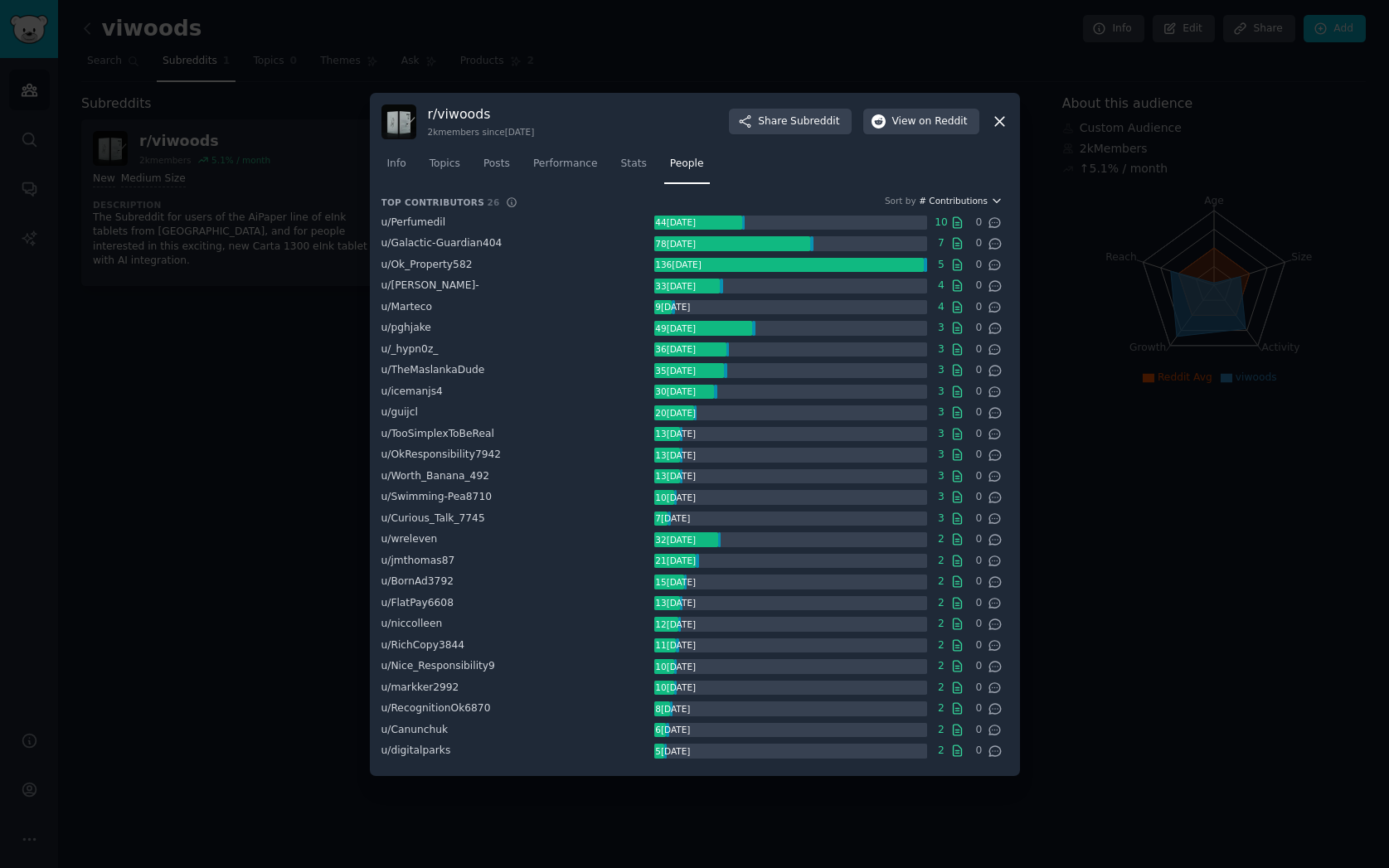
click at [956, 197] on span "# Contributions" at bounding box center [953, 200] width 69 height 12
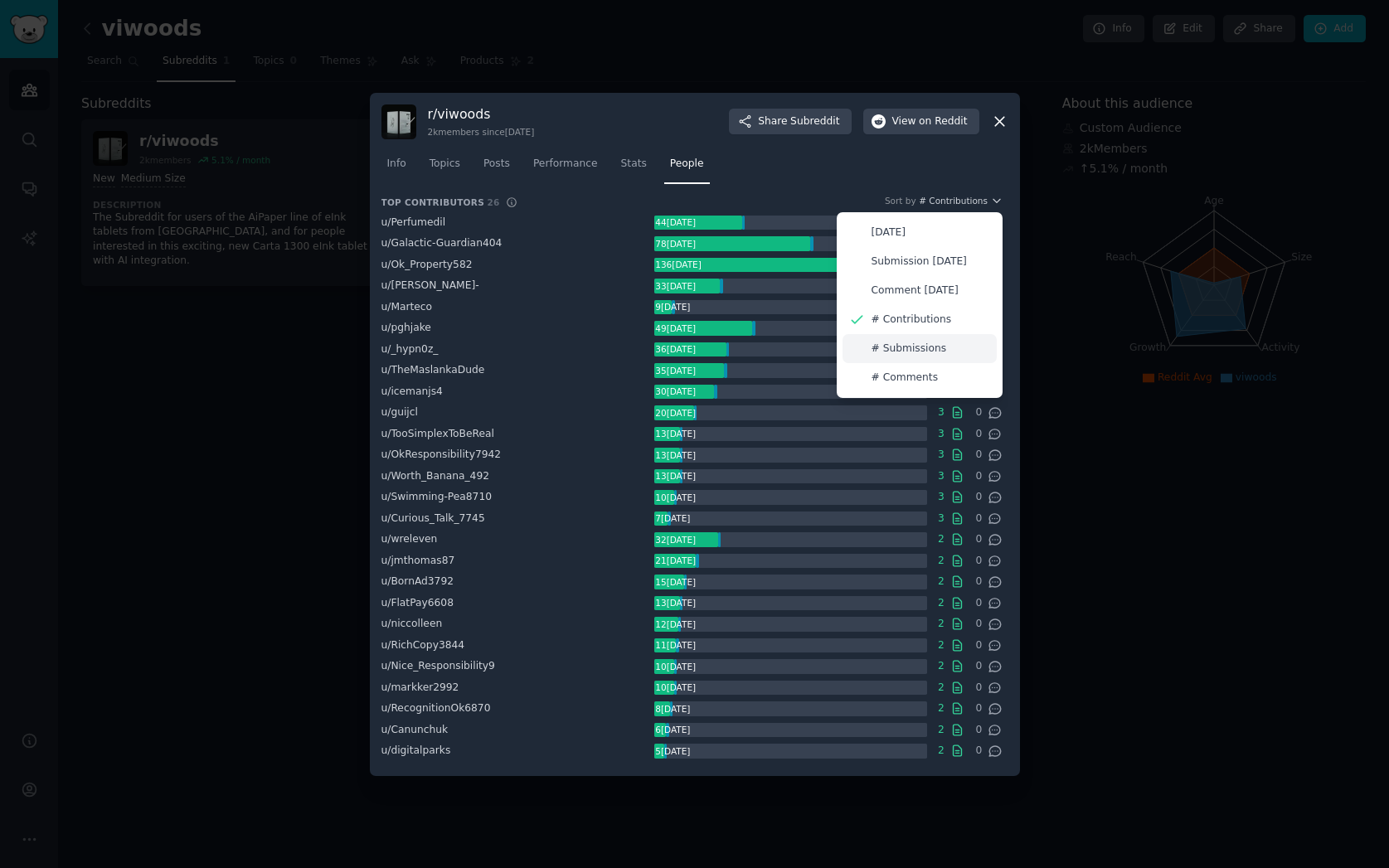
click at [917, 347] on p "# Submissions" at bounding box center [909, 349] width 75 height 15
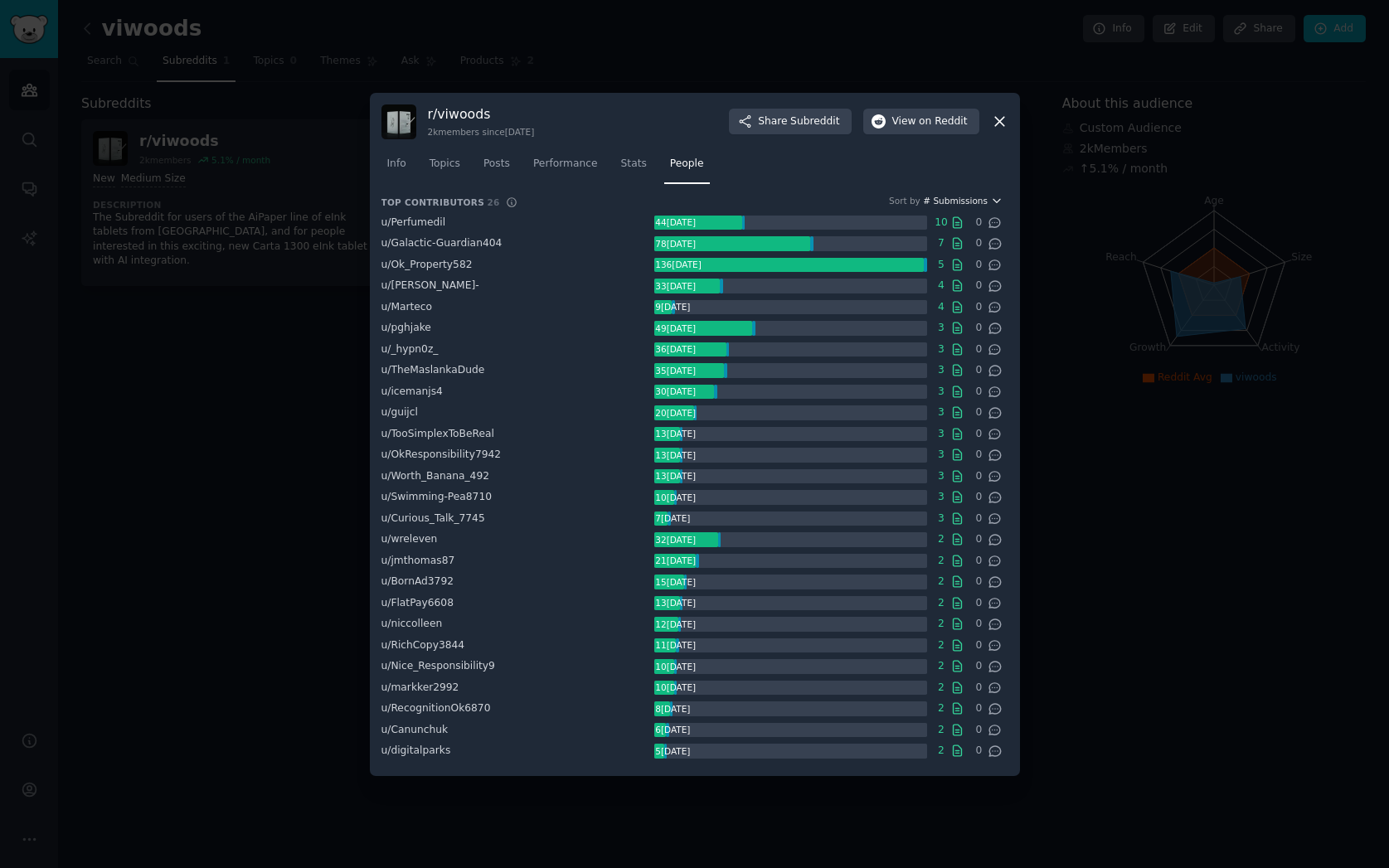
click at [953, 201] on span "# Submissions" at bounding box center [955, 200] width 65 height 12
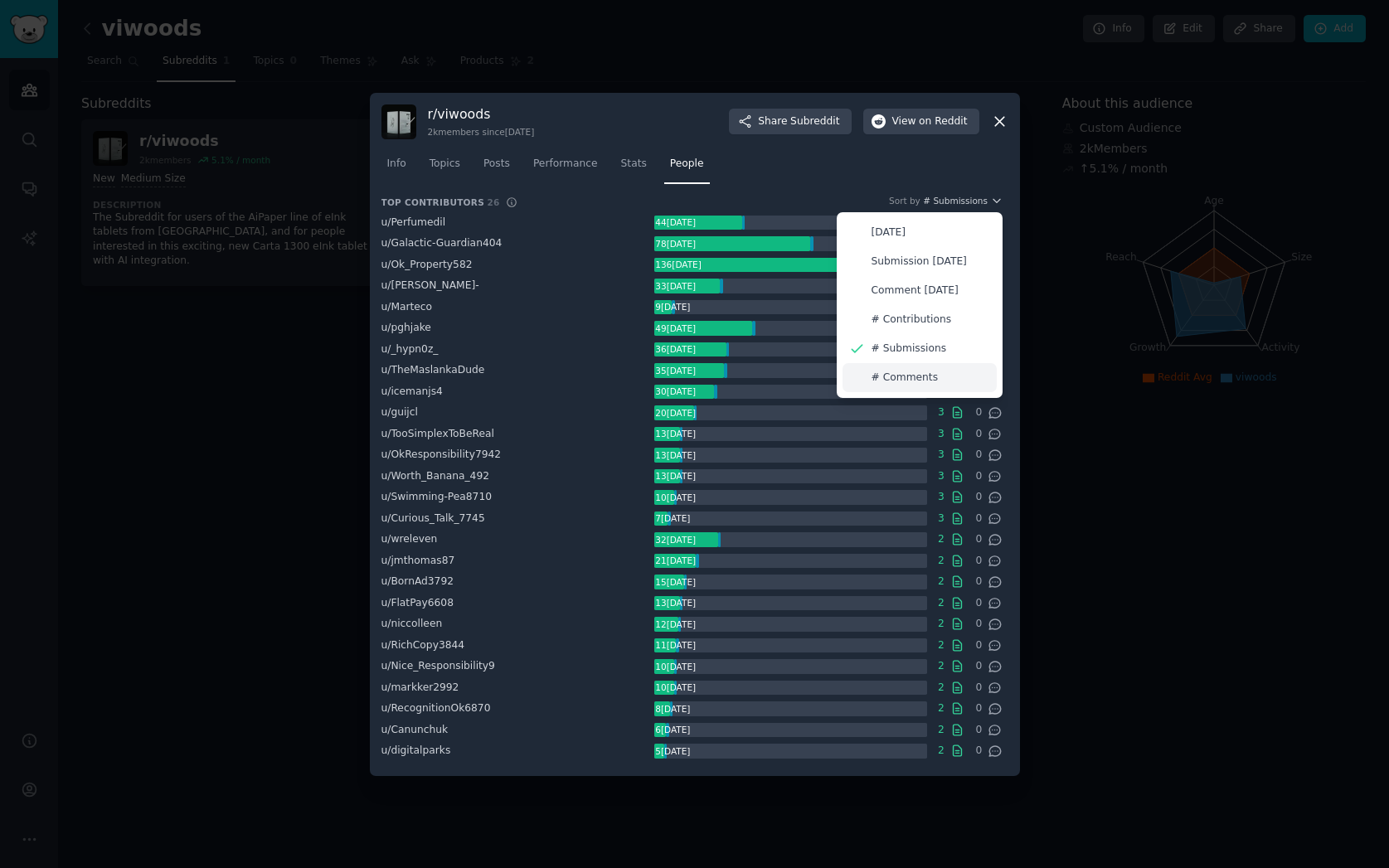
click at [909, 373] on p "# Comments" at bounding box center [905, 378] width 67 height 15
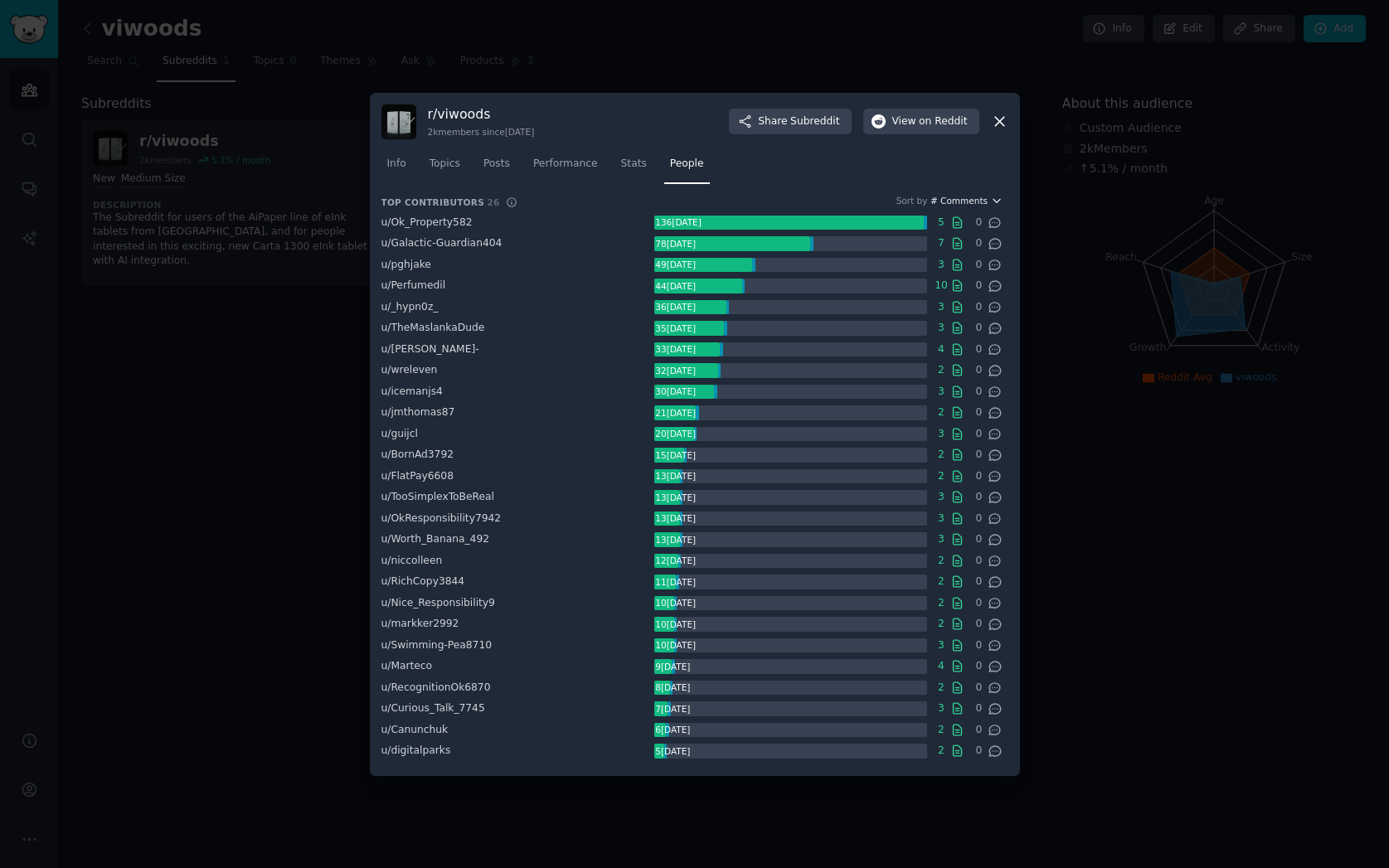
click at [959, 196] on span "# Comments" at bounding box center [959, 200] width 58 height 12
click at [634, 165] on span "Stats" at bounding box center [633, 164] width 26 height 15
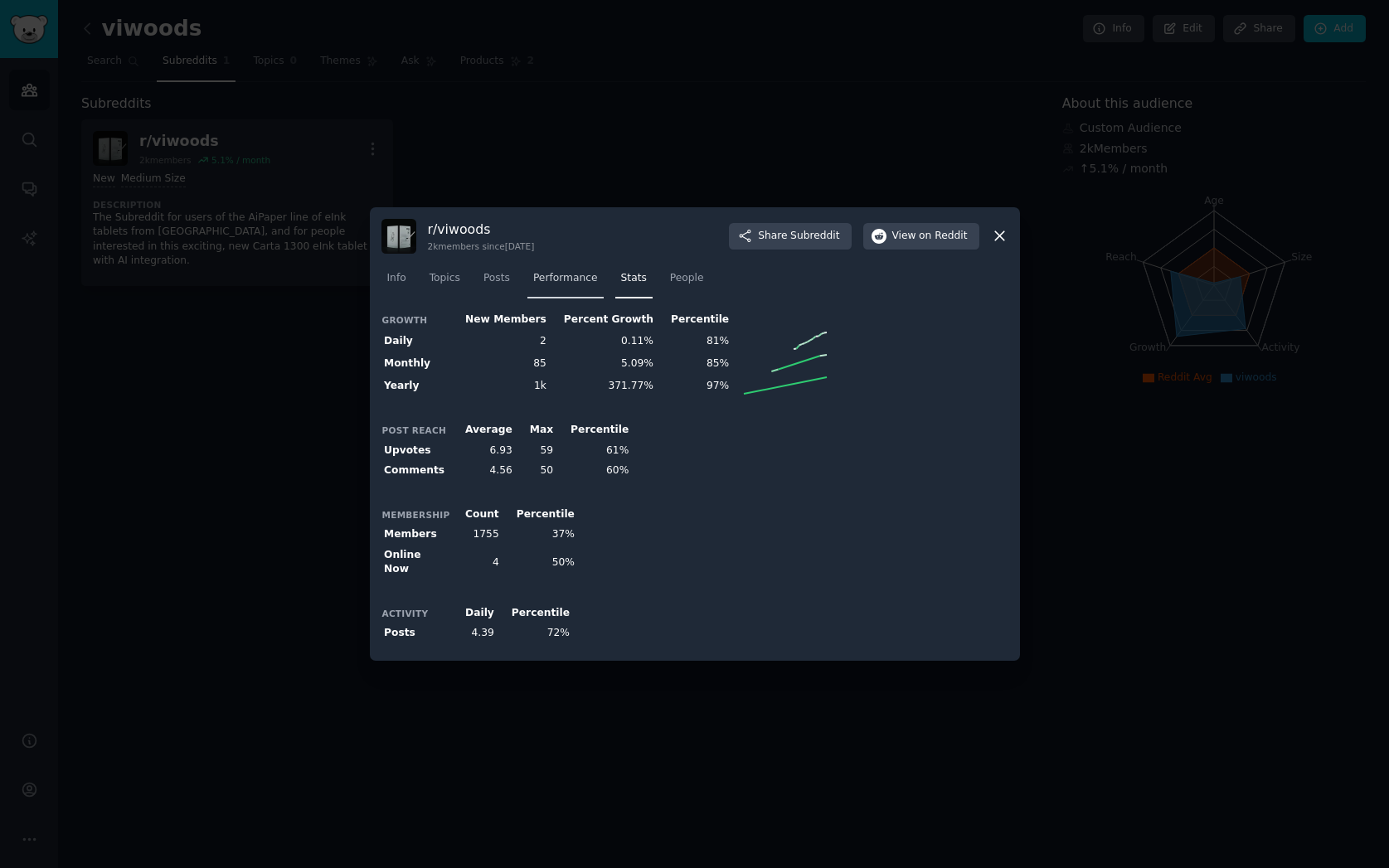
click at [571, 285] on span "Performance" at bounding box center [565, 278] width 65 height 15
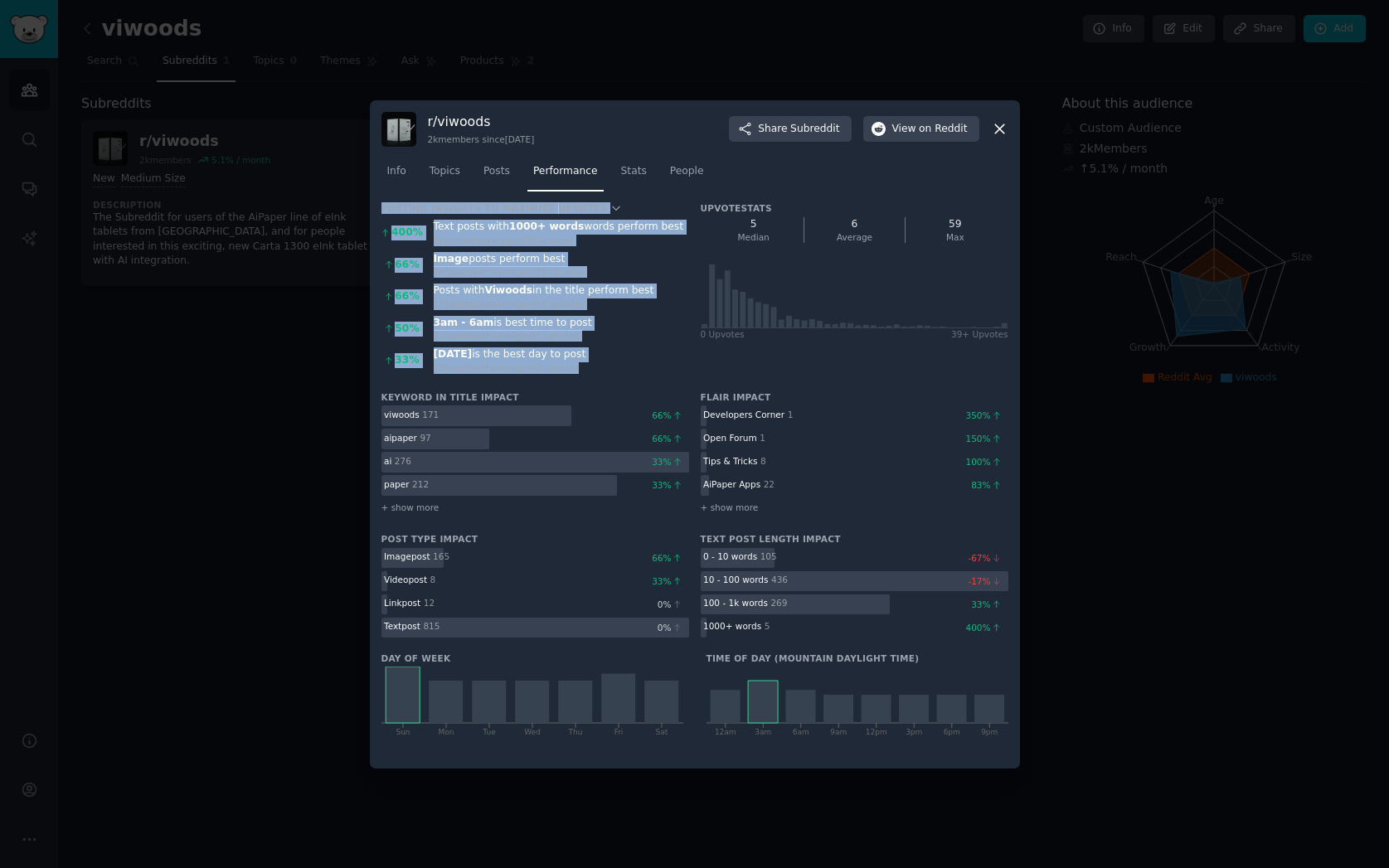
drag, startPoint x: 602, startPoint y: 363, endPoint x: 380, endPoint y: 205, distance: 272.5
click at [381, 205] on div "Posting Insights to maximize Upvotes 400 % Text posts with 1000+ words words pe…" at bounding box center [535, 291] width 308 height 178
copy div "Posting Insights to maximize Upvotes 400 % Text posts with 1000+ words words pe…"
click at [503, 171] on span "Posts" at bounding box center [496, 172] width 27 height 15
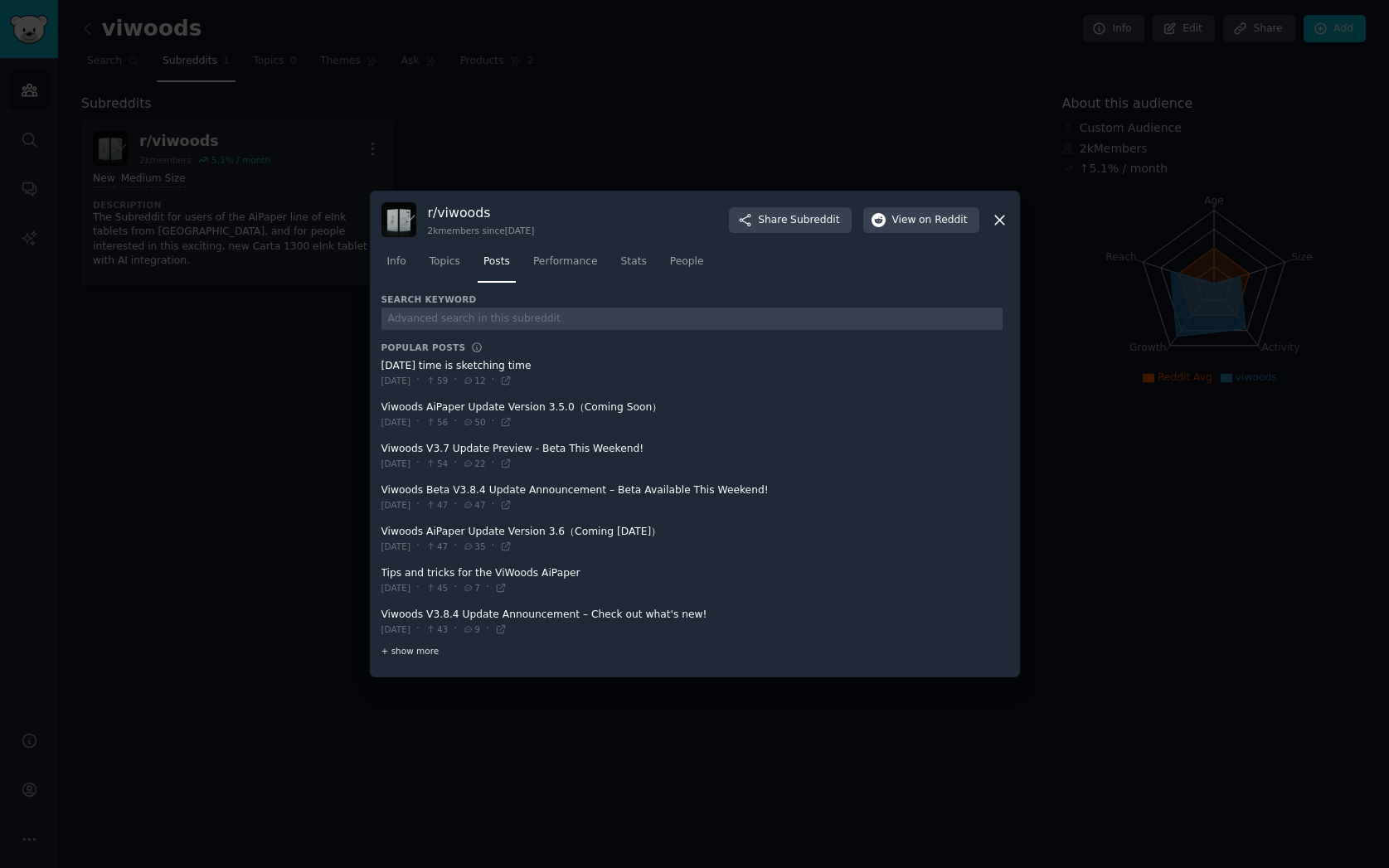
click at [427, 653] on span "+ show more" at bounding box center [411, 650] width 58 height 12
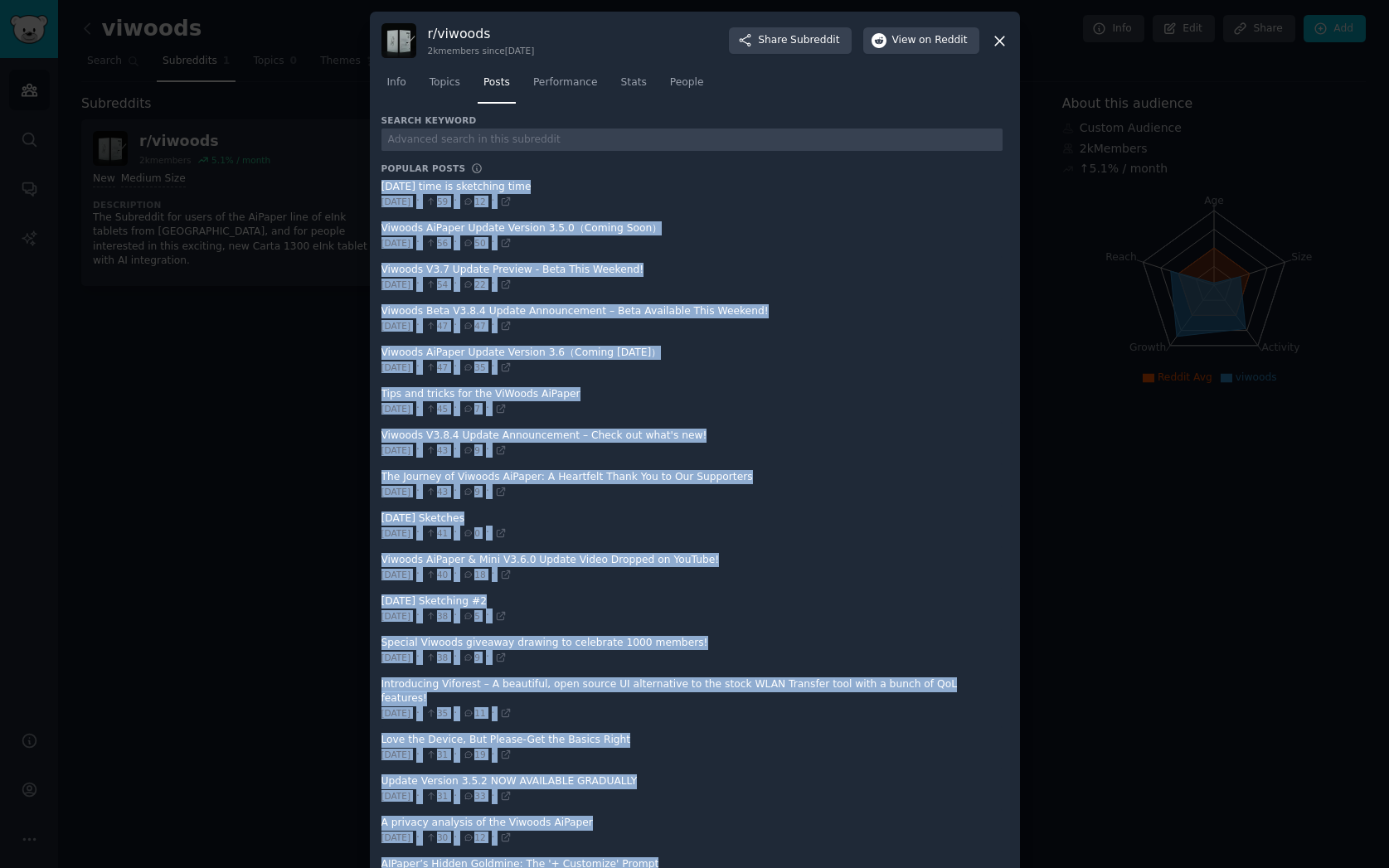
drag, startPoint x: 616, startPoint y: 834, endPoint x: 378, endPoint y: 185, distance: 691.3
copy ul "Sunday time is sketching time Sun 7/6/2025 · 59 · 12 · Viwoods AiPaper Update V…"
click at [447, 80] on span "Topics" at bounding box center [444, 82] width 31 height 15
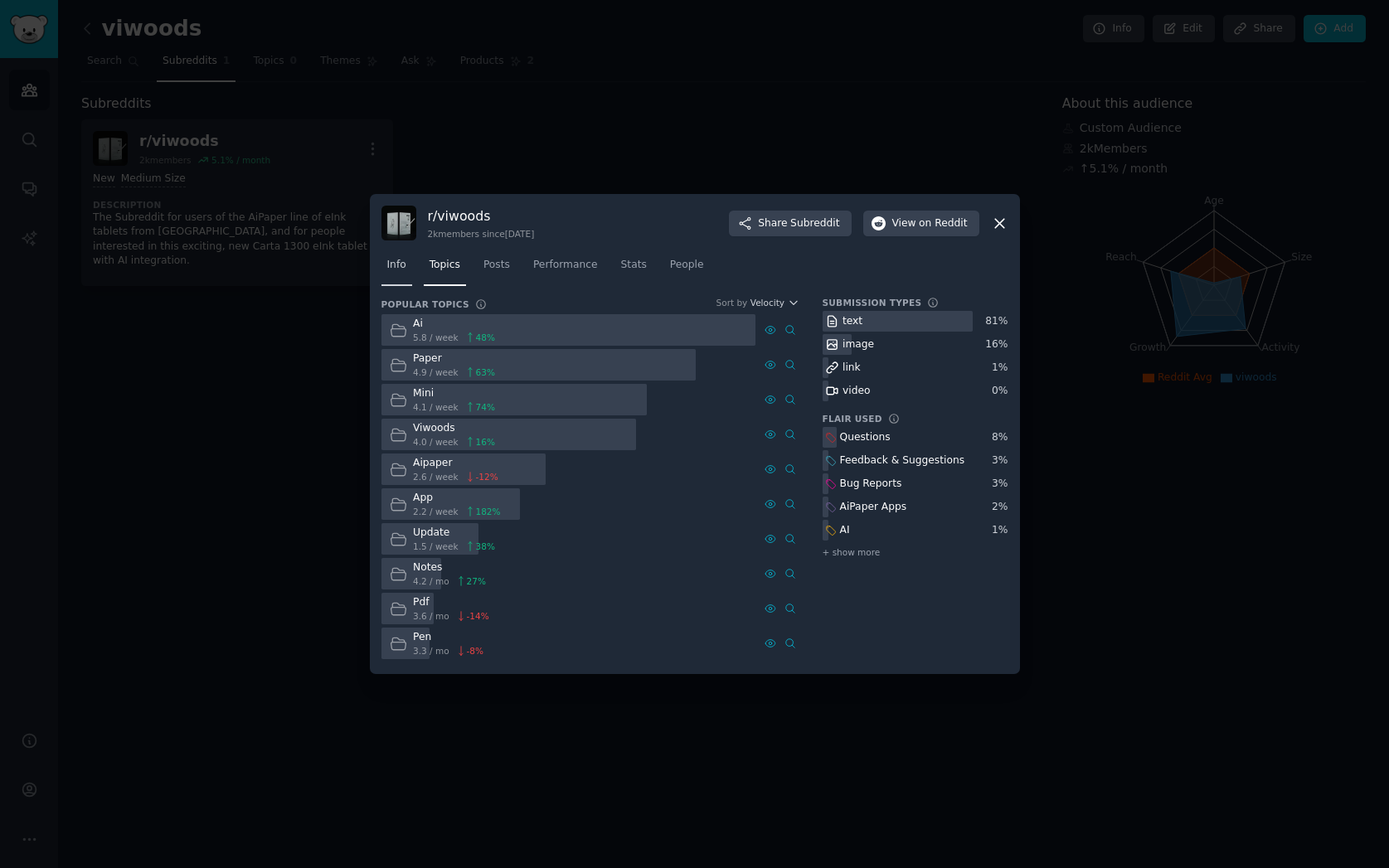
click at [395, 270] on span "Info" at bounding box center [397, 265] width 19 height 15
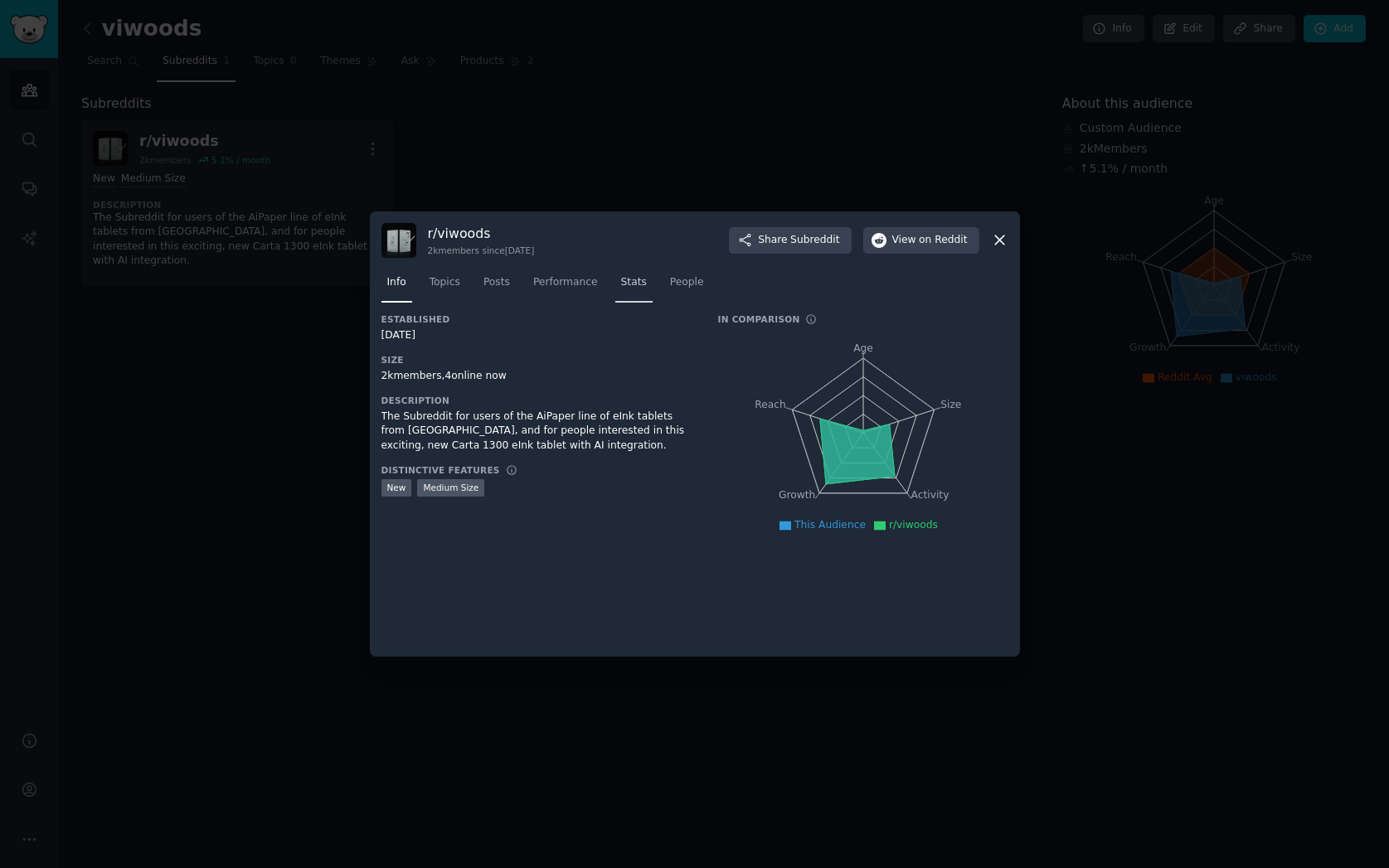
click at [644, 276] on span "Stats" at bounding box center [633, 282] width 26 height 15
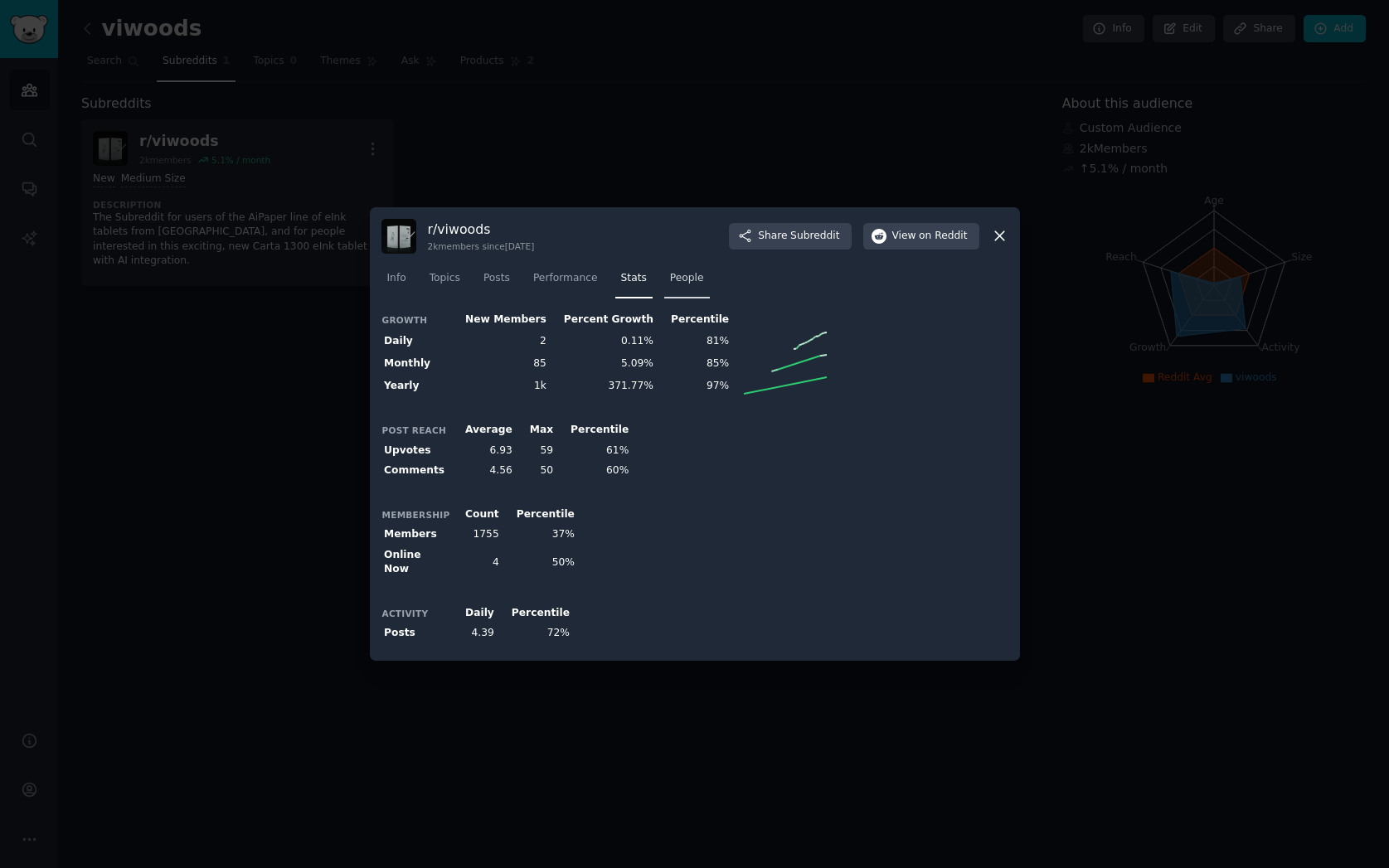
click at [693, 283] on span "People" at bounding box center [687, 278] width 34 height 15
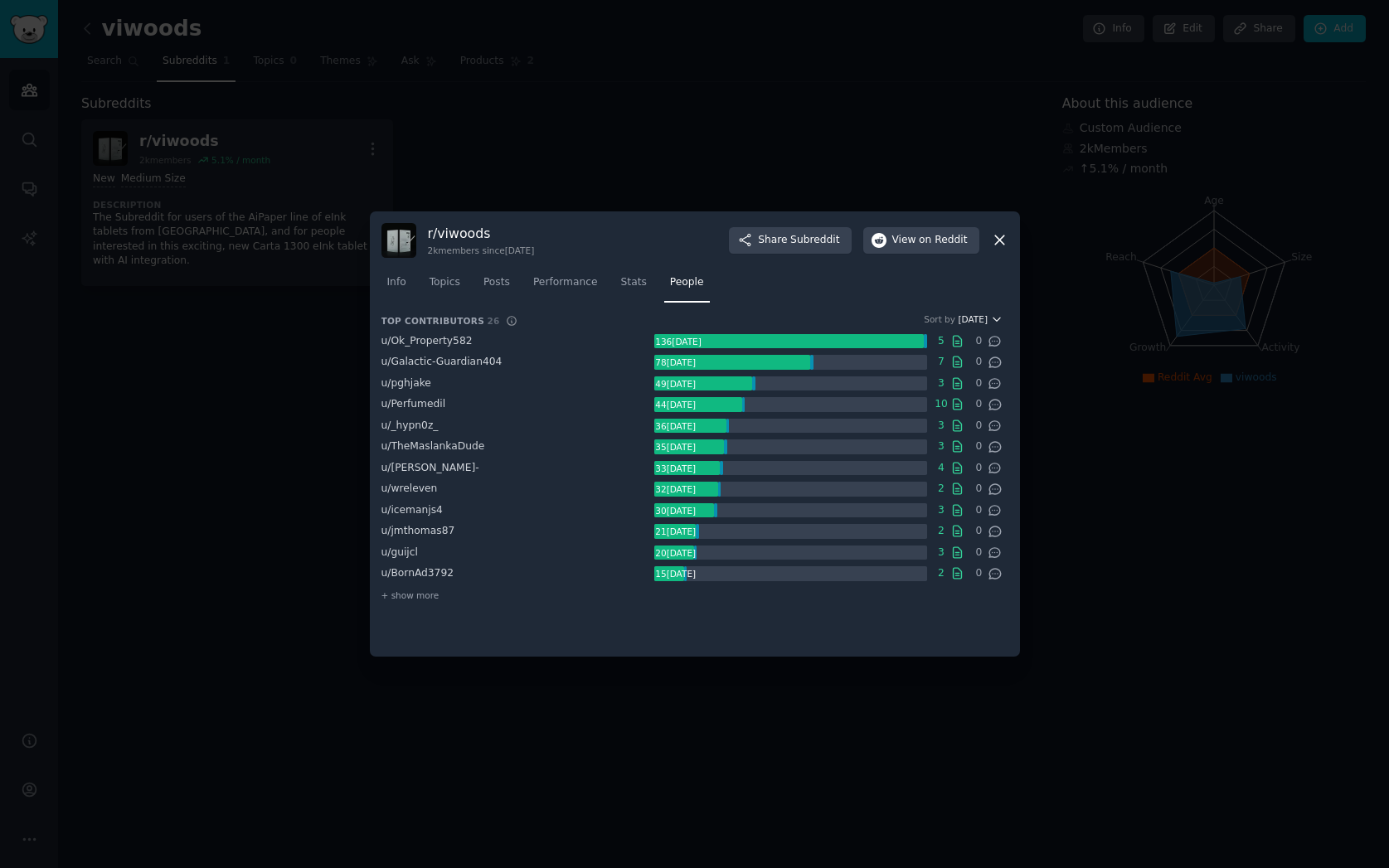
click at [968, 319] on span "Karma" at bounding box center [973, 319] width 30 height 12
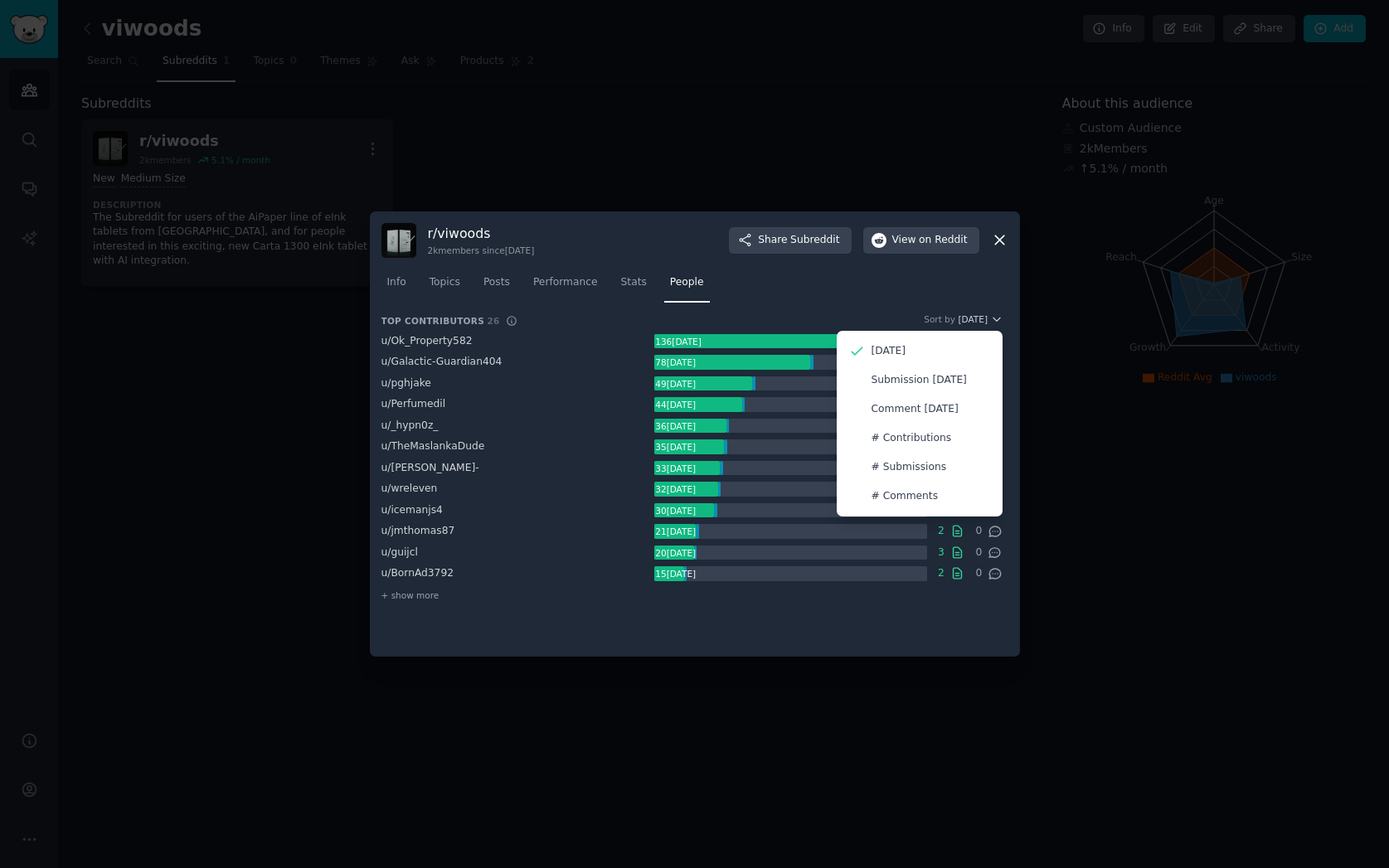
click at [883, 289] on nav "Info Topics Posts Performance Stats People" at bounding box center [694, 287] width 627 height 34
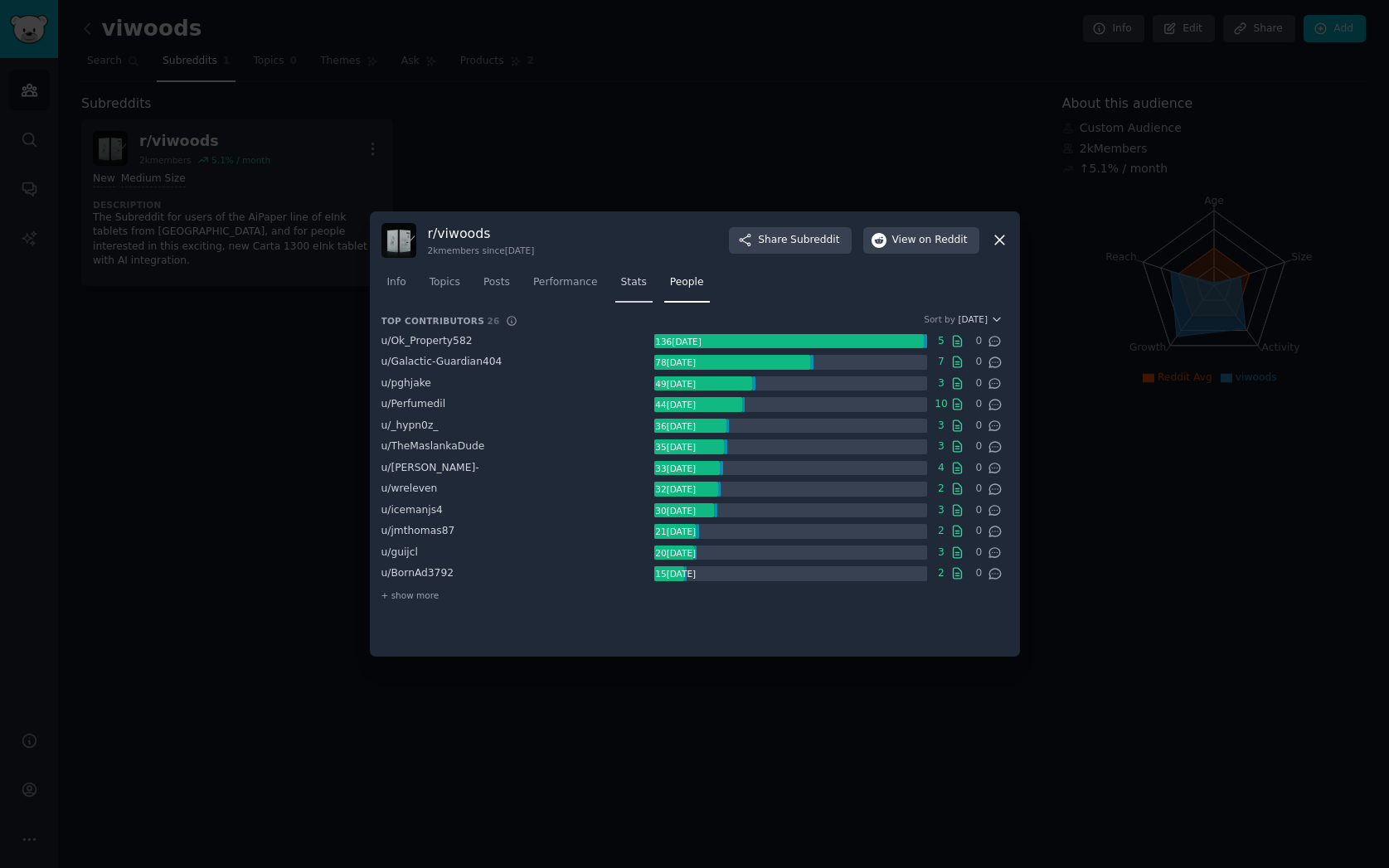
click at [638, 288] on span "Stats" at bounding box center [633, 282] width 26 height 15
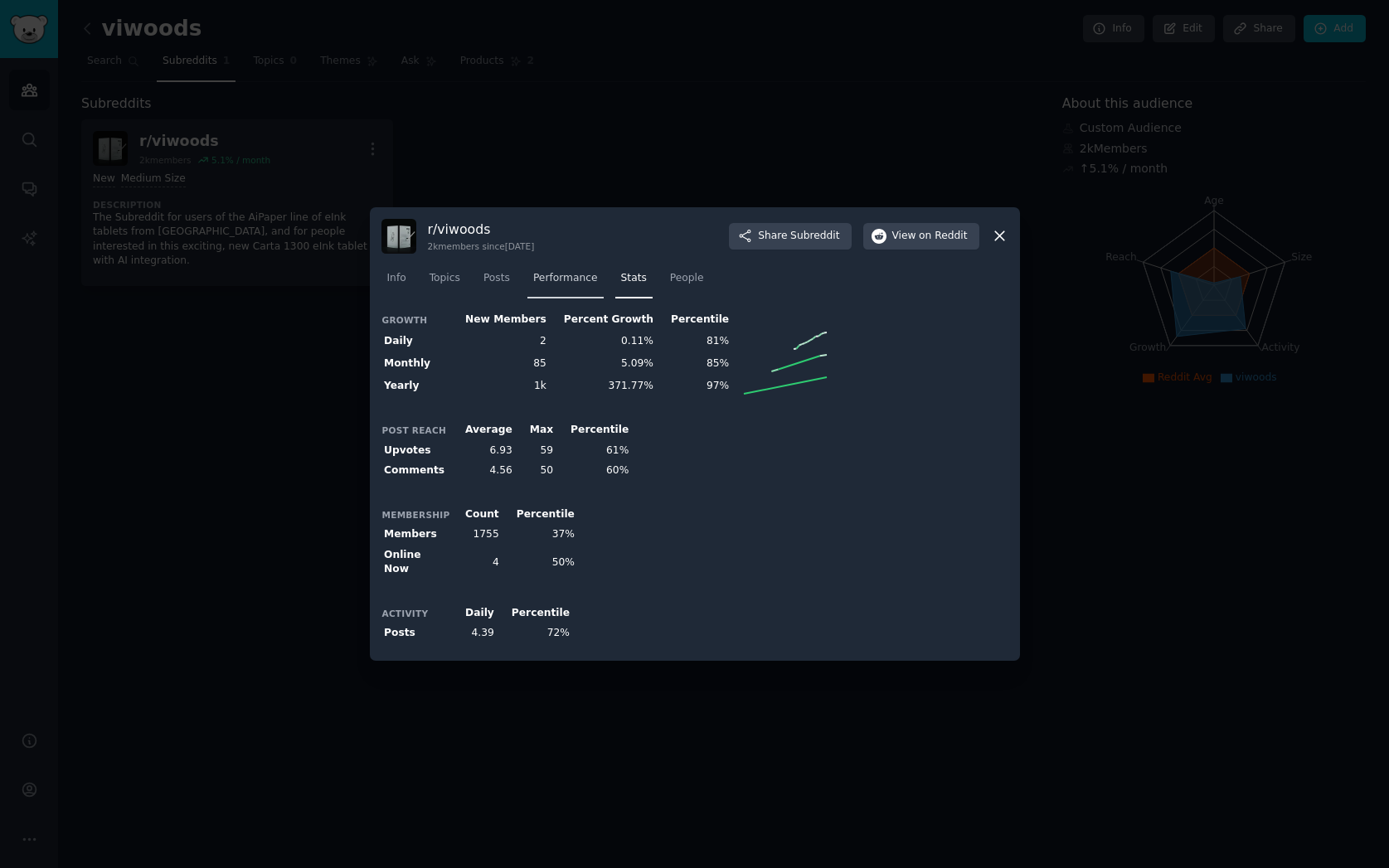
click at [570, 284] on span "Performance" at bounding box center [565, 278] width 65 height 15
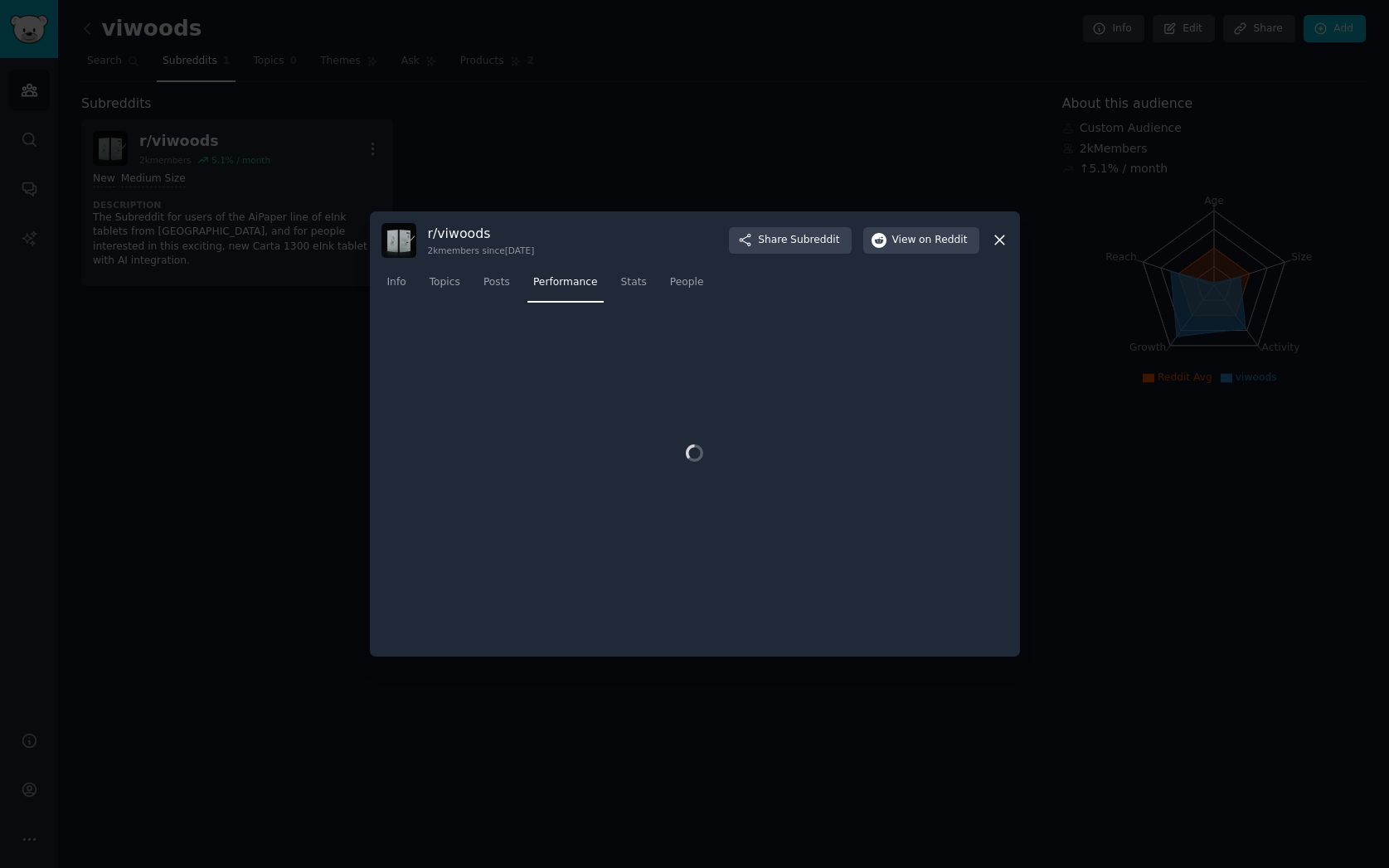
click at [570, 284] on span "Performance" at bounding box center [565, 282] width 65 height 15
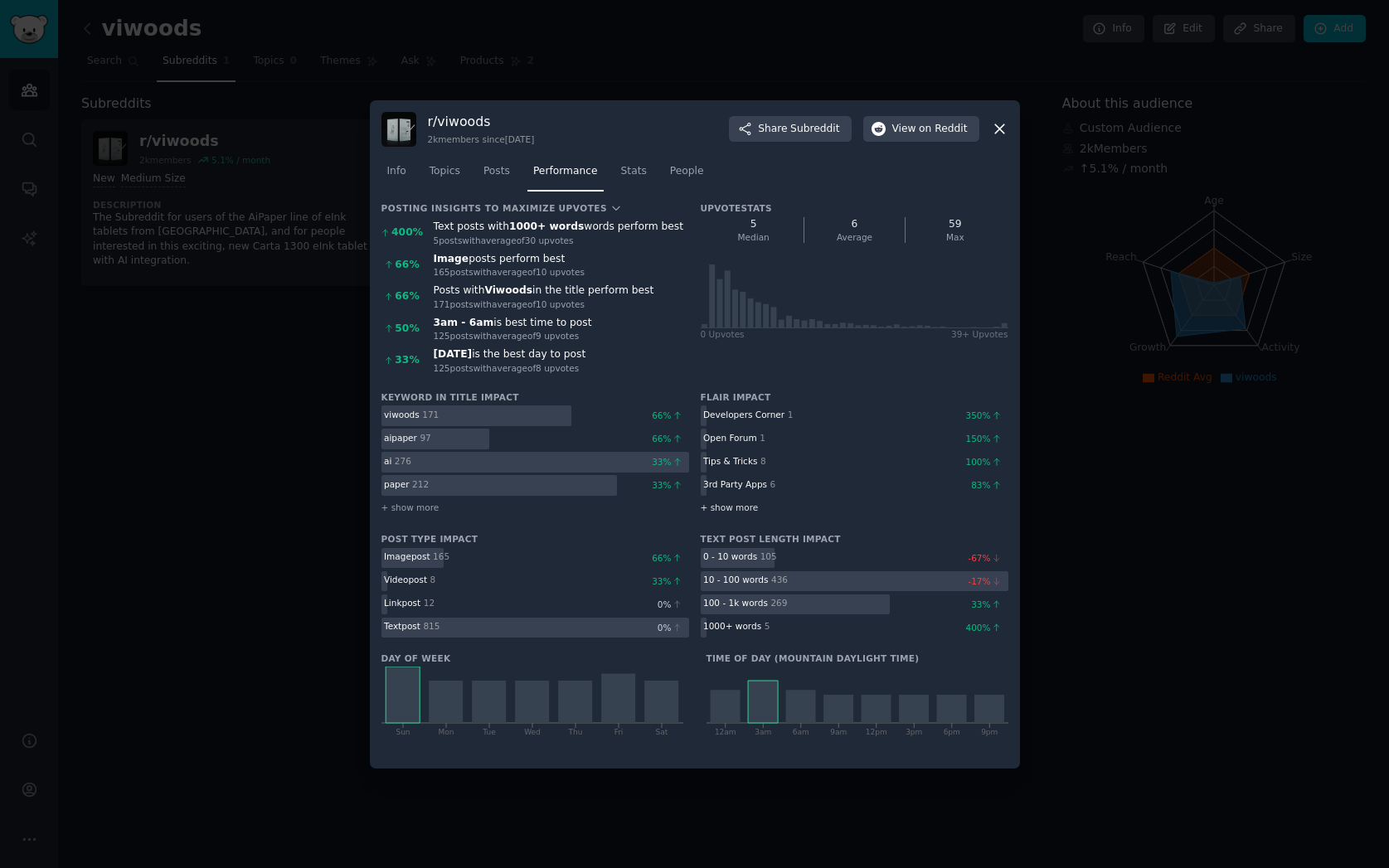
click at [702, 509] on span "+ show more" at bounding box center [730, 507] width 58 height 12
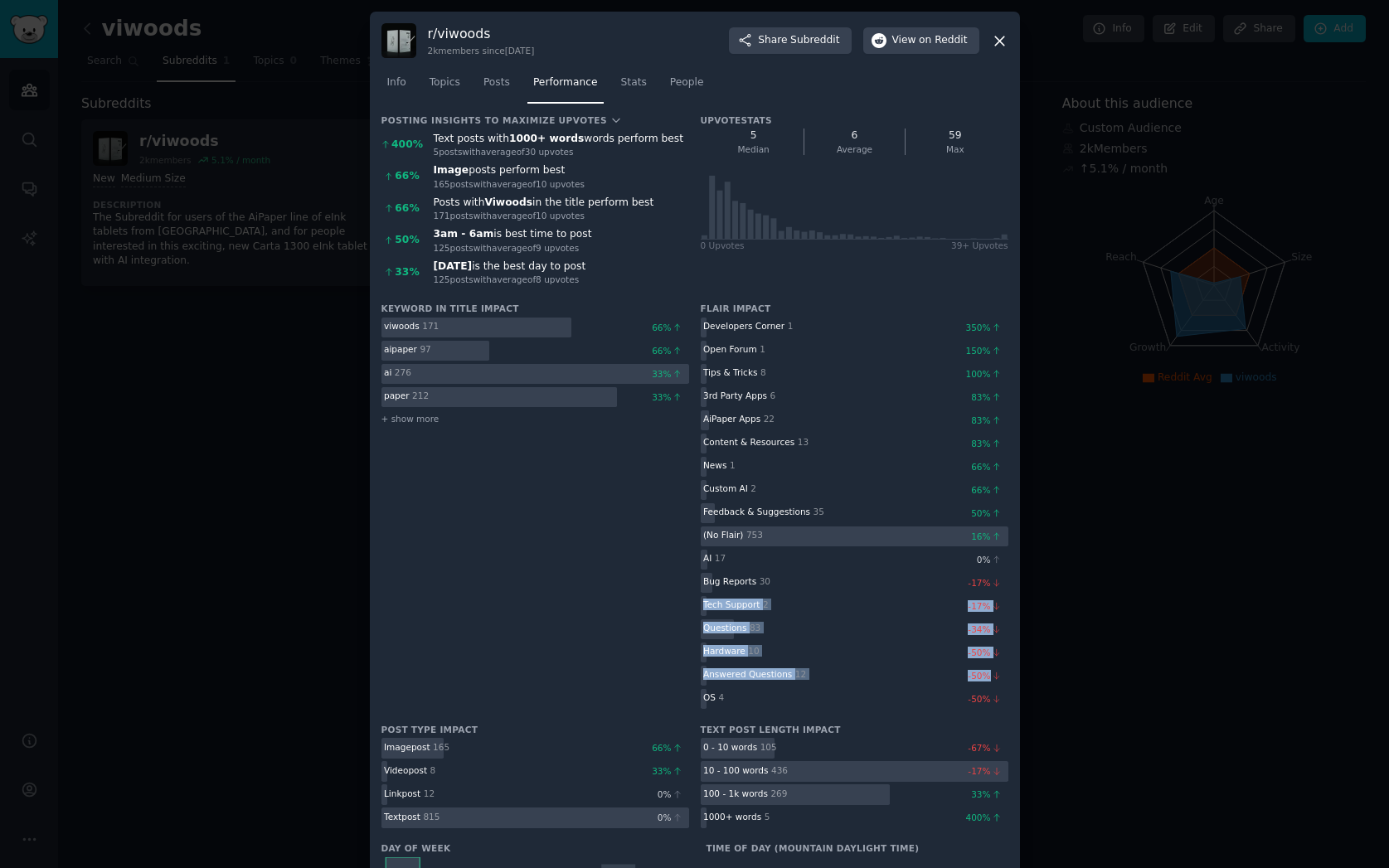
drag, startPoint x: 1005, startPoint y: 703, endPoint x: 932, endPoint y: 602, distance: 124.6
click at [932, 602] on div "Developers Corner 1 350 % Open Forum 1 150 % Tips & Tricks 8 100 % 3rd Party Ap…" at bounding box center [855, 513] width 308 height 392
copy div "Tech Support 2 -17 % Questions 83 -34 % Hardware 10 -50 % Answered Questions 12…"
drag, startPoint x: 702, startPoint y: 305, endPoint x: 716, endPoint y: 313, distance: 16.1
click at [716, 313] on h3 "Flair impact" at bounding box center [855, 308] width 308 height 12
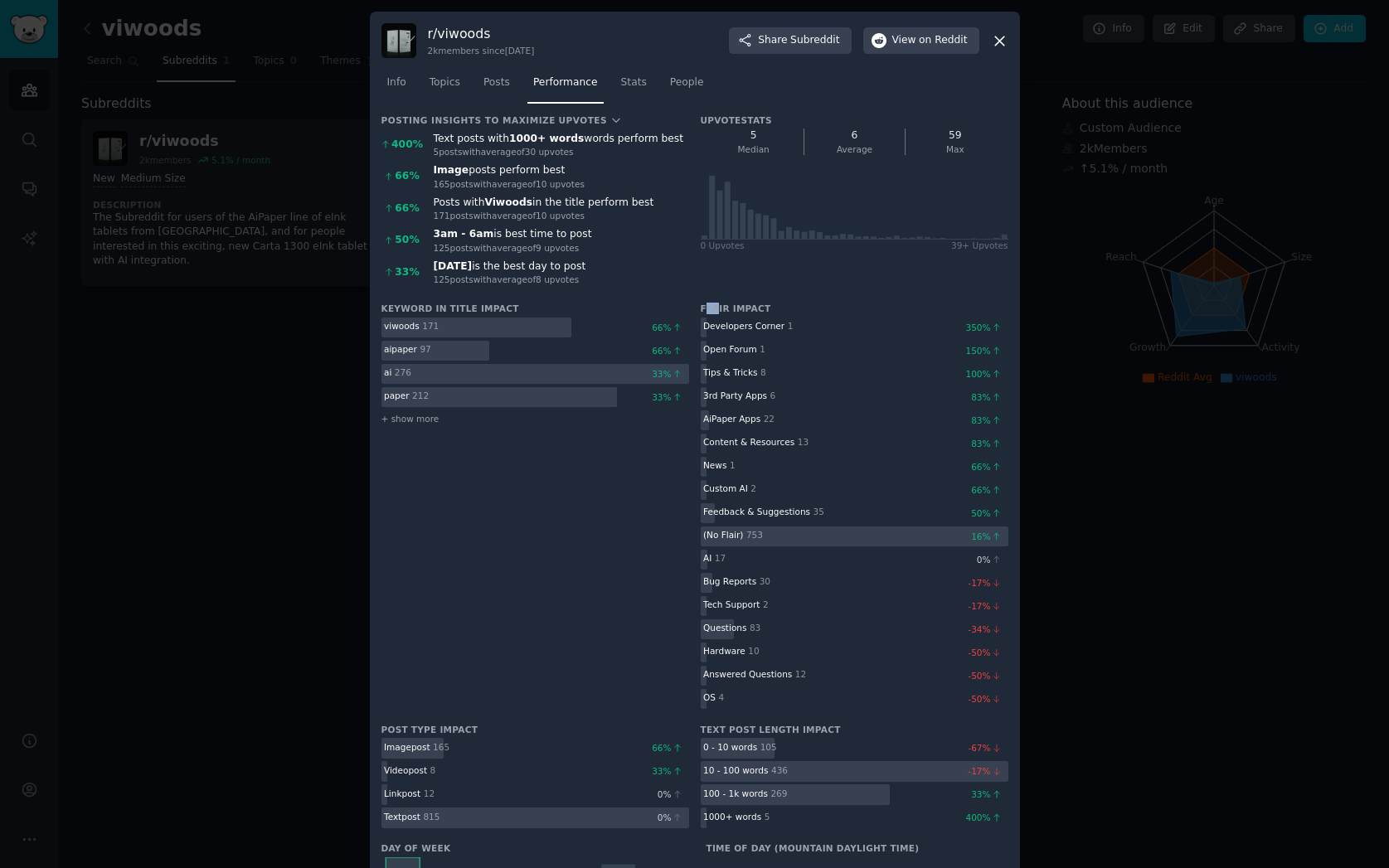
copy h3 "la"
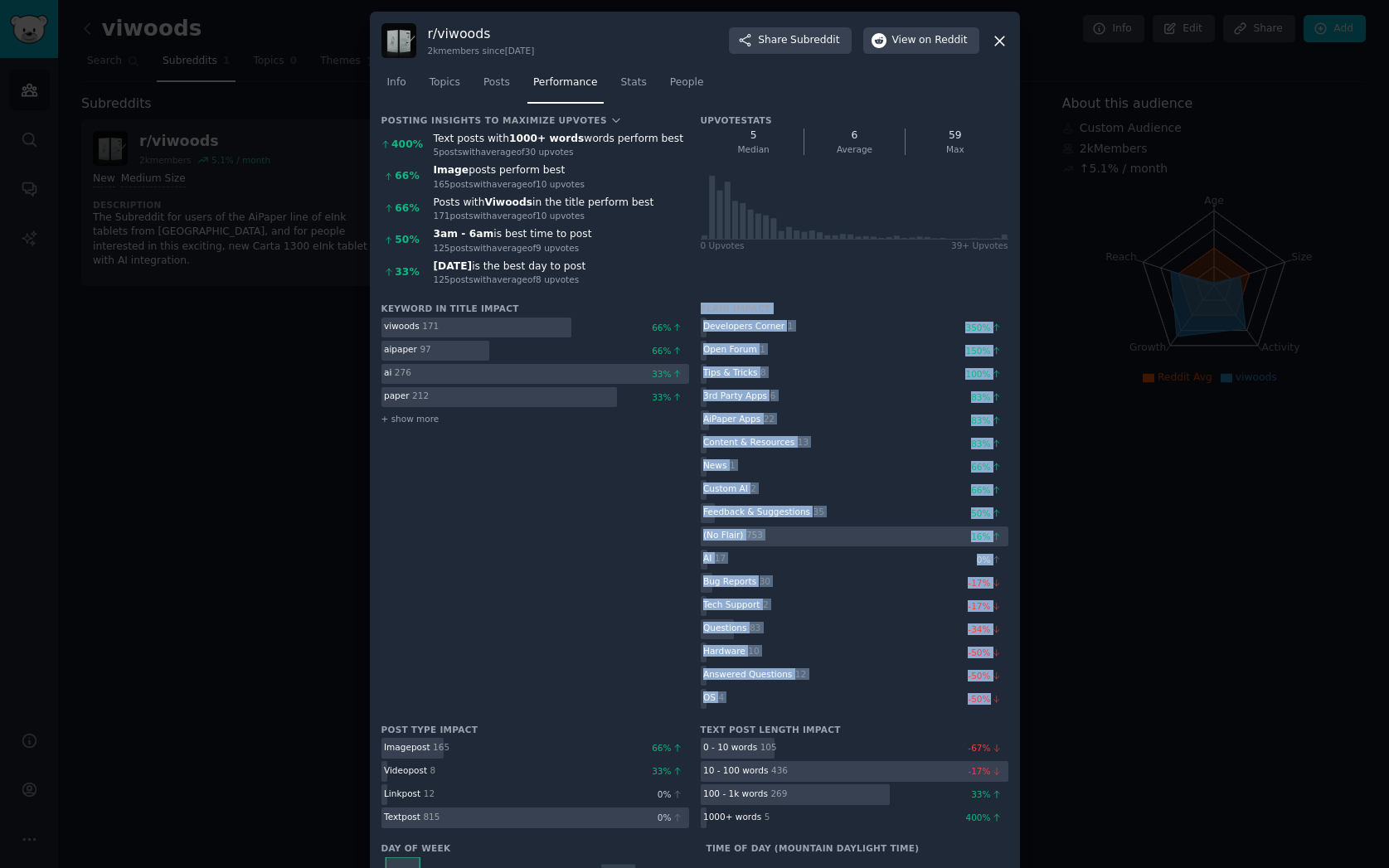
drag, startPoint x: 696, startPoint y: 306, endPoint x: 1003, endPoint y: 700, distance: 499.5
click at [1003, 700] on div "Keyword in title impact viwoods 171 66 % aipaper 97 66 % ai 276 33 % paper 212 …" at bounding box center [694, 507] width 627 height 410
copy div "Flair impact Developers Corner 1 350 % Open Forum 1 150 % Tips & Tricks 8 100 %…"
click at [498, 79] on span "Posts" at bounding box center [496, 82] width 27 height 15
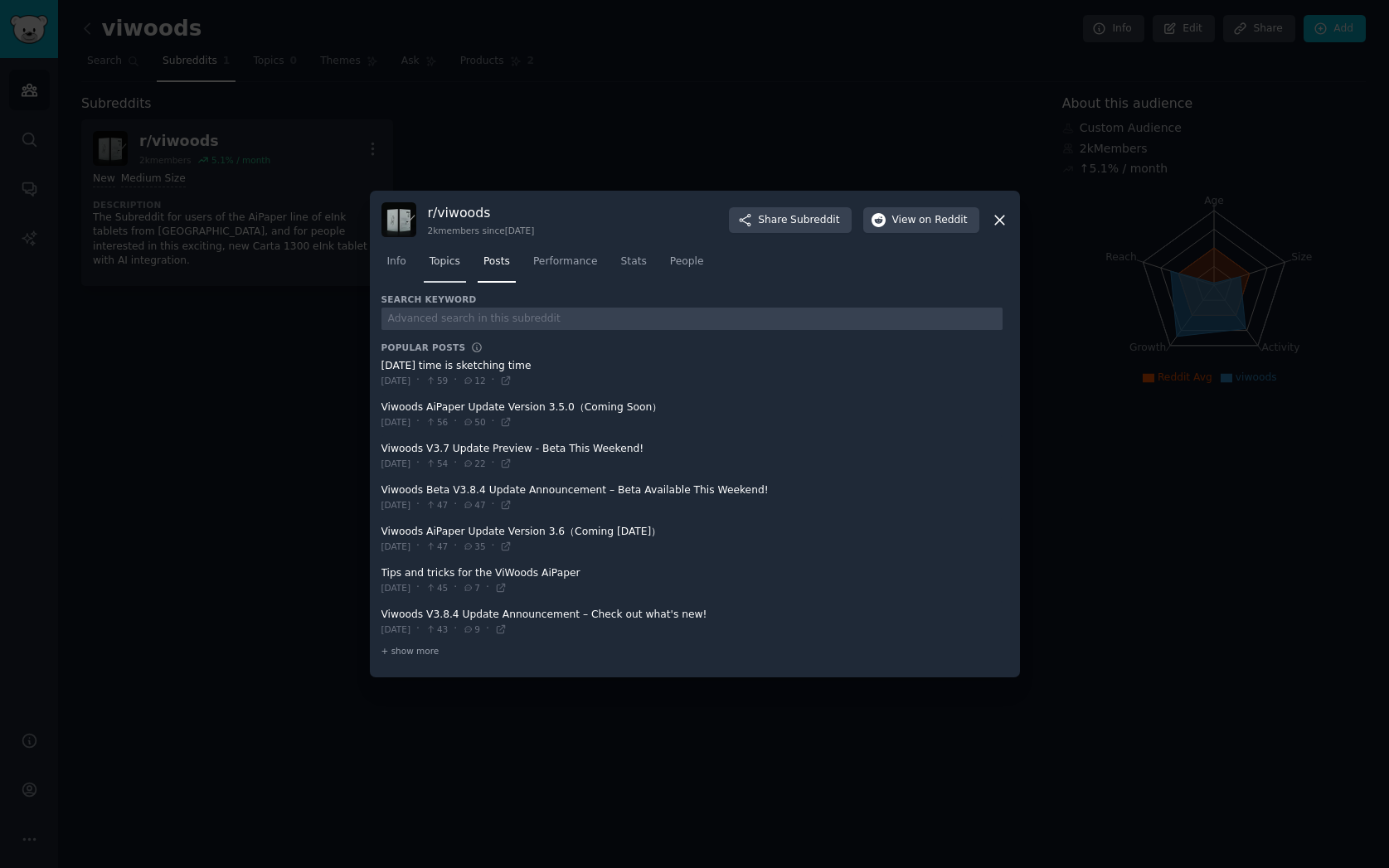
click at [444, 266] on span "Topics" at bounding box center [444, 262] width 31 height 15
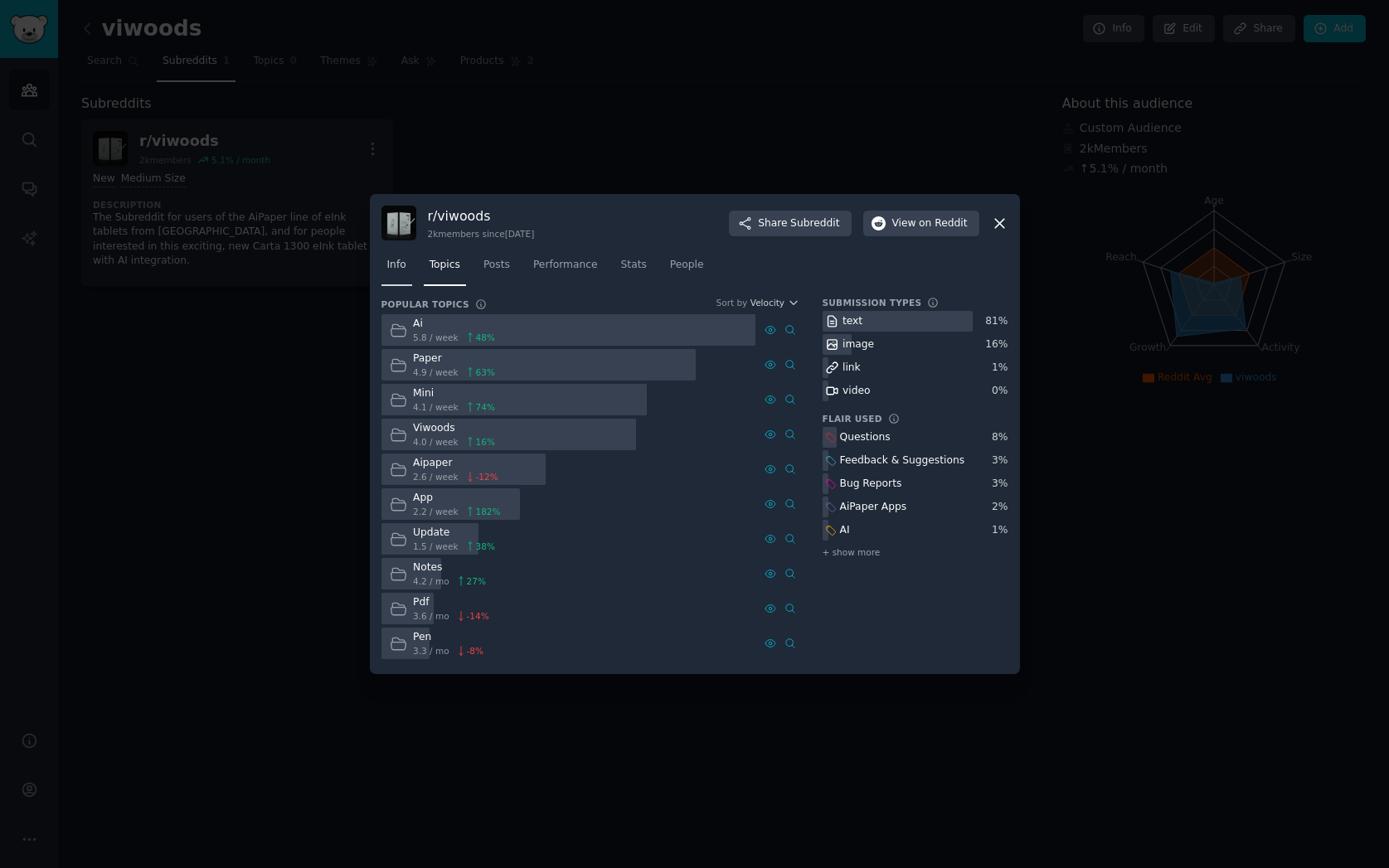
click at [388, 269] on span "Info" at bounding box center [397, 265] width 19 height 15
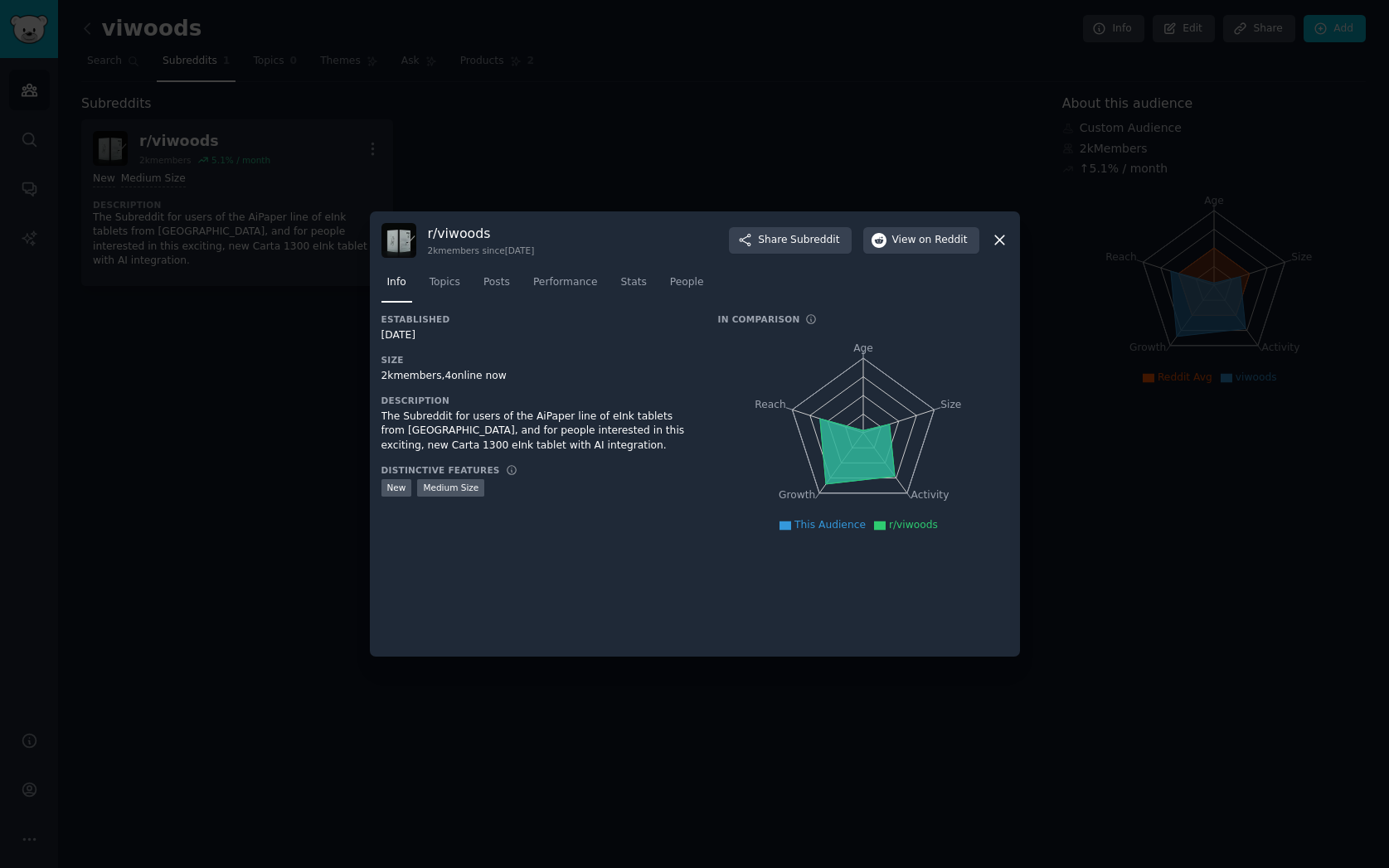
click at [203, 338] on div at bounding box center [694, 434] width 1389 height 868
